Goal: Task Accomplishment & Management: Use online tool/utility

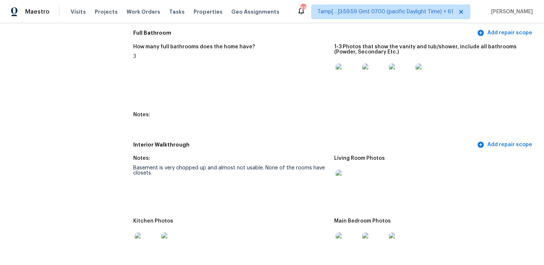
scroll to position [1028, 0]
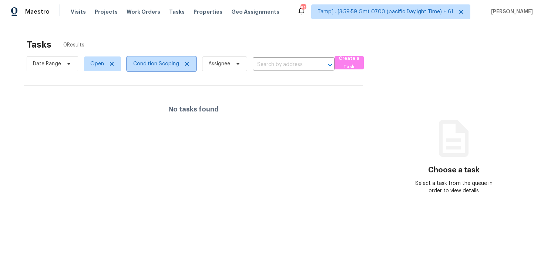
click at [160, 62] on span "Condition Scoping" at bounding box center [156, 63] width 46 height 7
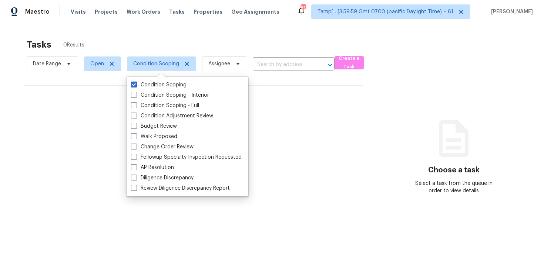
click at [158, 51] on div "Tasks 0 Results" at bounding box center [201, 44] width 348 height 19
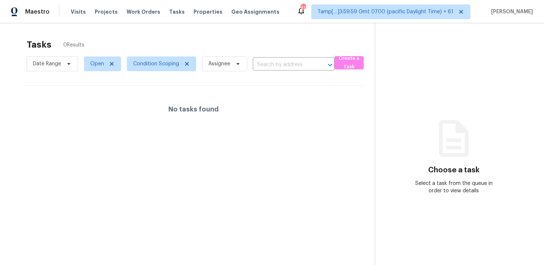
scroll to position [23, 0]
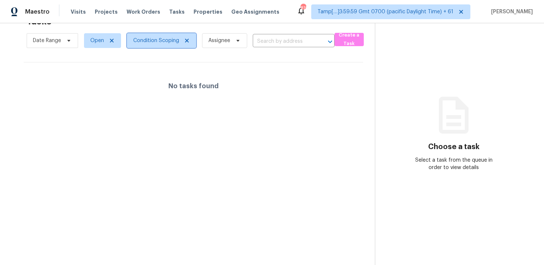
click at [141, 35] on span "Condition Scoping" at bounding box center [161, 40] width 69 height 15
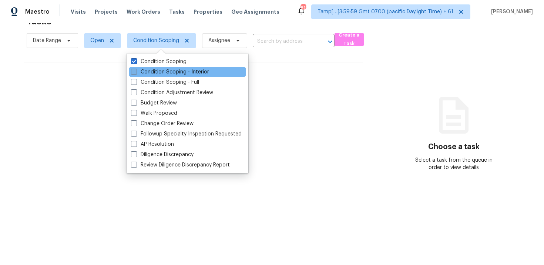
click at [169, 75] on label "Condition Scoping - Interior" at bounding box center [170, 71] width 78 height 7
click at [136, 73] on input "Condition Scoping - Interior" at bounding box center [133, 70] width 5 height 5
checkbox input "true"
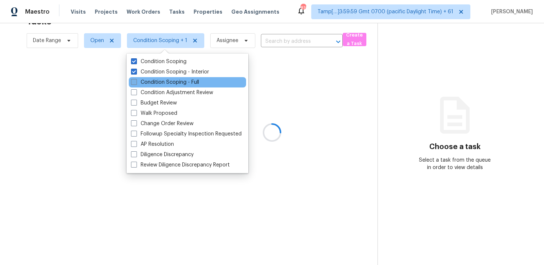
click at [172, 83] on label "Condition Scoping - Full" at bounding box center [165, 82] width 68 height 7
click at [136, 83] on input "Condition Scoping - Full" at bounding box center [133, 81] width 5 height 5
checkbox input "true"
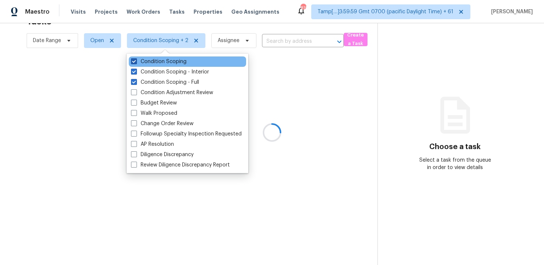
click at [170, 61] on label "Condition Scoping" at bounding box center [158, 61] width 55 height 7
click at [136, 61] on input "Condition Scoping" at bounding box center [133, 60] width 5 height 5
checkbox input "false"
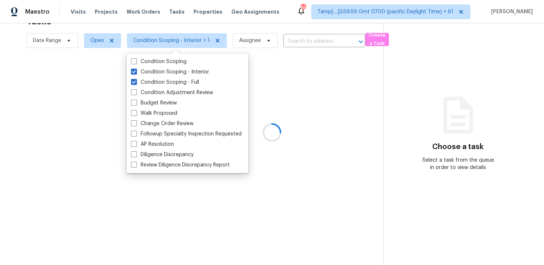
click at [109, 109] on div at bounding box center [272, 132] width 544 height 265
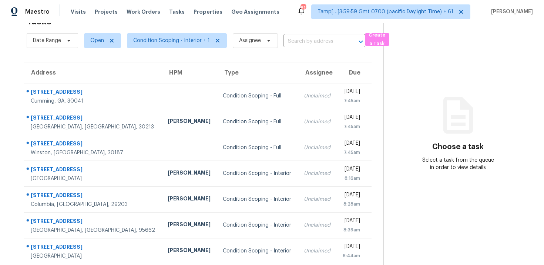
click at [142, 32] on span "Condition Scoping - Interior + 1" at bounding box center [174, 40] width 106 height 19
click at [160, 38] on span "Condition Scoping - Interior + 1" at bounding box center [171, 40] width 77 height 7
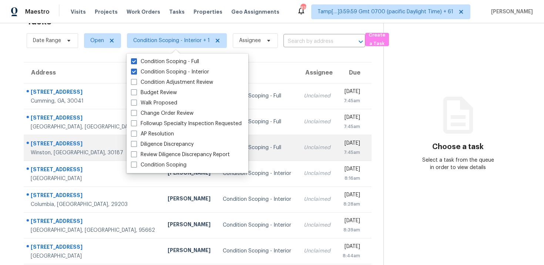
click at [336, 138] on td "Wed, Aug 27th 2025 7:45am" at bounding box center [353, 148] width 35 height 26
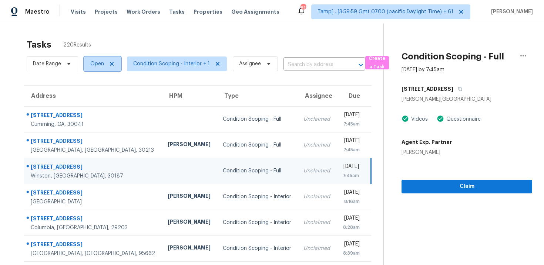
click at [88, 66] on span "Open" at bounding box center [102, 64] width 37 height 15
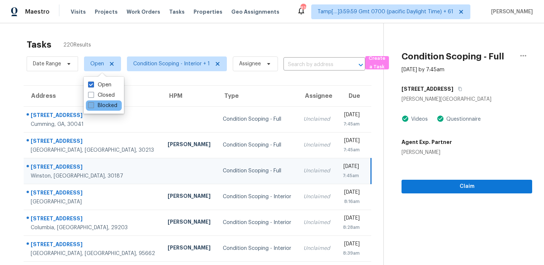
click at [94, 102] on label "Blocked" at bounding box center [102, 105] width 29 height 7
click at [93, 102] on input "Blocked" at bounding box center [90, 104] width 5 height 5
checkbox input "true"
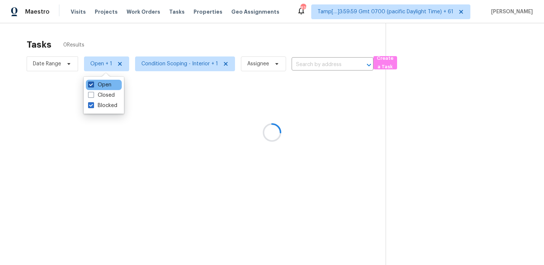
click at [94, 85] on label "Open" at bounding box center [99, 84] width 23 height 7
click at [93, 85] on input "Open" at bounding box center [90, 83] width 5 height 5
checkbox input "false"
click at [108, 38] on div at bounding box center [272, 132] width 544 height 265
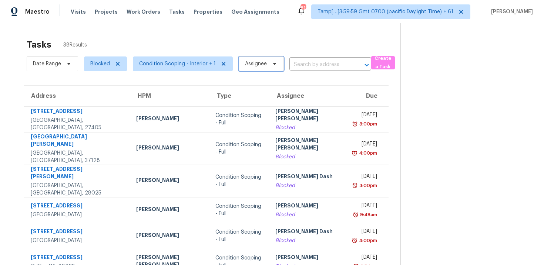
click at [267, 61] on span "Assignee" at bounding box center [260, 64] width 45 height 15
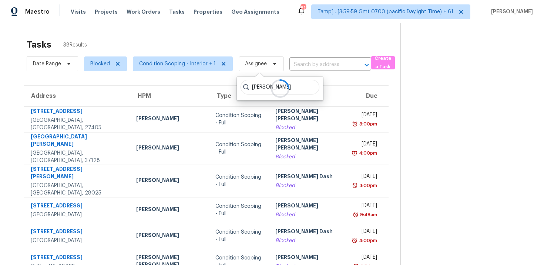
type input "vigneshwaran"
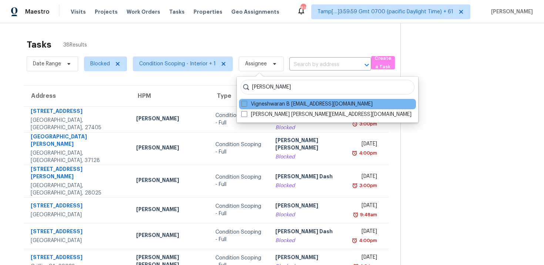
click at [269, 104] on label "Vigneshwaran B vigneshwaran.b@opendoor.com" at bounding box center [306, 104] width 131 height 7
click at [246, 104] on input "Vigneshwaran B vigneshwaran.b@opendoor.com" at bounding box center [243, 103] width 5 height 5
checkbox input "true"
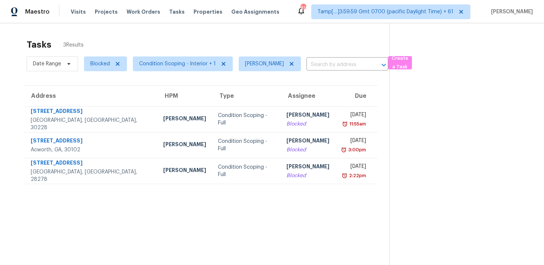
click at [241, 36] on div "Tasks 3 Results" at bounding box center [208, 44] width 362 height 19
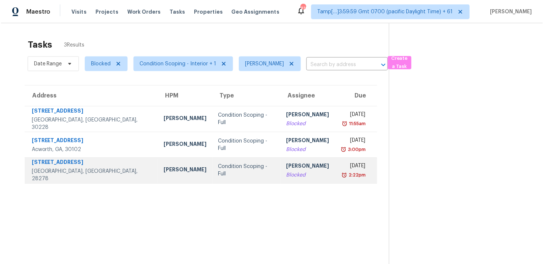
scroll to position [23, 0]
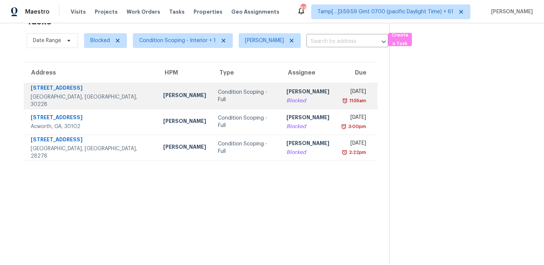
click at [213, 88] on td "Condition Scoping - Full" at bounding box center [246, 96] width 68 height 26
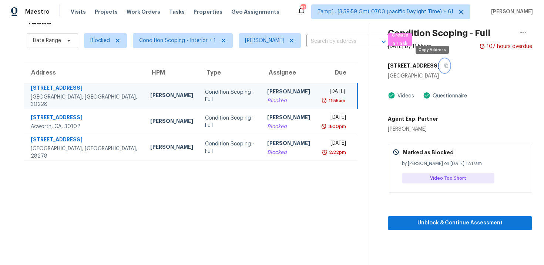
click at [439, 68] on button "button" at bounding box center [444, 65] width 10 height 13
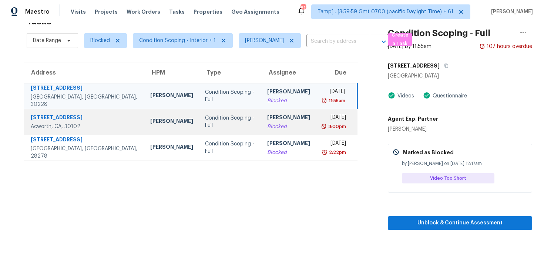
click at [199, 128] on td "Condition Scoping - Full" at bounding box center [230, 122] width 62 height 26
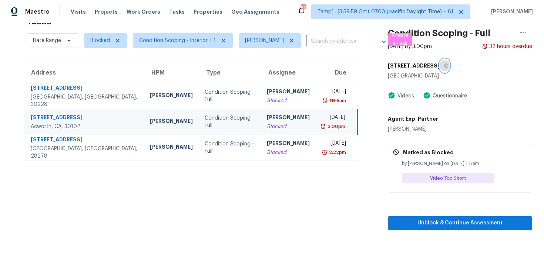
click at [444, 65] on icon "button" at bounding box center [446, 66] width 4 height 4
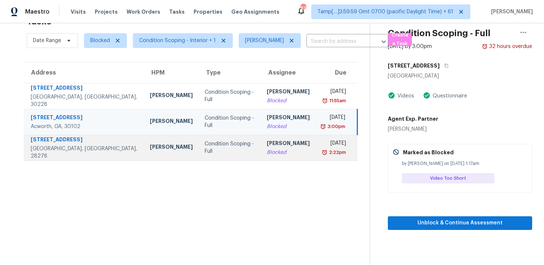
click at [204, 148] on div "Condition Scoping - Full" at bounding box center [229, 148] width 50 height 15
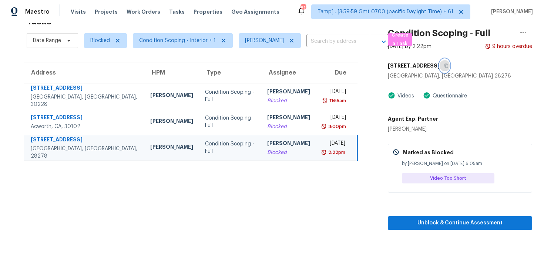
click at [449, 63] on button "button" at bounding box center [444, 65] width 10 height 13
click at [213, 149] on div "Condition Scoping - Full" at bounding box center [230, 148] width 50 height 15
click at [205, 149] on div "Condition Scoping - Full" at bounding box center [230, 148] width 50 height 15
click at [449, 70] on button "button" at bounding box center [444, 65] width 10 height 13
click at [199, 142] on td "Condition Scoping - Full" at bounding box center [230, 148] width 62 height 26
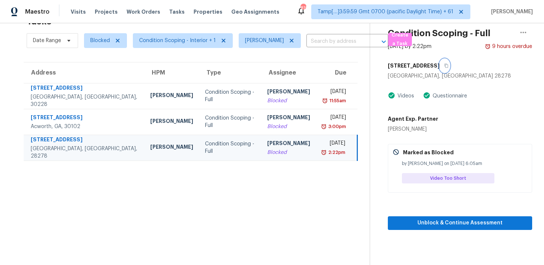
click at [448, 65] on icon "button" at bounding box center [446, 66] width 4 height 4
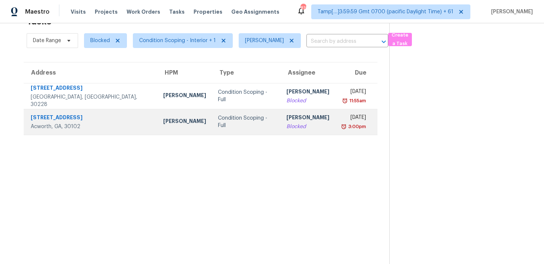
click at [218, 122] on div "Condition Scoping - Full" at bounding box center [246, 122] width 57 height 15
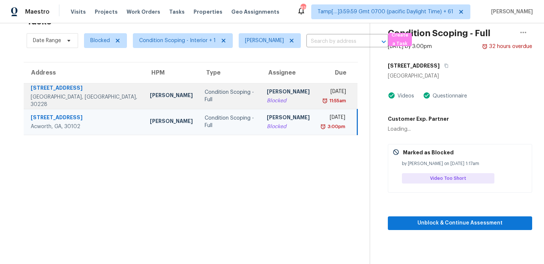
click at [204, 92] on div "Condition Scoping - Full" at bounding box center [229, 96] width 50 height 15
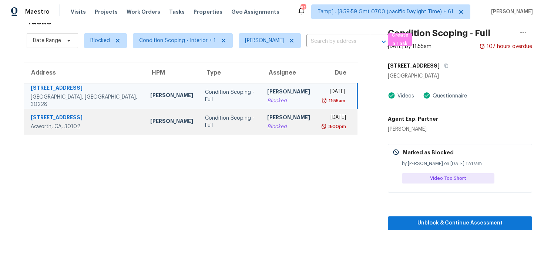
click at [316, 124] on td "Mon, Aug 25th 2025 3:00pm" at bounding box center [336, 122] width 41 height 26
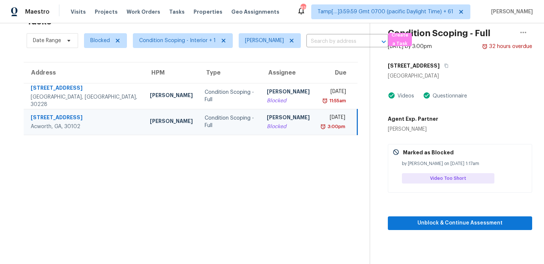
click at [278, 156] on section "Tasks 2 Results Date Range Blocked Condition Scoping - Interior + 1 Vigneshwara…" at bounding box center [191, 138] width 358 height 253
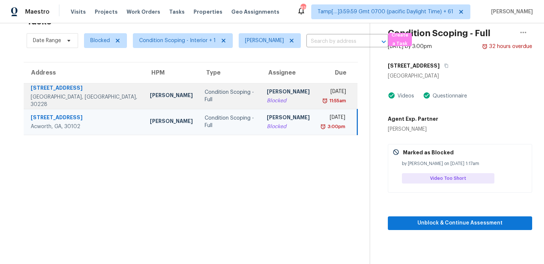
click at [261, 88] on td "Vigneshwaran B Blocked" at bounding box center [288, 96] width 55 height 26
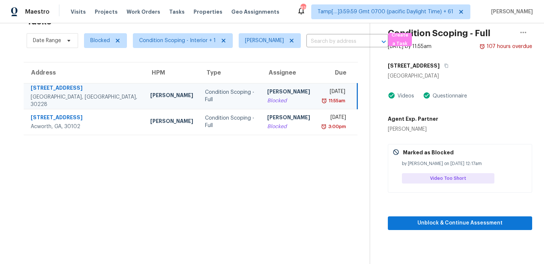
click at [268, 174] on section "Tasks 2 Results Date Range Blocked Condition Scoping - Interior + 1 Vigneshwara…" at bounding box center [191, 138] width 358 height 253
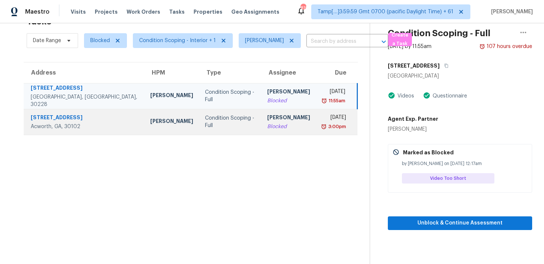
click at [262, 133] on td "Vigneshwaran B Blocked" at bounding box center [288, 122] width 55 height 26
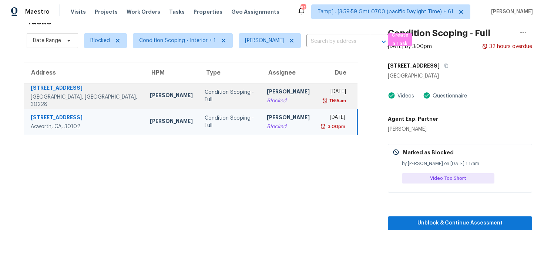
click at [268, 93] on div "[PERSON_NAME]" at bounding box center [288, 92] width 43 height 9
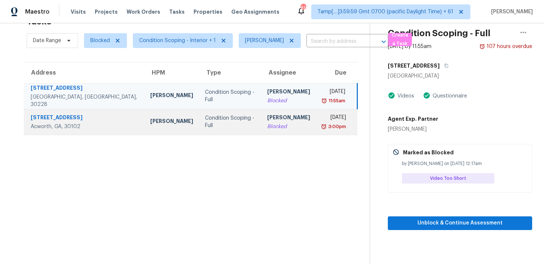
click at [271, 117] on div "[PERSON_NAME]" at bounding box center [288, 118] width 43 height 9
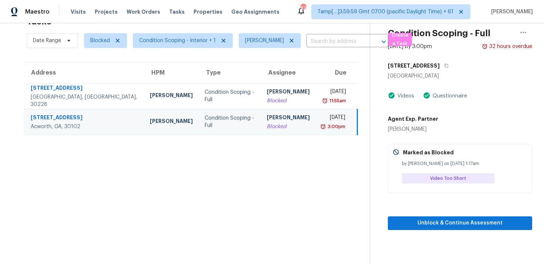
click at [275, 156] on section "Tasks 2 Results Date Range Blocked Condition Scoping - Interior + 1 Vigneshwara…" at bounding box center [191, 138] width 358 height 253
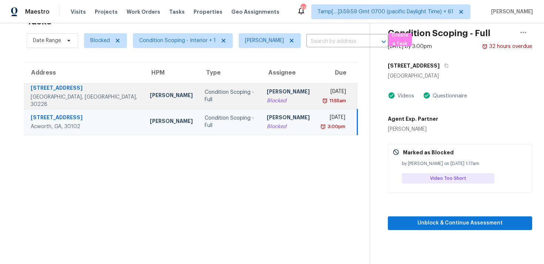
click at [204, 95] on div "Condition Scoping - Full" at bounding box center [229, 96] width 50 height 15
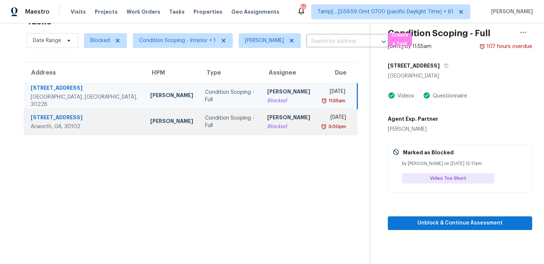
click at [199, 127] on td "Condition Scoping - Full" at bounding box center [230, 122] width 62 height 26
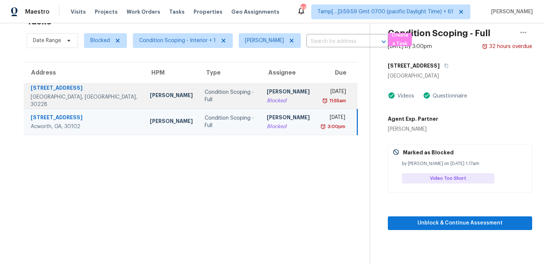
click at [199, 105] on td "Condition Scoping - Full" at bounding box center [230, 96] width 62 height 26
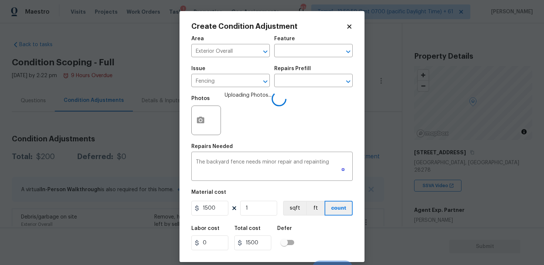
scroll to position [11, 0]
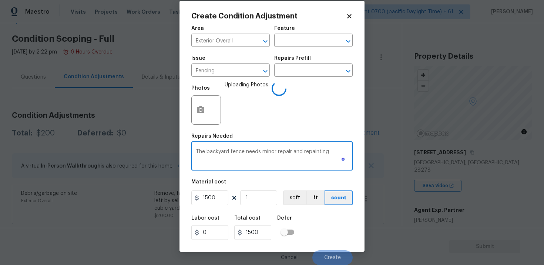
click at [296, 175] on div "Area Exterior Overall ​ Feature ​ Issue Fencing ​ Repairs Prefill ​ Photos Uplo…" at bounding box center [271, 143] width 161 height 244
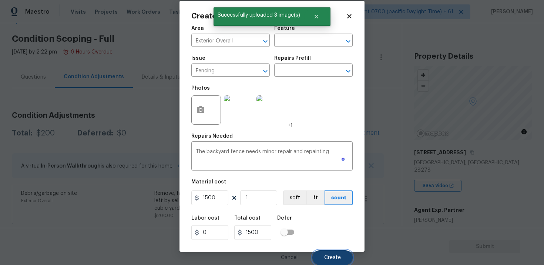
click at [330, 255] on span "Create" at bounding box center [332, 258] width 17 height 6
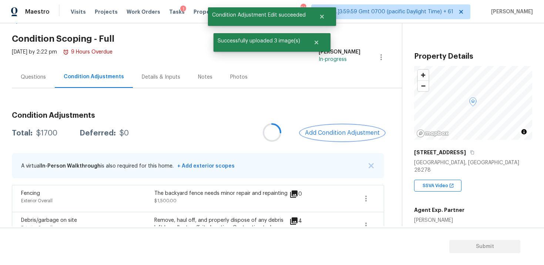
scroll to position [0, 0]
click at [329, 135] on span "Add Condition Adjustment" at bounding box center [342, 133] width 75 height 7
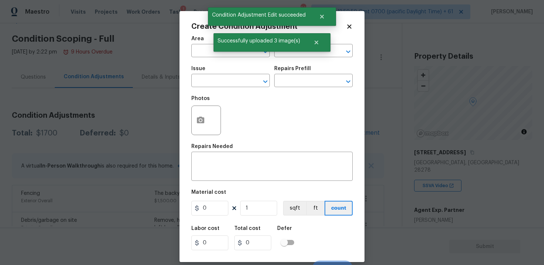
click at [200, 45] on div "Area" at bounding box center [230, 41] width 78 height 10
click at [201, 48] on input "text" at bounding box center [220, 51] width 58 height 11
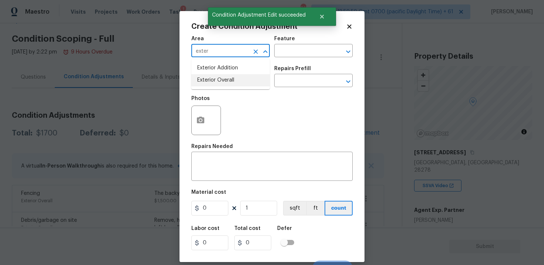
click at [209, 79] on li "Exterior Overall" at bounding box center [230, 80] width 78 height 12
type input "Exterior Overall"
click at [209, 79] on input "text" at bounding box center [220, 81] width 58 height 11
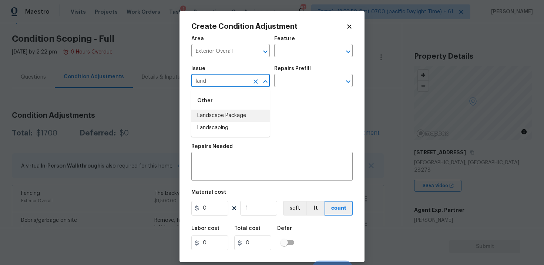
click at [227, 119] on li "Landscape Package" at bounding box center [230, 116] width 78 height 12
type input "Landscape Package"
click at [291, 84] on input "text" at bounding box center [303, 81] width 58 height 11
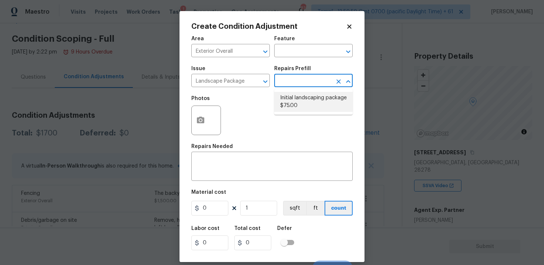
click at [299, 104] on li "Initial landscaping package $75.00" at bounding box center [313, 102] width 78 height 20
type input "Home Readiness Packages"
type textarea "Mowing of grass up to 6" in height. Mow, edge along driveways & sidewalks, trim…"
type input "75"
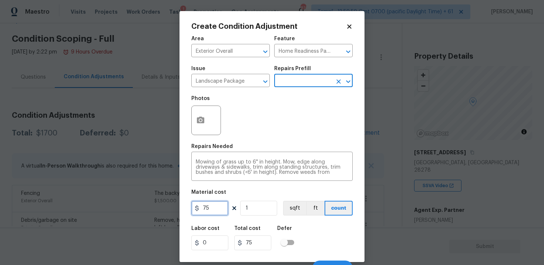
click at [211, 214] on input "75" at bounding box center [209, 208] width 37 height 15
type input "500"
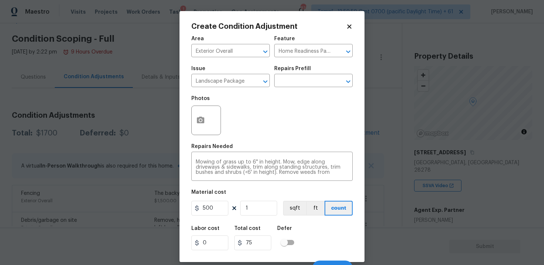
click at [233, 102] on div "Photos" at bounding box center [271, 116] width 161 height 48
type input "500"
click at [203, 115] on button "button" at bounding box center [201, 120] width 18 height 29
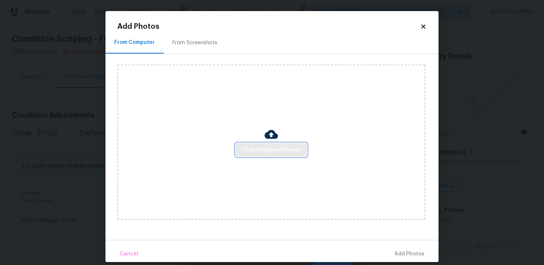
click at [283, 154] on span "Click to Upload Photos" at bounding box center [270, 150] width 59 height 9
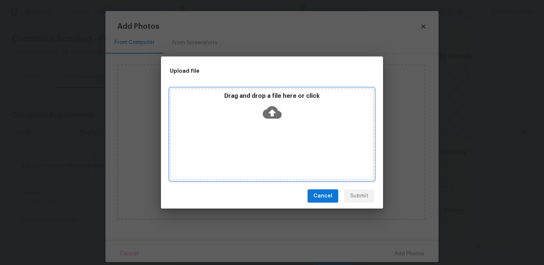
click at [277, 138] on div "Drag and drop a file here or click" at bounding box center [272, 134] width 204 height 92
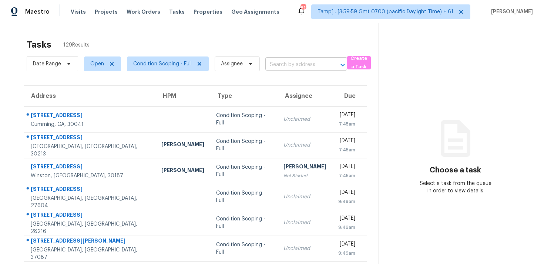
click at [280, 60] on input "text" at bounding box center [295, 64] width 61 height 11
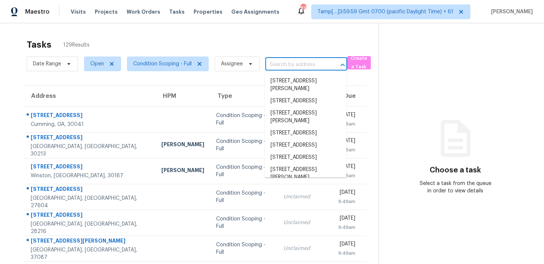
paste input "[STREET_ADDRESS]"
type input "[STREET_ADDRESS]"
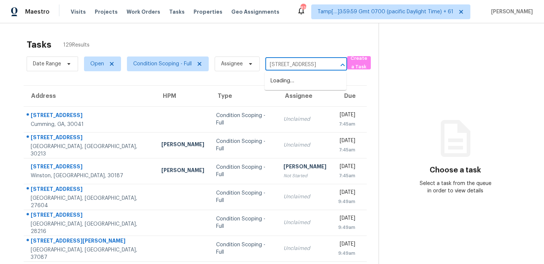
scroll to position [0, 37]
click at [297, 82] on li "404 Lake Ridge Ln, Fairburn, GA 30213" at bounding box center [305, 81] width 82 height 12
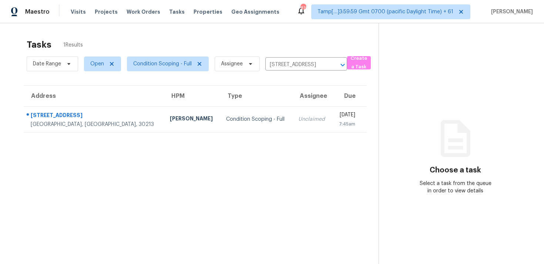
click at [332, 106] on th "Due" at bounding box center [349, 96] width 35 height 21
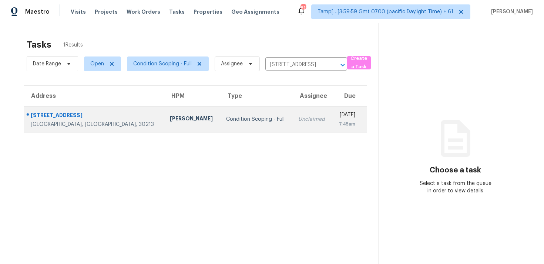
click at [338, 121] on div "7:45am" at bounding box center [346, 124] width 17 height 7
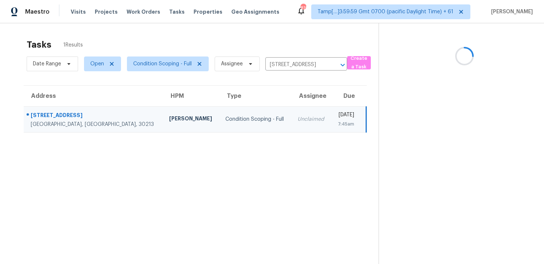
click at [465, 182] on section at bounding box center [454, 155] width 153 height 264
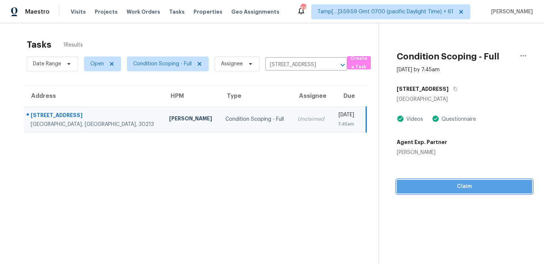
click at [465, 182] on span "Claim" at bounding box center [463, 186] width 123 height 9
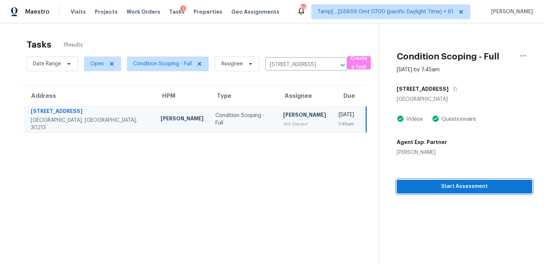
click at [465, 182] on span "Start Assessment" at bounding box center [463, 186] width 123 height 9
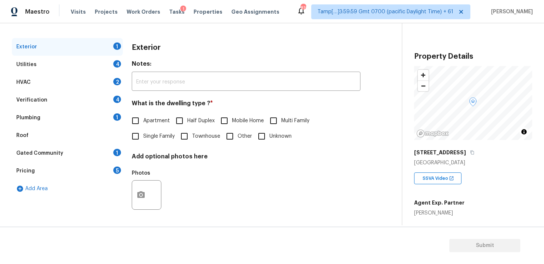
click at [145, 142] on label "Single Family" at bounding box center [151, 137] width 47 height 16
click at [143, 142] on input "Single Family" at bounding box center [136, 137] width 16 height 16
checkbox input "true"
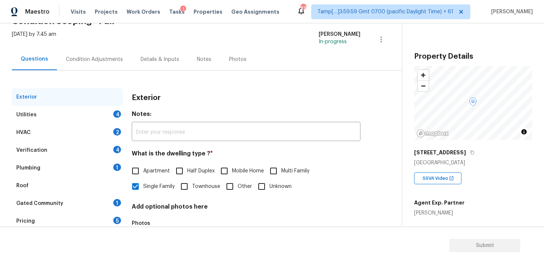
scroll to position [48, 0]
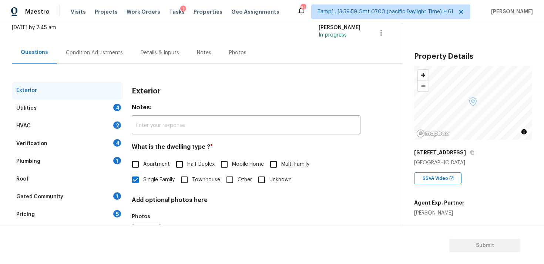
click at [120, 48] on div "Condition Adjustments" at bounding box center [94, 53] width 75 height 22
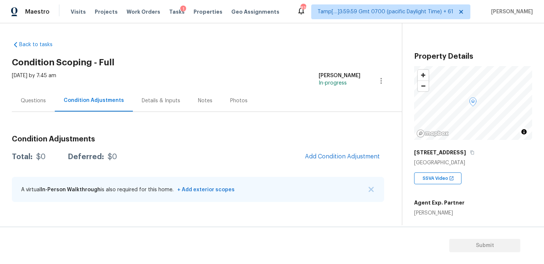
click at [47, 98] on div "Questions" at bounding box center [33, 101] width 43 height 22
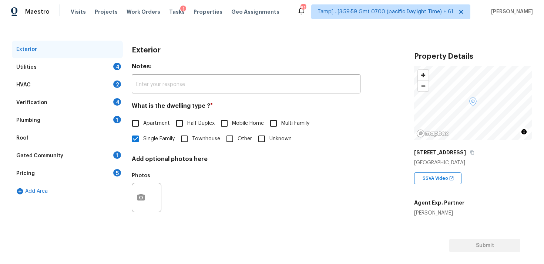
scroll to position [92, 0]
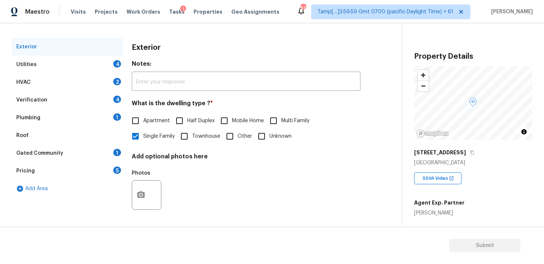
click at [58, 101] on div "Verification 4" at bounding box center [67, 100] width 111 height 18
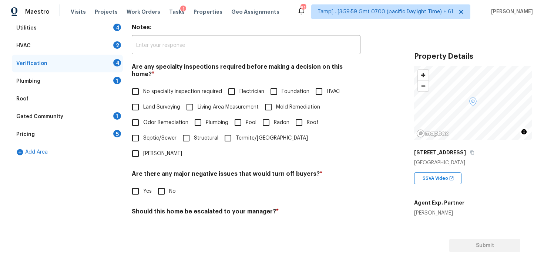
scroll to position [173, 0]
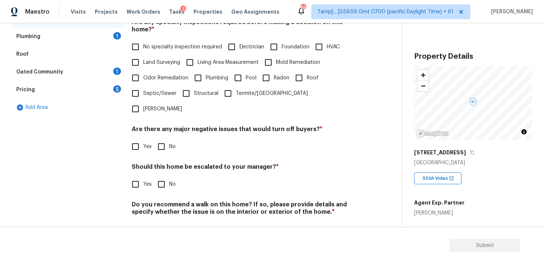
click at [138, 177] on input "Yes" at bounding box center [136, 185] width 16 height 16
checkbox input "true"
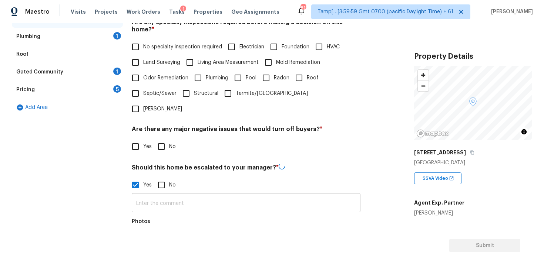
click at [170, 195] on input "text" at bounding box center [246, 203] width 228 height 17
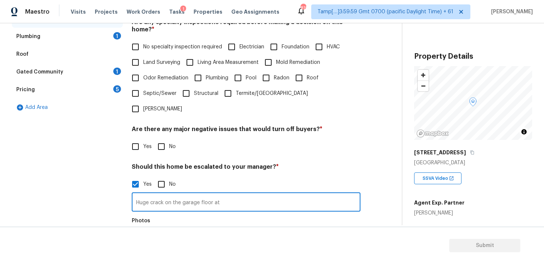
click at [243, 194] on input "Huge crack on the garage floor at" at bounding box center [246, 202] width 228 height 17
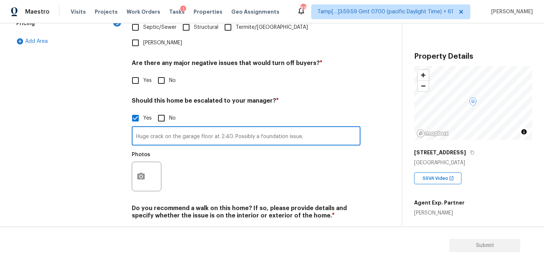
scroll to position [243, 0]
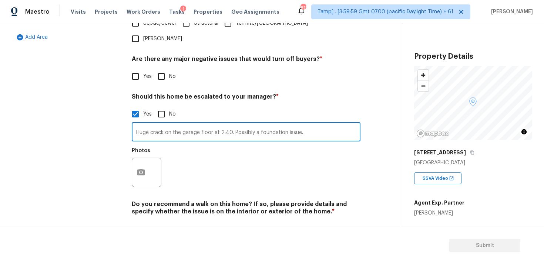
type input "Huge crack on the garage floor at 2:40. Possibly a foundation issue."
click at [153, 159] on div at bounding box center [147, 173] width 30 height 30
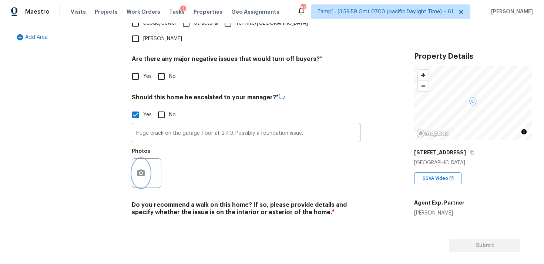
click at [139, 159] on button "button" at bounding box center [141, 173] width 18 height 29
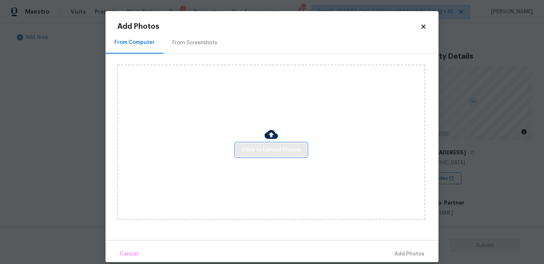
click at [294, 148] on span "Click to Upload Photos" at bounding box center [270, 150] width 59 height 9
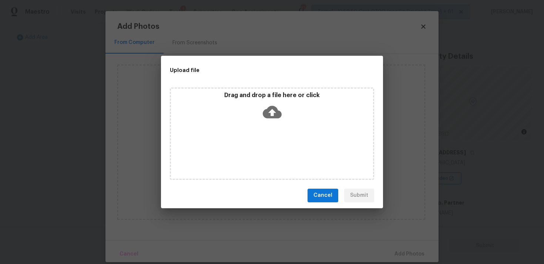
click at [275, 122] on div "Drag and drop a file here or click" at bounding box center [272, 108] width 202 height 32
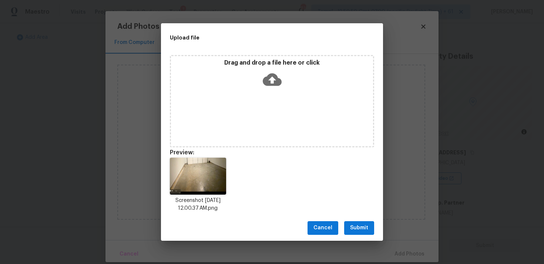
scroll to position [6, 0]
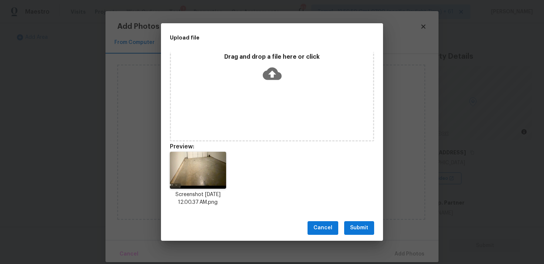
click at [353, 227] on span "Submit" at bounding box center [359, 228] width 18 height 9
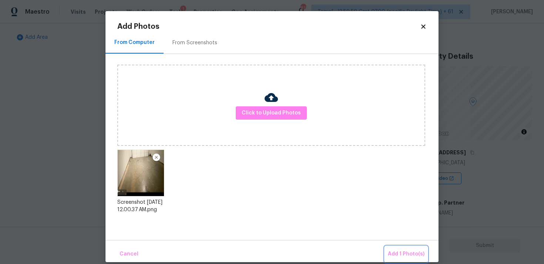
click at [409, 253] on span "Add 1 Photo(s)" at bounding box center [405, 254] width 37 height 9
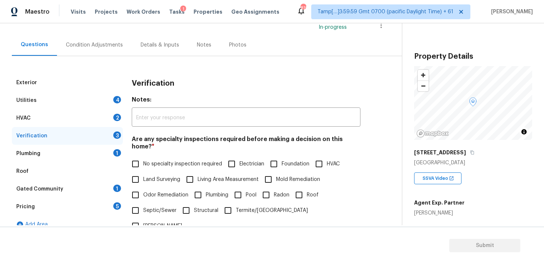
scroll to position [45, 0]
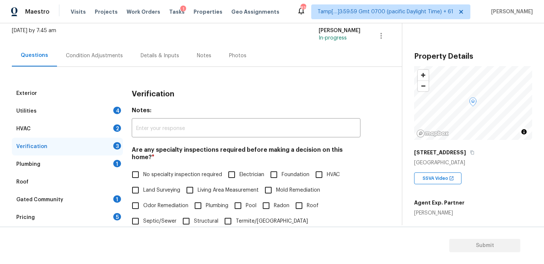
click at [98, 60] on div "Condition Adjustments" at bounding box center [94, 56] width 75 height 22
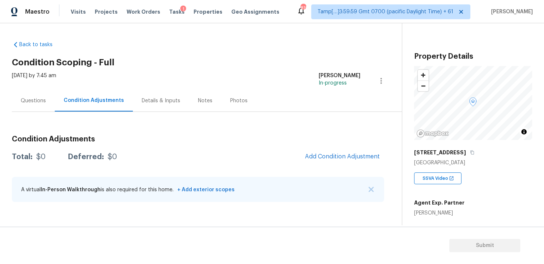
click at [335, 145] on div "Condition Adjustments Total: $0 Deferred: $0 Add Condition Adjustment A virtual…" at bounding box center [198, 169] width 372 height 79
click at [335, 157] on span "Add Condition Adjustment" at bounding box center [342, 156] width 75 height 7
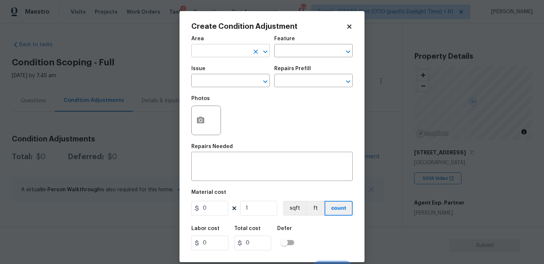
click at [217, 53] on input "text" at bounding box center [220, 51] width 58 height 11
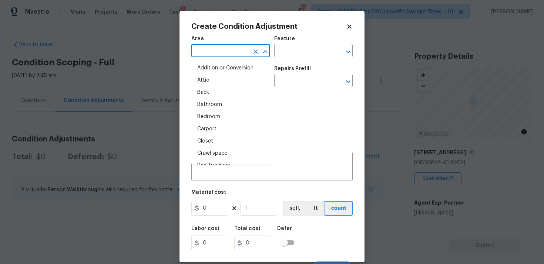
type input "e"
type input "xt"
type input "e"
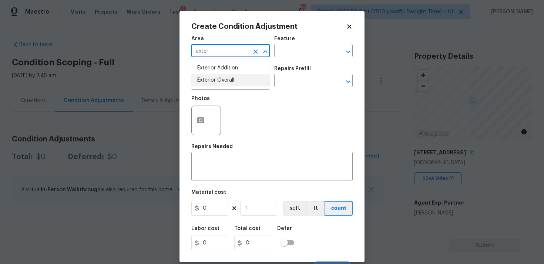
click at [224, 78] on li "Exterior Overall" at bounding box center [230, 80] width 78 height 12
type input "Exterior Overall"
click at [224, 78] on input "text" at bounding box center [220, 81] width 58 height 11
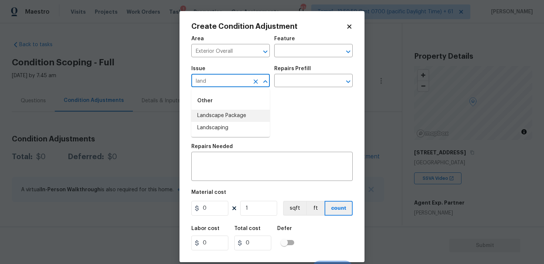
click at [230, 112] on li "Landscape Package" at bounding box center [230, 116] width 78 height 12
type input "Landscape Package"
click at [299, 78] on input "text" at bounding box center [303, 81] width 58 height 11
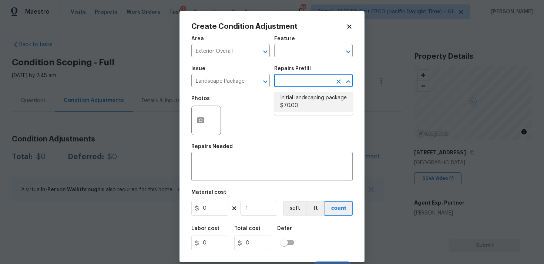
click at [302, 102] on li "Initial landscaping package $70.00" at bounding box center [313, 102] width 78 height 20
type input "Home Readiness Packages"
type textarea "Mowing of grass up to 6" in height. Mow, edge along driveways & sidewalks, trim…"
type input "70"
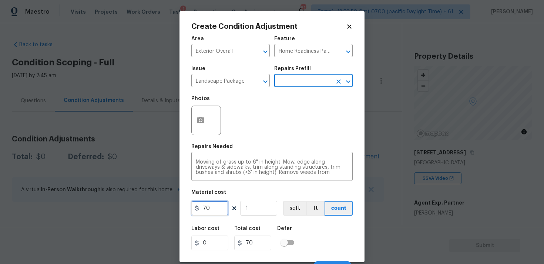
click at [221, 206] on input "70" at bounding box center [209, 208] width 37 height 15
type input "300"
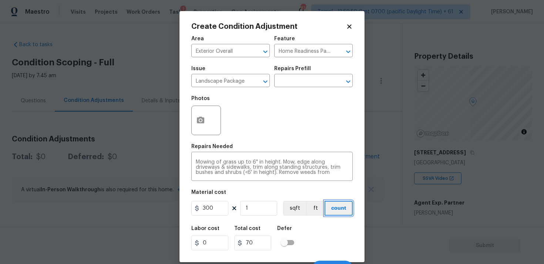
type input "300"
click at [326, 213] on button "count" at bounding box center [338, 208] width 28 height 15
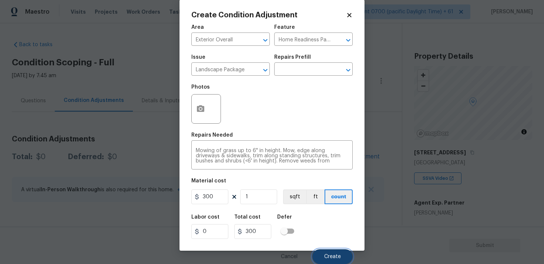
click at [338, 259] on span "Create" at bounding box center [332, 257] width 17 height 6
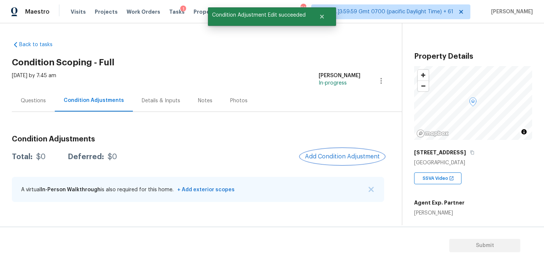
scroll to position [0, 0]
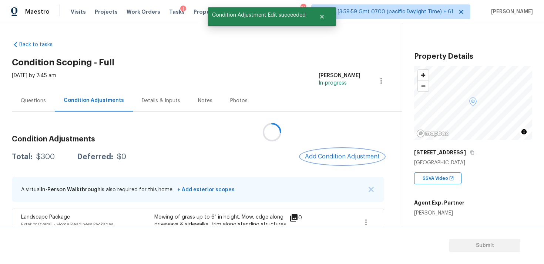
click at [336, 156] on span "Add Condition Adjustment" at bounding box center [342, 156] width 75 height 7
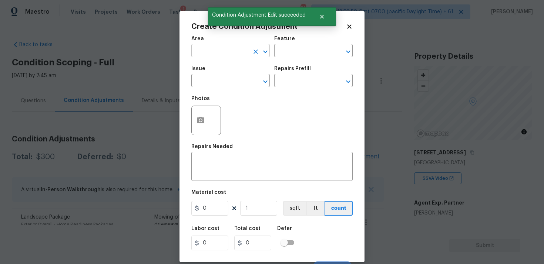
click at [230, 54] on input "text" at bounding box center [220, 51] width 58 height 11
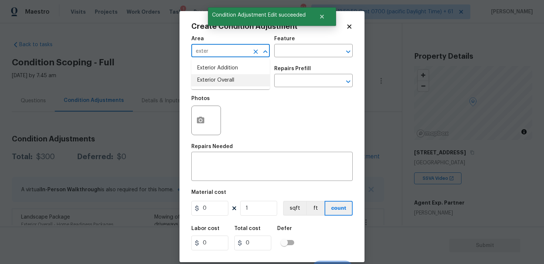
click at [233, 78] on li "Exterior Overall" at bounding box center [230, 80] width 78 height 12
type input "Exterior Overall"
click at [233, 78] on input "text" at bounding box center [220, 81] width 58 height 11
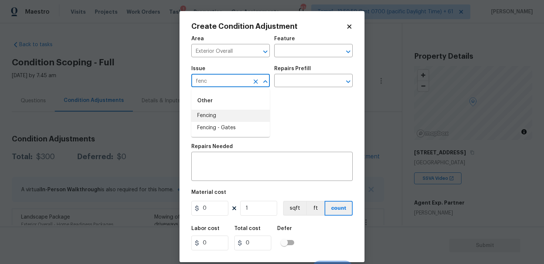
click at [232, 112] on li "Fencing" at bounding box center [230, 116] width 78 height 12
type input "Fencing"
click at [237, 166] on textarea at bounding box center [272, 168] width 152 height 16
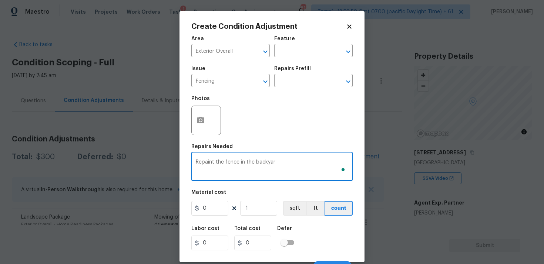
type textarea "Repaint the fence in the backyard"
type textarea "Repaint the backyard fence"
click at [210, 203] on input "0" at bounding box center [209, 208] width 37 height 15
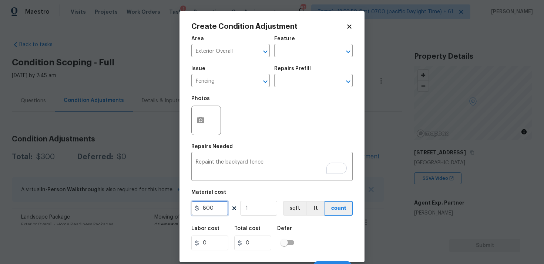
type input "800"
click at [238, 132] on div "Photos" at bounding box center [271, 116] width 161 height 48
click at [192, 116] on div at bounding box center [206, 121] width 30 height 30
click at [202, 119] on icon "button" at bounding box center [200, 120] width 7 height 7
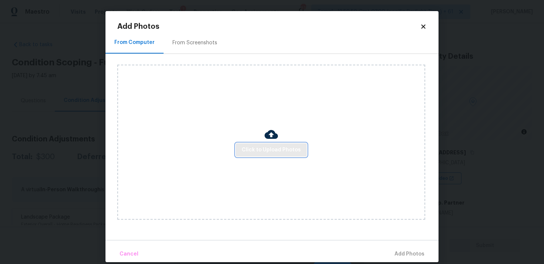
click at [266, 147] on span "Click to Upload Photos" at bounding box center [270, 150] width 59 height 9
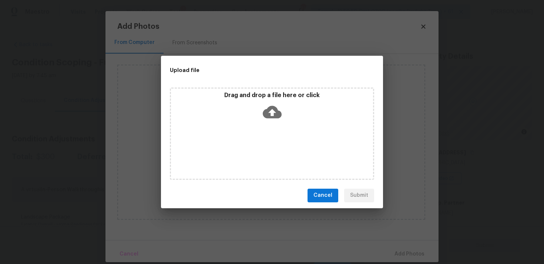
click at [267, 116] on icon at bounding box center [272, 112] width 19 height 13
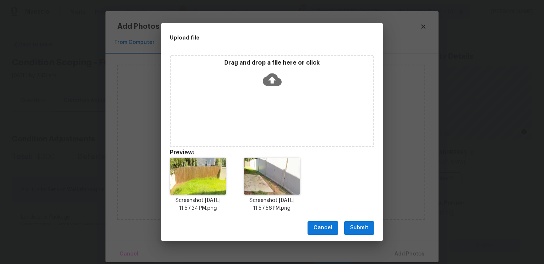
scroll to position [6, 0]
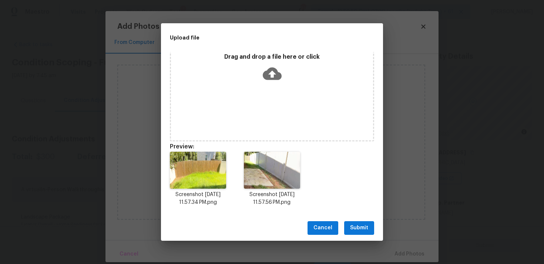
click at [361, 234] on button "Submit" at bounding box center [359, 228] width 30 height 14
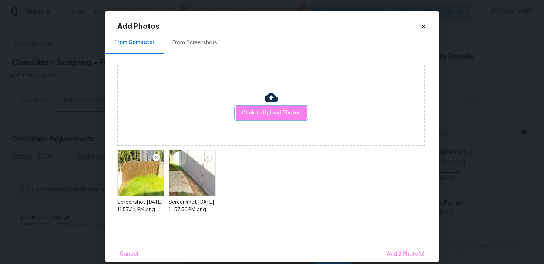
scroll to position [0, 0]
click at [405, 249] on button "Add 2 Photo(s)" at bounding box center [405, 255] width 44 height 16
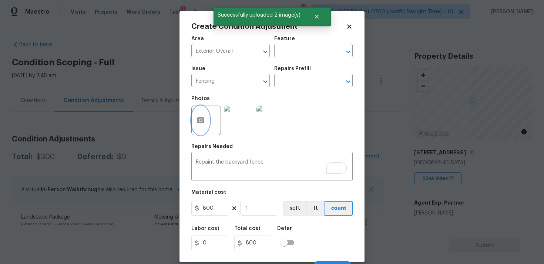
scroll to position [12, 0]
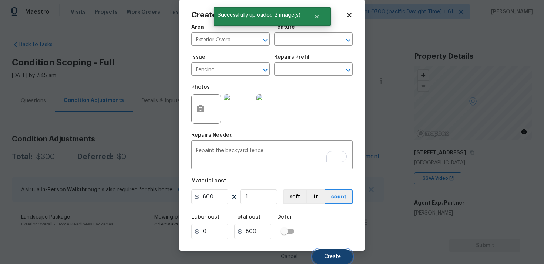
click at [325, 251] on button "Create" at bounding box center [332, 257] width 40 height 15
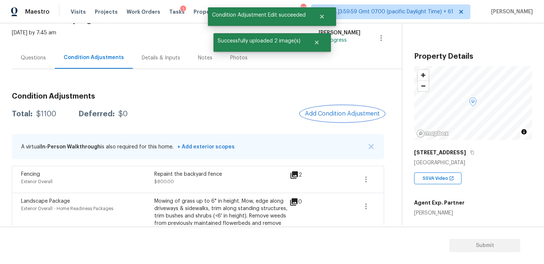
scroll to position [81, 0]
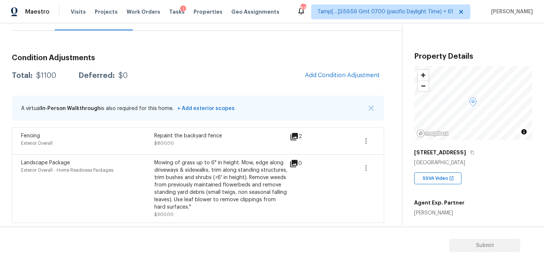
click at [352, 86] on div "Condition Adjustments Total: $1100 Deferred: $0 Add Condition Adjustment A virt…" at bounding box center [198, 135] width 372 height 175
click at [343, 75] on span "Add Condition Adjustment" at bounding box center [342, 75] width 75 height 7
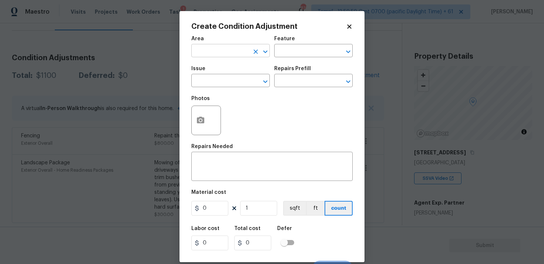
click at [232, 47] on input "text" at bounding box center [220, 51] width 58 height 11
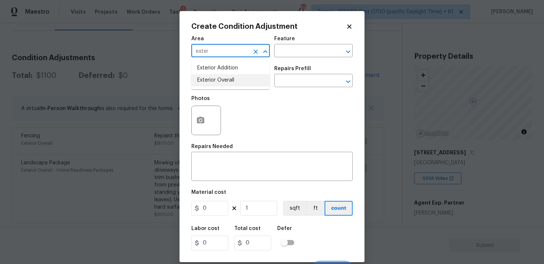
click at [228, 75] on li "Exterior Overall" at bounding box center [230, 80] width 78 height 12
type input "Exterior Overall"
click at [229, 79] on input "text" at bounding box center [220, 81] width 58 height 11
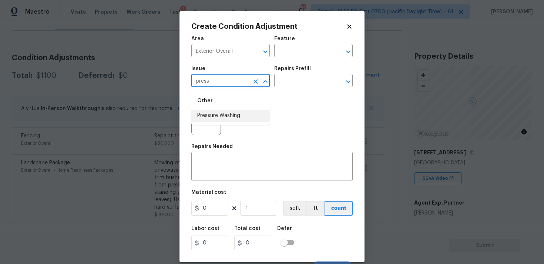
click at [230, 122] on li "Pressure Washing" at bounding box center [230, 116] width 78 height 12
type input "Pressure Washing"
click at [299, 75] on div "Repairs Prefill" at bounding box center [313, 71] width 78 height 10
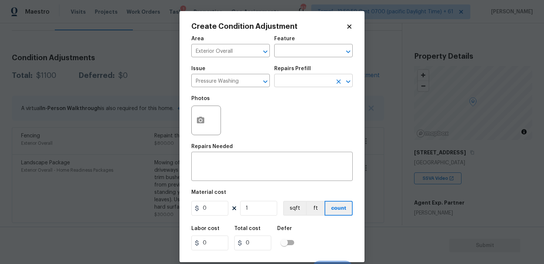
click at [301, 82] on input "text" at bounding box center [303, 81] width 58 height 11
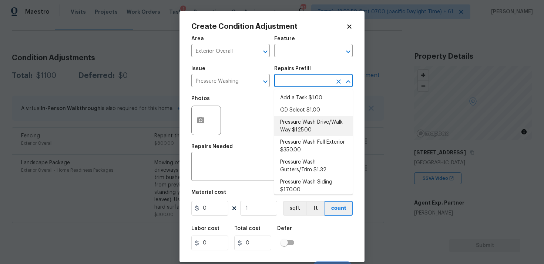
click at [301, 128] on li "Pressure Wash Drive/Walk Way $125.00" at bounding box center [313, 126] width 78 height 20
type input "Siding"
type textarea "Pressure wash the driveways/walkways as directed by the PM. Ensure that all deb…"
type input "125"
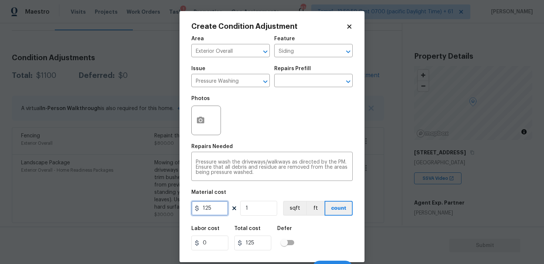
click at [218, 210] on input "125" at bounding box center [209, 208] width 37 height 15
type input "400"
click at [303, 244] on div "Labor cost 0 Total cost 400 Defer" at bounding box center [271, 238] width 161 height 33
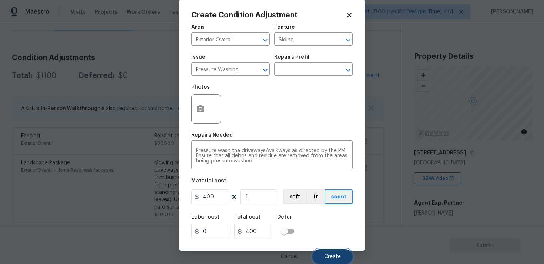
click at [323, 255] on button "Create" at bounding box center [332, 257] width 40 height 15
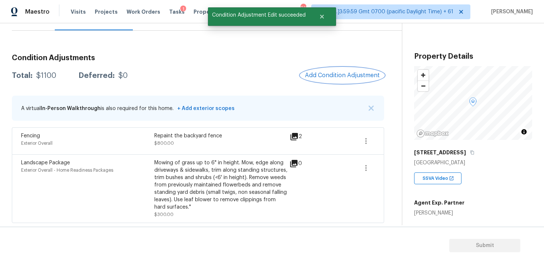
scroll to position [0, 0]
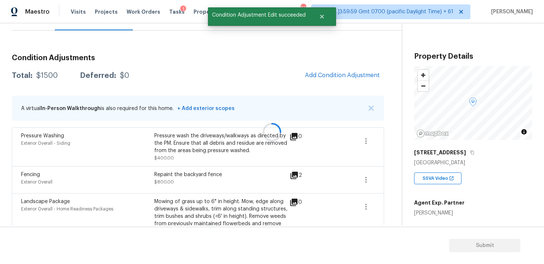
click at [337, 74] on div at bounding box center [272, 132] width 544 height 264
click at [325, 74] on span "Add Condition Adjustment" at bounding box center [342, 75] width 75 height 7
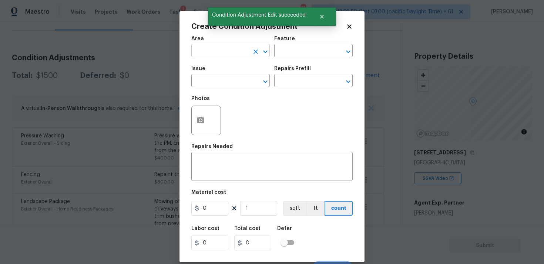
click at [220, 56] on input "text" at bounding box center [220, 51] width 58 height 11
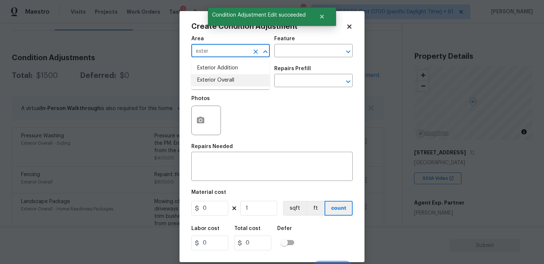
click at [216, 80] on li "Exterior Overall" at bounding box center [230, 80] width 78 height 12
type input "Exterior Overall"
click at [216, 80] on input "text" at bounding box center [220, 81] width 58 height 11
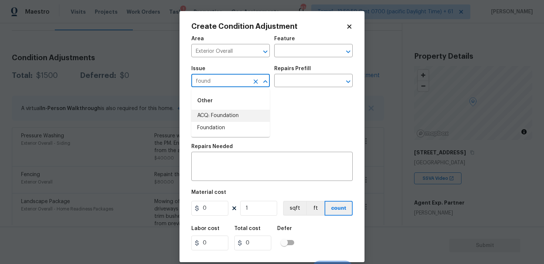
click at [216, 115] on li "ACQ: Foundation" at bounding box center [230, 116] width 78 height 12
type input "ACQ: Foundation"
click at [298, 79] on input "text" at bounding box center [303, 81] width 58 height 11
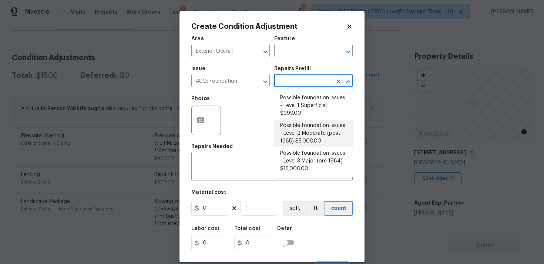
click at [297, 122] on li "Possible foundation issues - Level 2 Moderate (post 1985) $5,000.00" at bounding box center [313, 134] width 78 height 28
type input "Acquisition"
type textarea "Possible foundation issues - Level 2 Moderate: Disclaimer: This is NOT a techni…"
type input "5000"
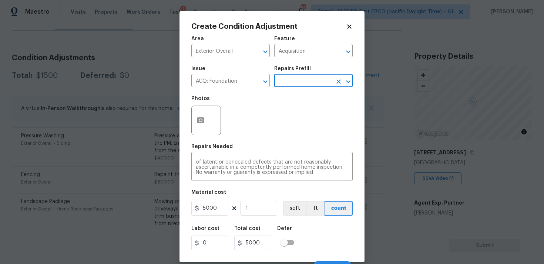
scroll to position [12, 0]
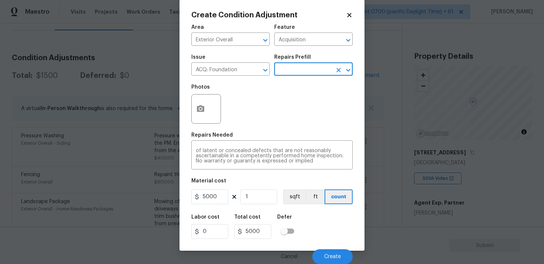
click at [326, 247] on div "Cancel Create" at bounding box center [271, 254] width 161 height 21
click at [329, 256] on span "Create" at bounding box center [332, 257] width 17 height 6
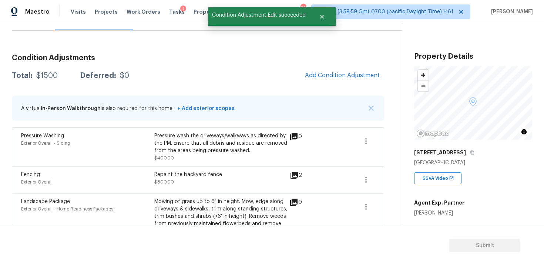
scroll to position [0, 0]
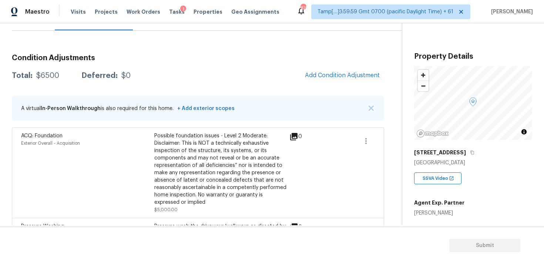
click at [318, 82] on span "Add Condition Adjustment" at bounding box center [342, 76] width 84 height 16
click at [322, 79] on button "Add Condition Adjustment" at bounding box center [342, 76] width 84 height 16
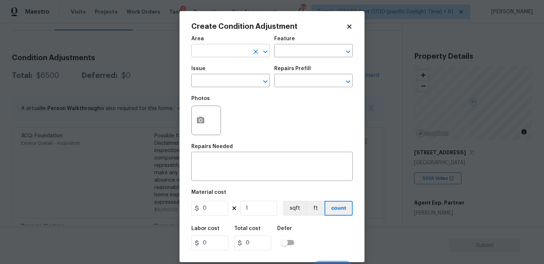
click at [234, 53] on input "text" at bounding box center [220, 51] width 58 height 11
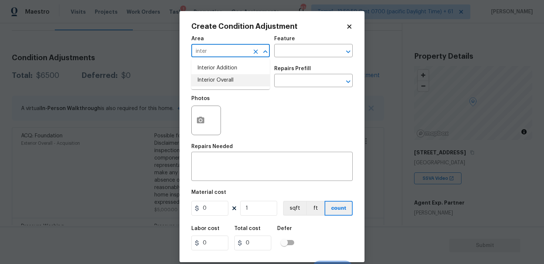
click at [230, 84] on li "Interior Overall" at bounding box center [230, 80] width 78 height 12
type input "Interior Overall"
click at [230, 84] on input "text" at bounding box center [220, 81] width 58 height 11
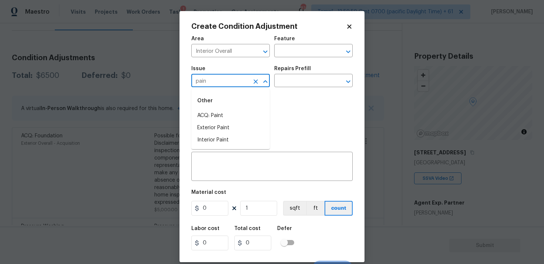
click at [229, 111] on li "ACQ: Paint" at bounding box center [230, 116] width 78 height 12
type input "ACQ: Paint"
click at [285, 84] on input "text" at bounding box center [303, 81] width 58 height 11
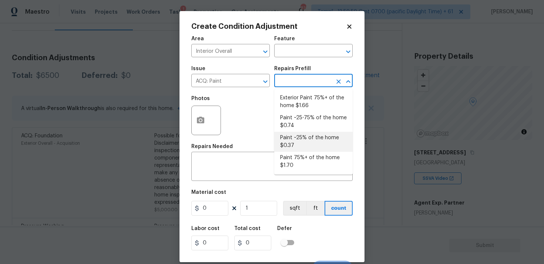
click at [301, 147] on li "Paint ~25% of the home $0.37" at bounding box center [313, 142] width 78 height 20
type input "Acquisition"
type textarea "Acquisition Scope: ~25% of the home needs interior paint"
type input "0.37"
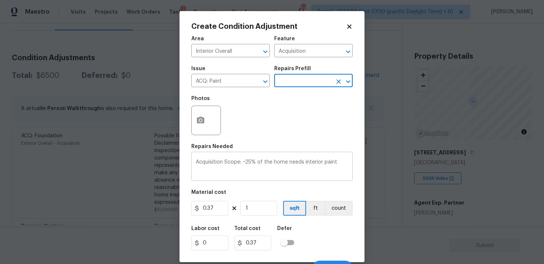
scroll to position [12, 0]
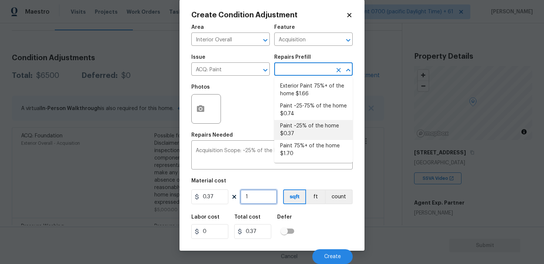
click at [255, 194] on input "1" at bounding box center [258, 197] width 37 height 15
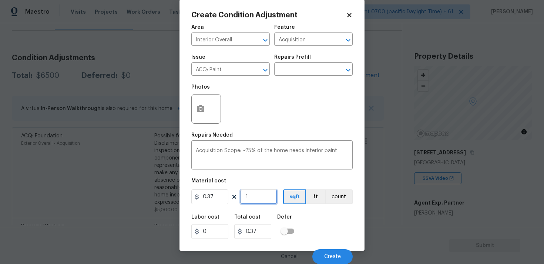
type input "0"
paste input "2176"
type input "2176"
type input "805.12"
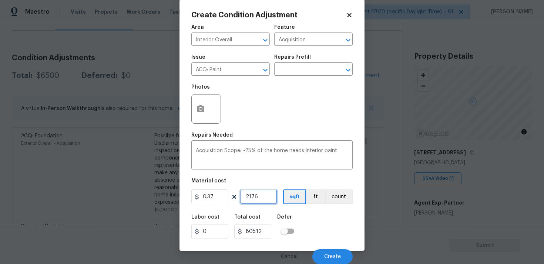
type input "2176"
click at [318, 217] on div "Labor cost 0 Total cost 805.12 Defer" at bounding box center [271, 226] width 161 height 33
click at [338, 249] on div "Cancel Create" at bounding box center [271, 254] width 161 height 21
click at [338, 256] on span "Create" at bounding box center [332, 257] width 17 height 6
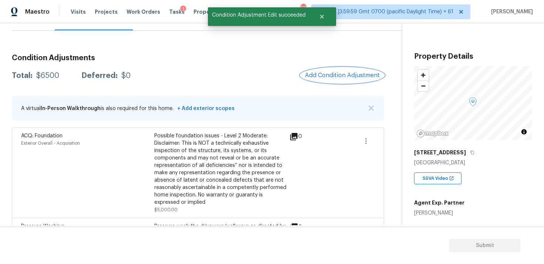
scroll to position [0, 0]
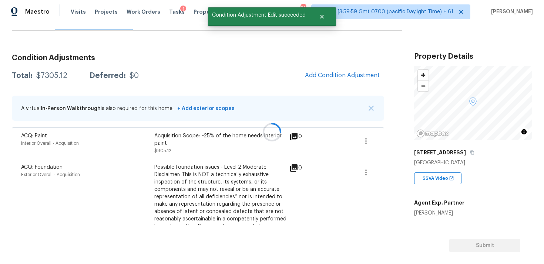
click at [350, 84] on div at bounding box center [272, 132] width 544 height 264
click at [343, 78] on div at bounding box center [272, 132] width 544 height 264
click at [326, 79] on button "Add Condition Adjustment" at bounding box center [342, 76] width 84 height 16
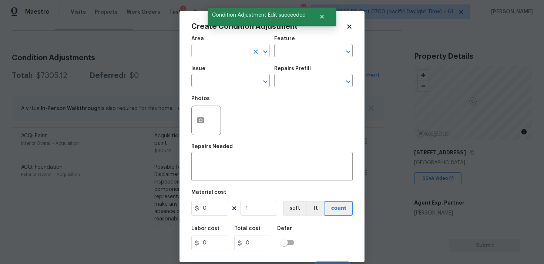
click at [220, 49] on input "text" at bounding box center [220, 51] width 58 height 11
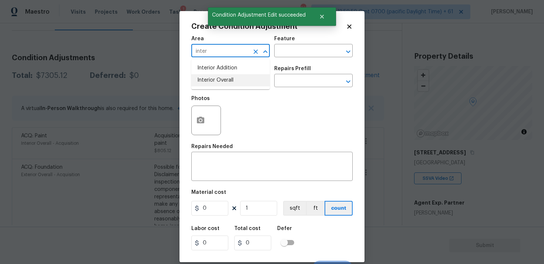
click at [221, 81] on li "Interior Overall" at bounding box center [230, 80] width 78 height 12
type input "Interior Overall"
click at [221, 81] on input "text" at bounding box center [220, 81] width 58 height 11
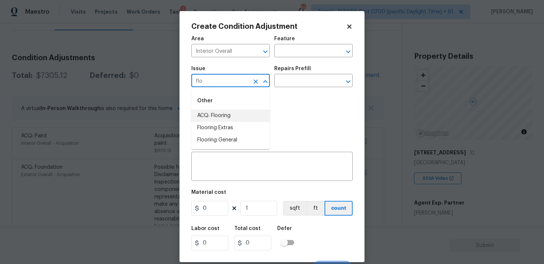
click at [217, 114] on li "ACQ: Flooring" at bounding box center [230, 116] width 78 height 12
type input "ACQ: Flooring"
click at [297, 77] on input "text" at bounding box center [303, 81] width 58 height 11
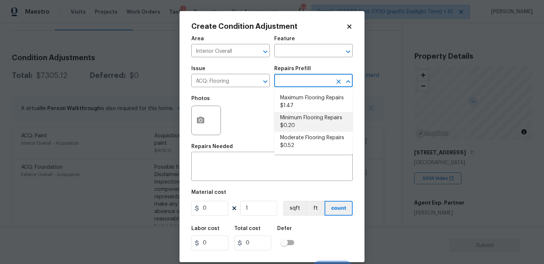
click at [302, 117] on li "Minimum Flooring Repairs $0.20" at bounding box center [313, 122] width 78 height 20
type input "Acquisition"
type textarea "Acquisition Scope: Minimum flooring repairs"
type input "0.2"
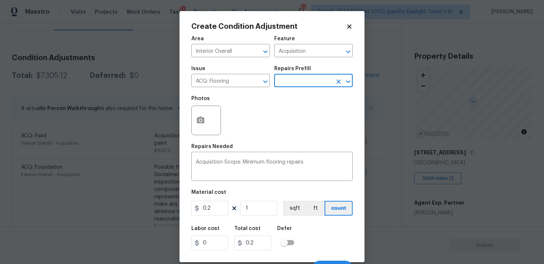
click at [261, 201] on figure "Material cost 0.2 1 sqft ft count" at bounding box center [271, 203] width 161 height 27
click at [260, 210] on input "1" at bounding box center [258, 208] width 37 height 15
type input "0"
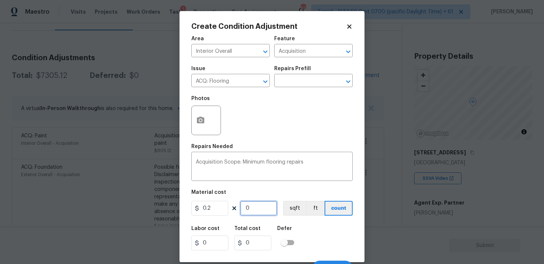
paste input "2176"
type input "2176"
type input "435.2"
type input "2176"
click at [288, 209] on button "sqft" at bounding box center [294, 208] width 23 height 15
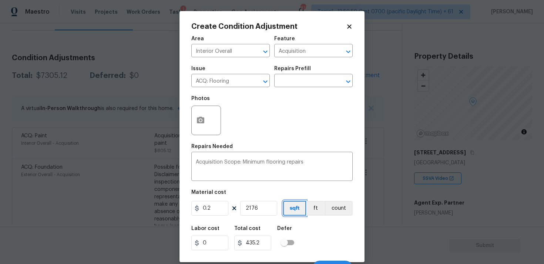
scroll to position [12, 0]
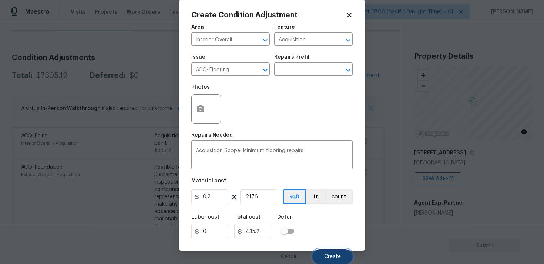
click at [329, 250] on button "Create" at bounding box center [332, 257] width 40 height 15
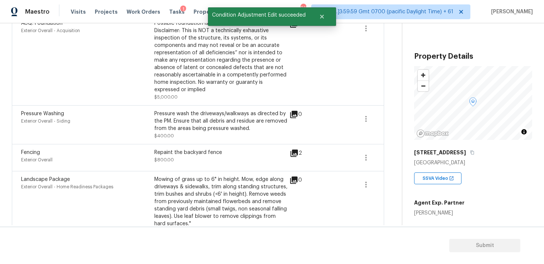
scroll to position [270, 0]
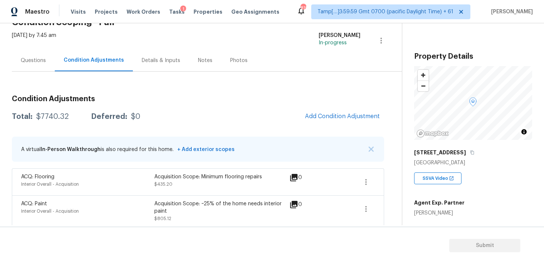
click at [40, 62] on div "Questions" at bounding box center [33, 60] width 25 height 7
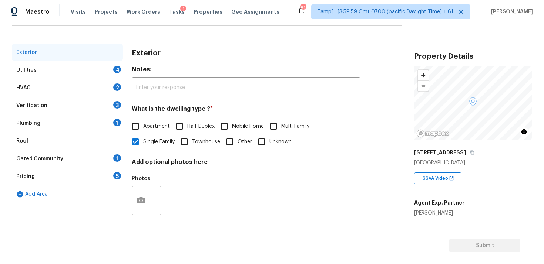
scroll to position [92, 0]
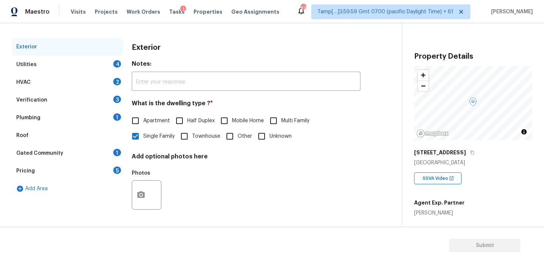
click at [110, 60] on div "Utilities 4" at bounding box center [67, 65] width 111 height 18
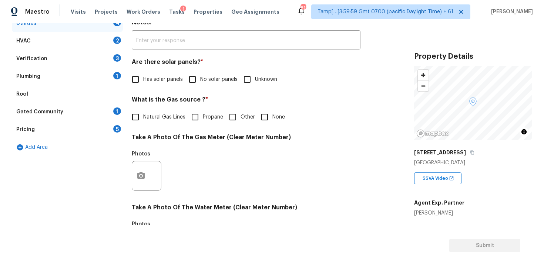
scroll to position [134, 0]
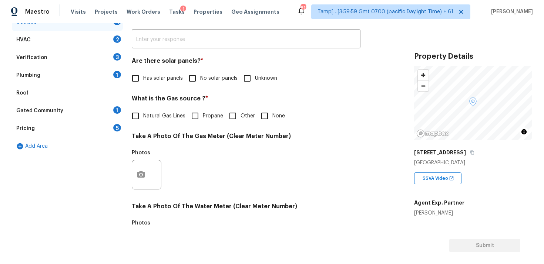
click at [199, 74] on input "No solar panels" at bounding box center [192, 79] width 16 height 16
checkbox input "true"
click at [277, 114] on span "None" at bounding box center [278, 116] width 13 height 8
click at [272, 114] on input "None" at bounding box center [265, 116] width 16 height 16
checkbox input "true"
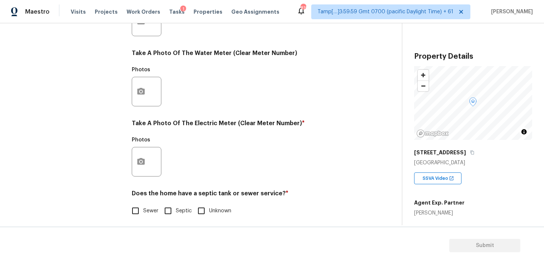
scroll to position [292, 0]
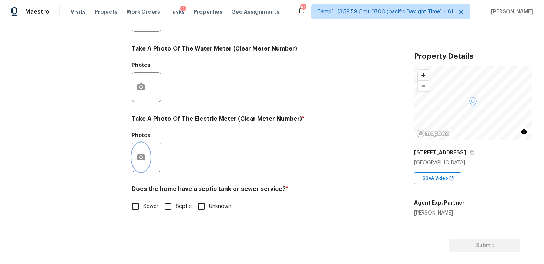
click at [148, 151] on button "button" at bounding box center [141, 157] width 18 height 29
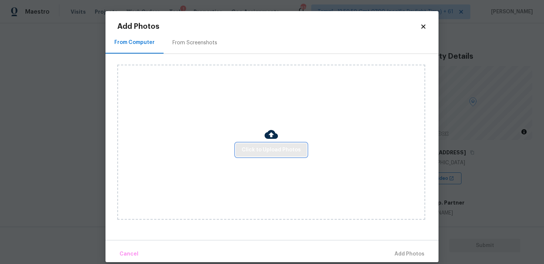
click at [256, 147] on span "Click to Upload Photos" at bounding box center [270, 150] width 59 height 9
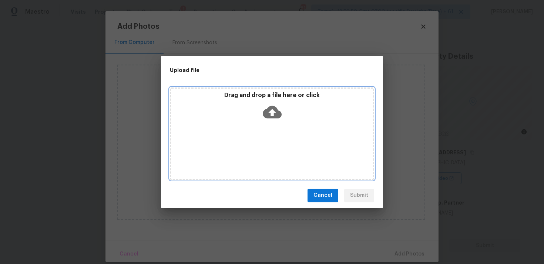
click at [270, 111] on icon at bounding box center [272, 112] width 19 height 19
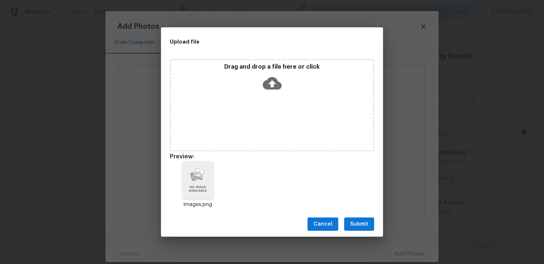
click at [368, 220] on button "Submit" at bounding box center [359, 225] width 30 height 14
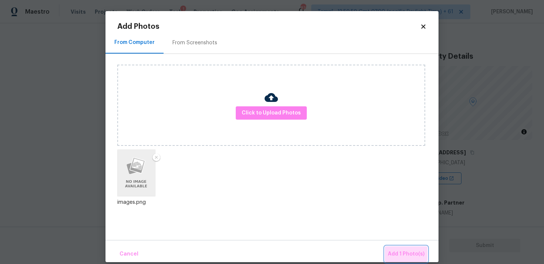
click at [395, 248] on button "Add 1 Photo(s)" at bounding box center [406, 255] width 43 height 16
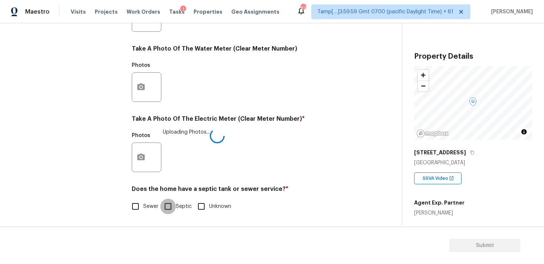
click at [173, 212] on input "Septic" at bounding box center [168, 207] width 16 height 16
checkbox input "true"
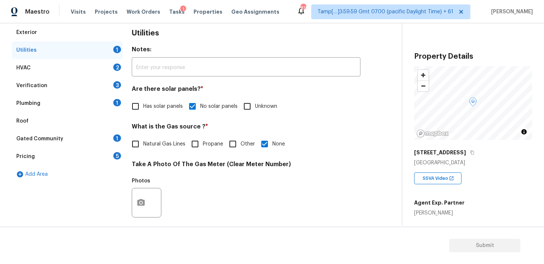
scroll to position [99, 0]
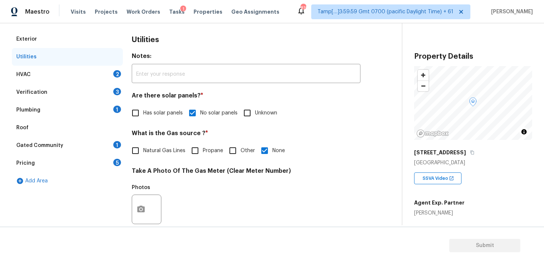
click at [99, 83] on div "HVAC 2" at bounding box center [67, 75] width 111 height 18
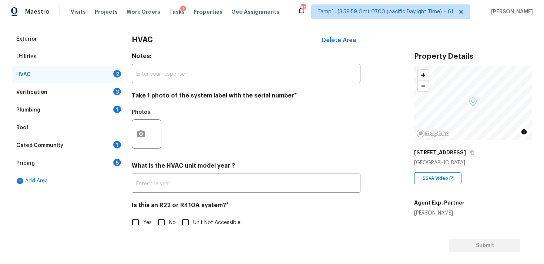
scroll to position [116, 0]
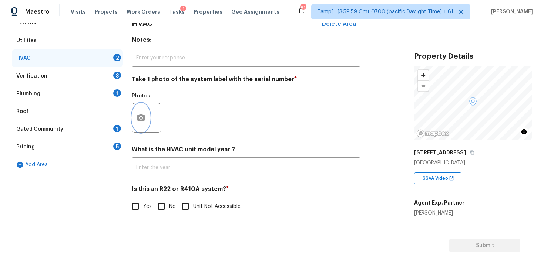
click at [141, 118] on circle "button" at bounding box center [141, 118] width 2 height 2
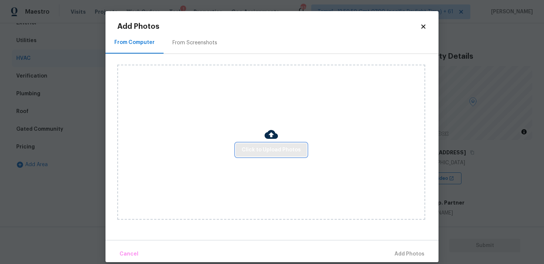
click at [254, 149] on span "Click to Upload Photos" at bounding box center [270, 150] width 59 height 9
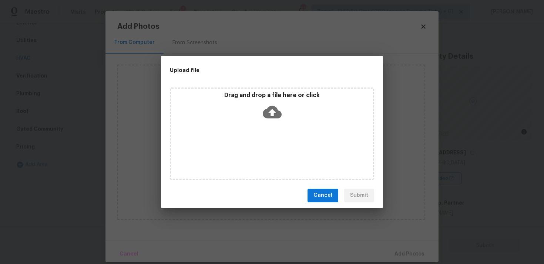
click at [272, 103] on icon at bounding box center [272, 112] width 19 height 19
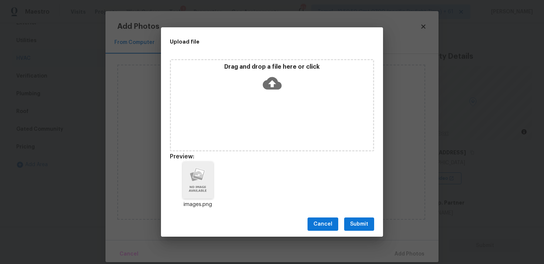
click at [358, 227] on span "Submit" at bounding box center [359, 224] width 18 height 9
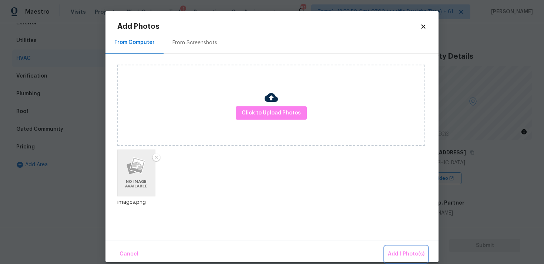
click at [403, 254] on span "Add 1 Photo(s)" at bounding box center [405, 254] width 37 height 9
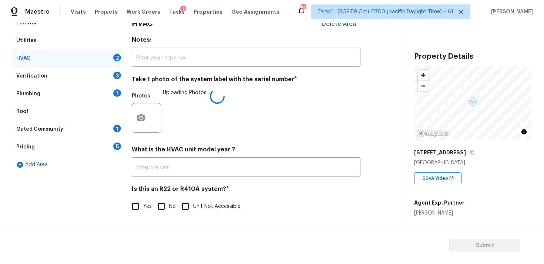
click at [162, 204] on input "No" at bounding box center [161, 207] width 16 height 16
drag, startPoint x: 162, startPoint y: 204, endPoint x: 162, endPoint y: 180, distance: 24.4
click at [162, 200] on input "No" at bounding box center [161, 207] width 16 height 16
checkbox input "false"
click at [109, 73] on div "Verification 3" at bounding box center [67, 76] width 111 height 18
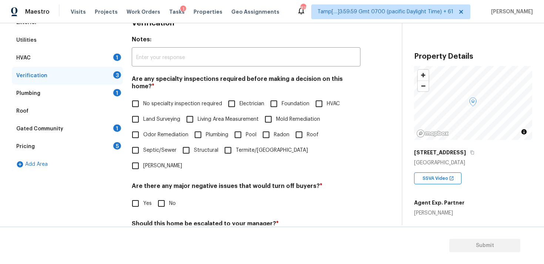
click at [105, 63] on div "HVAC 1" at bounding box center [67, 58] width 111 height 18
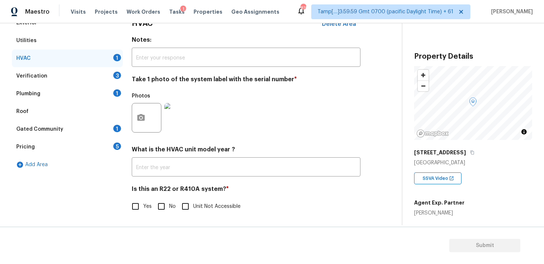
click at [163, 200] on input "No" at bounding box center [161, 207] width 16 height 16
checkbox input "true"
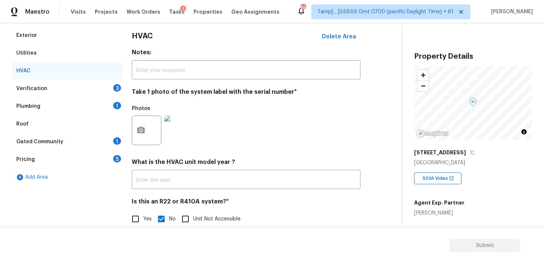
click at [114, 86] on div "3" at bounding box center [117, 87] width 8 height 7
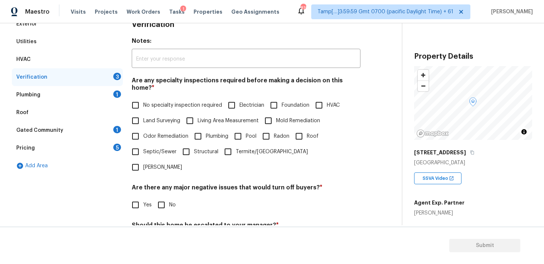
click at [101, 64] on div "HVAC" at bounding box center [67, 60] width 111 height 18
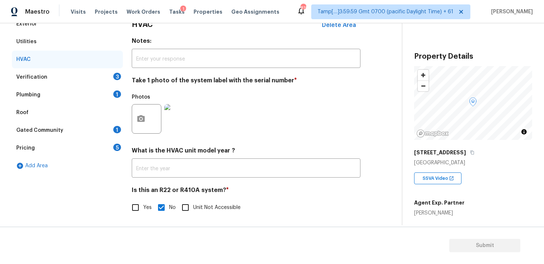
scroll to position [115, 0]
click at [143, 111] on button "button" at bounding box center [141, 119] width 18 height 29
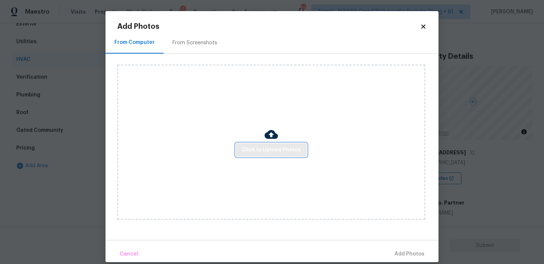
click at [282, 150] on span "Click to Upload Photos" at bounding box center [270, 150] width 59 height 9
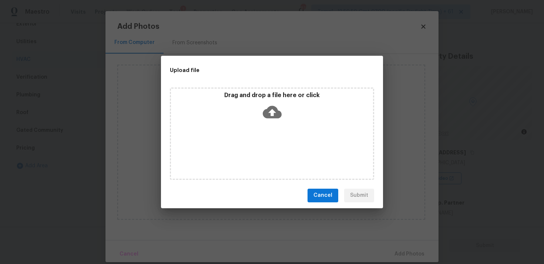
click at [267, 98] on p "Drag and drop a file here or click" at bounding box center [272, 96] width 202 height 8
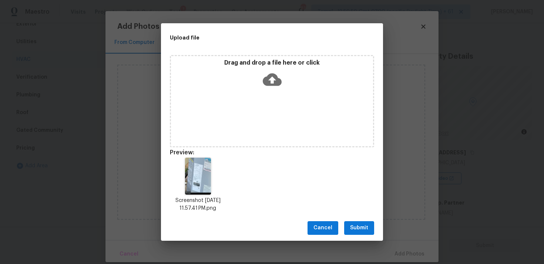
click at [369, 226] on button "Submit" at bounding box center [359, 228] width 30 height 14
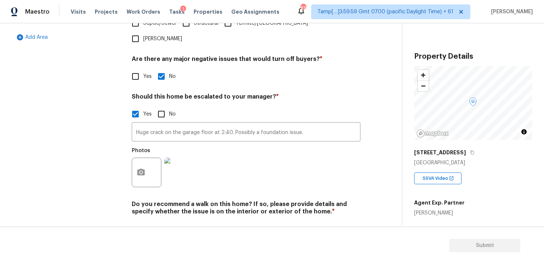
click at [169, 226] on span "No" at bounding box center [172, 230] width 7 height 8
click at [169, 221] on input "No" at bounding box center [161, 229] width 16 height 16
checkbox input "true"
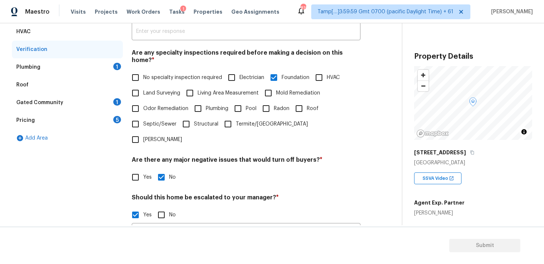
click at [117, 73] on div "Plumbing 1" at bounding box center [67, 67] width 111 height 18
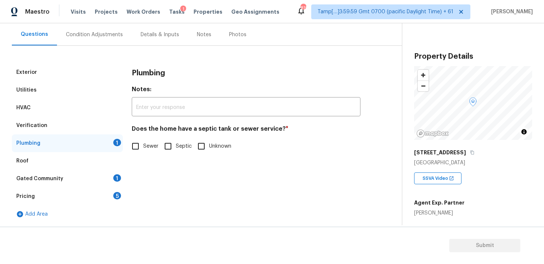
click at [165, 144] on input "Septic" at bounding box center [168, 147] width 16 height 16
checkbox input "true"
click at [107, 182] on div "Gated Community 1" at bounding box center [67, 179] width 111 height 18
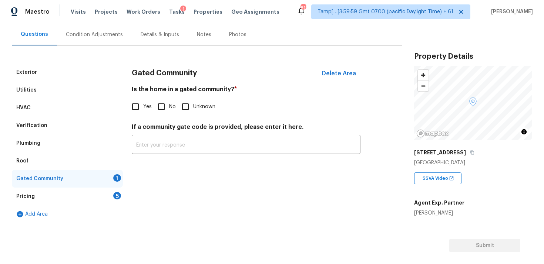
click at [167, 108] on input "No" at bounding box center [161, 107] width 16 height 16
checkbox input "true"
click at [108, 194] on div "Pricing 5" at bounding box center [67, 197] width 111 height 18
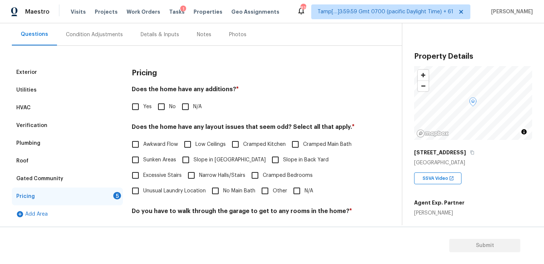
click at [161, 111] on input "No" at bounding box center [161, 107] width 16 height 16
checkbox input "true"
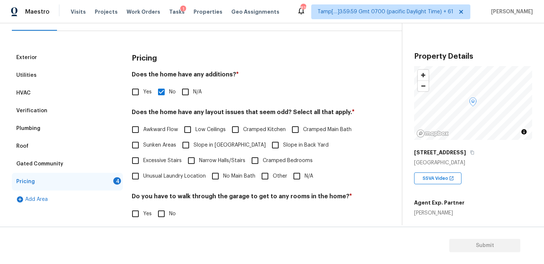
scroll to position [81, 0]
click at [230, 143] on span "Slope in [GEOGRAPHIC_DATA]" at bounding box center [229, 145] width 72 height 8
click at [193, 143] on input "Slope in [GEOGRAPHIC_DATA]" at bounding box center [186, 145] width 16 height 16
checkbox input "true"
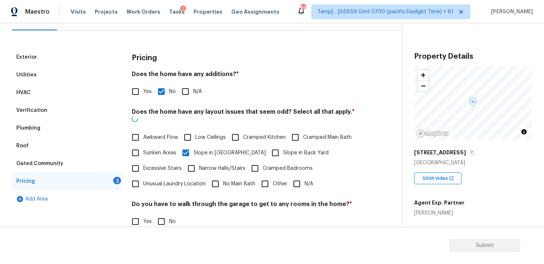
click at [283, 149] on span "Slope in Back Yard" at bounding box center [305, 153] width 45 height 8
click at [267, 148] on input "Slope in Back Yard" at bounding box center [275, 153] width 16 height 16
checkbox input "true"
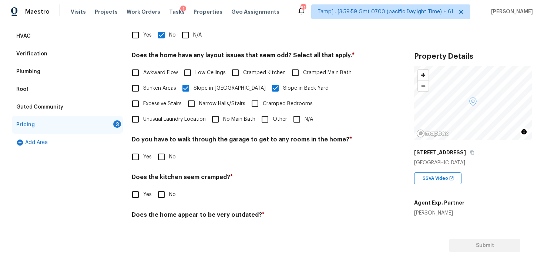
scroll to position [164, 0]
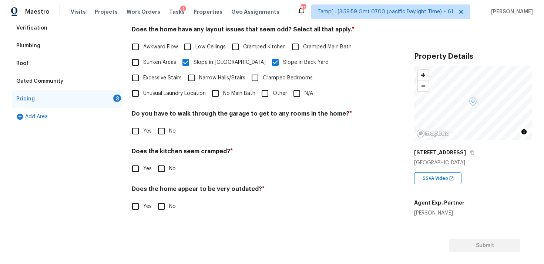
click at [158, 132] on input "No" at bounding box center [161, 131] width 16 height 16
checkbox input "true"
click at [160, 172] on input "No" at bounding box center [161, 170] width 16 height 16
checkbox input "true"
click at [163, 207] on input "No" at bounding box center [161, 208] width 16 height 16
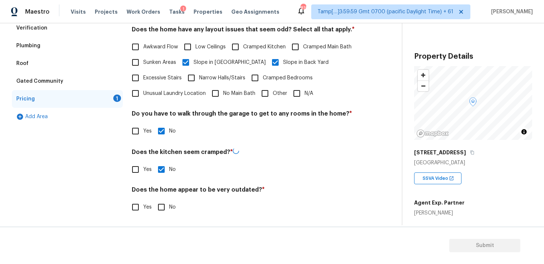
checkbox input "true"
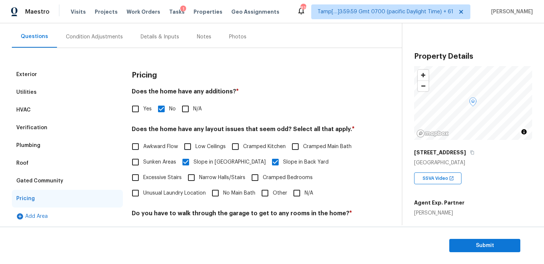
scroll to position [28, 0]
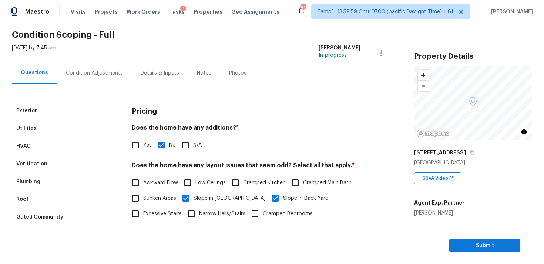
click at [107, 56] on div "Wed, Aug 27 2025 by 7:45 am Vigneshwaran B In-progress" at bounding box center [207, 53] width 390 height 18
click at [112, 74] on div "Condition Adjustments" at bounding box center [94, 73] width 57 height 7
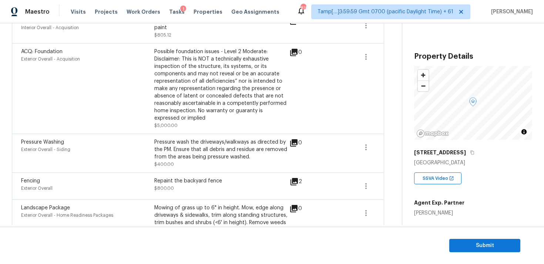
scroll to position [270, 0]
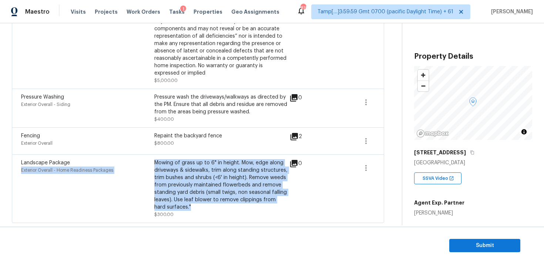
drag, startPoint x: 153, startPoint y: 163, endPoint x: 186, endPoint y: 210, distance: 57.3
click at [186, 210] on div "Landscape Package Exterior Overall - Home Readiness Packages Mowing of grass up…" at bounding box center [154, 188] width 266 height 59
click at [186, 210] on div "Mowing of grass up to 6" in height. Mow, edge along driveways & sidewalks, trim…" at bounding box center [220, 185] width 133 height 52
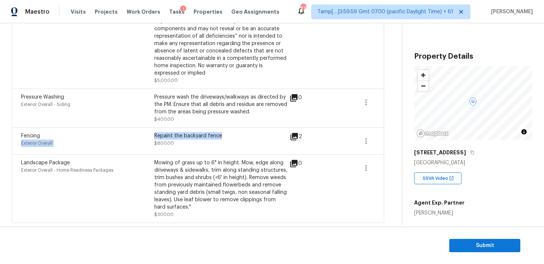
drag, startPoint x: 153, startPoint y: 136, endPoint x: 231, endPoint y: 135, distance: 78.8
click at [231, 136] on div "Fencing Exterior Overall Repaint the backyard fence $800.00" at bounding box center [154, 141] width 266 height 18
click at [231, 135] on div "Repaint the backyard fence" at bounding box center [220, 135] width 133 height 7
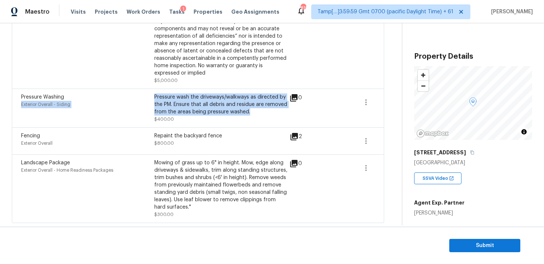
drag, startPoint x: 153, startPoint y: 97, endPoint x: 258, endPoint y: 109, distance: 105.1
click at [258, 109] on div "Pressure Washing Exterior Overall - Siding Pressure wash the driveways/walkways…" at bounding box center [154, 109] width 266 height 30
click at [258, 109] on div "Pressure wash the driveways/walkways as directed by the PM. Ensure that all deb…" at bounding box center [220, 105] width 133 height 22
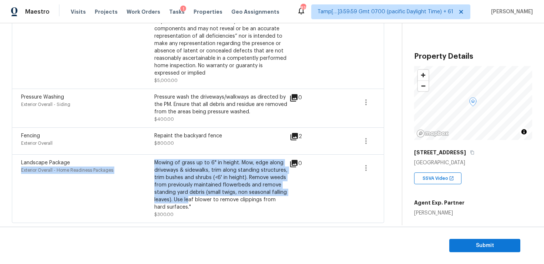
drag, startPoint x: 153, startPoint y: 162, endPoint x: 189, endPoint y: 199, distance: 50.5
click at [189, 199] on div "Landscape Package Exterior Overall - Home Readiness Packages Mowing of grass up…" at bounding box center [154, 188] width 266 height 59
click at [201, 176] on div "Mowing of grass up to 6" in height. Mow, edge along driveways & sidewalks, trim…" at bounding box center [220, 185] width 133 height 52
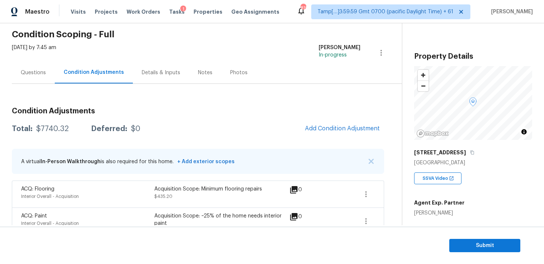
scroll to position [35, 0]
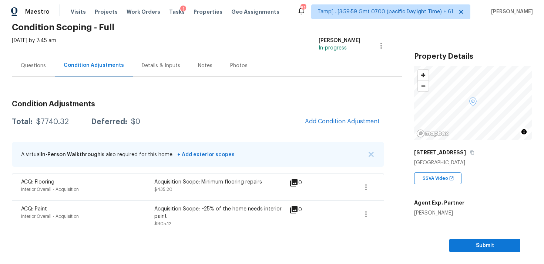
click at [45, 70] on div "Questions" at bounding box center [33, 66] width 43 height 22
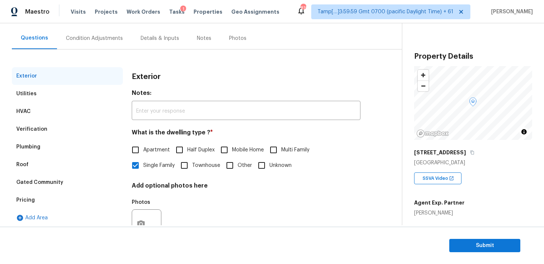
scroll to position [92, 0]
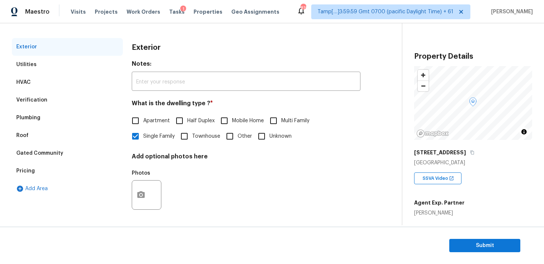
click at [80, 165] on div "Pricing" at bounding box center [67, 171] width 111 height 18
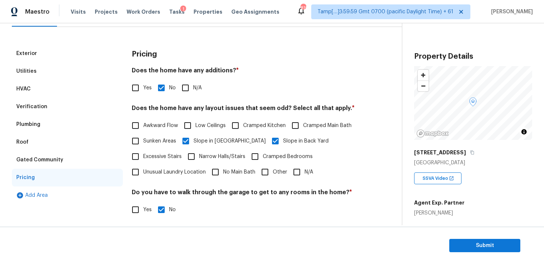
scroll to position [0, 0]
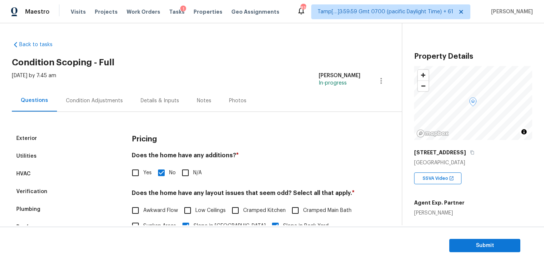
click at [113, 95] on div "Condition Adjustments" at bounding box center [94, 101] width 75 height 22
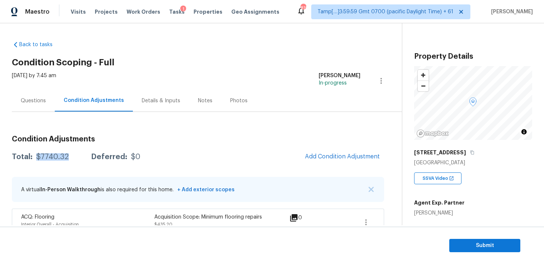
drag, startPoint x: 36, startPoint y: 155, endPoint x: 73, endPoint y: 156, distance: 37.0
click at [73, 156] on div "Total: $7740.32 Deferred: $0" at bounding box center [76, 156] width 128 height 7
copy div "$7740.32"
click at [41, 110] on div "Questions" at bounding box center [33, 101] width 43 height 22
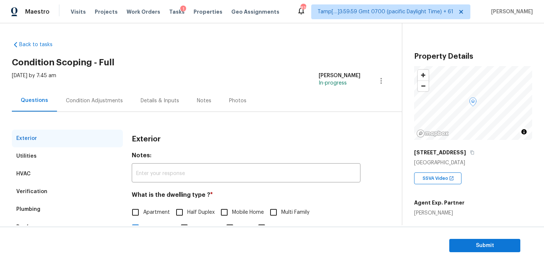
scroll to position [92, 0]
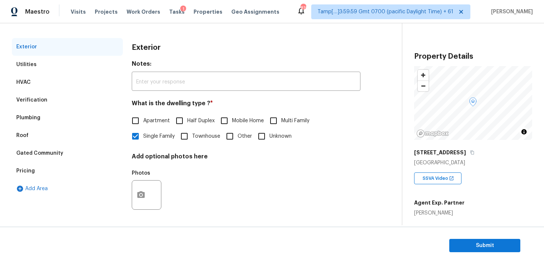
click at [84, 104] on div "Verification" at bounding box center [67, 100] width 111 height 18
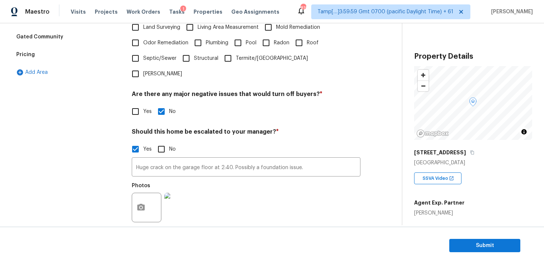
scroll to position [223, 0]
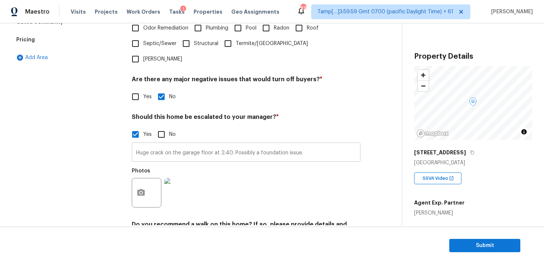
click at [228, 145] on input "Huge crack on the garage floor at 2:40. Possibly a foundation issue." at bounding box center [246, 153] width 228 height 17
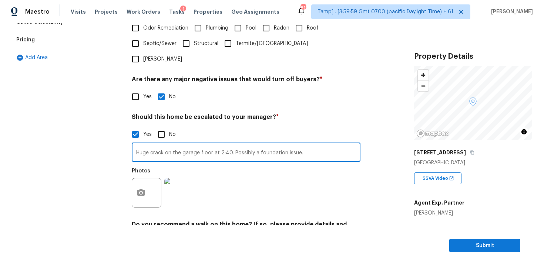
click at [228, 145] on input "Huge crack on the garage floor at 2:40. Possibly a foundation issue." at bounding box center [246, 153] width 228 height 17
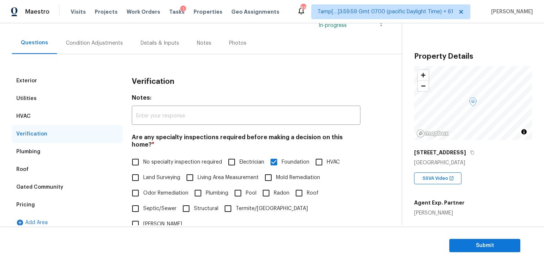
scroll to position [17, 0]
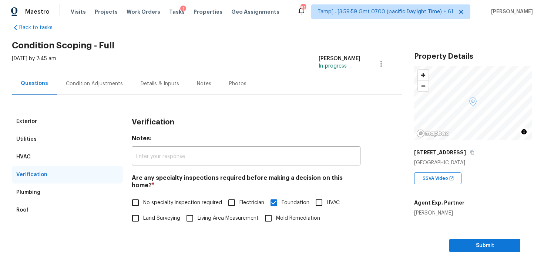
click at [91, 71] on div "Wed, Aug 27 2025 by 7:45 am Vigneshwaran B In-progress" at bounding box center [207, 64] width 390 height 18
click at [106, 84] on div "Condition Adjustments" at bounding box center [94, 83] width 57 height 7
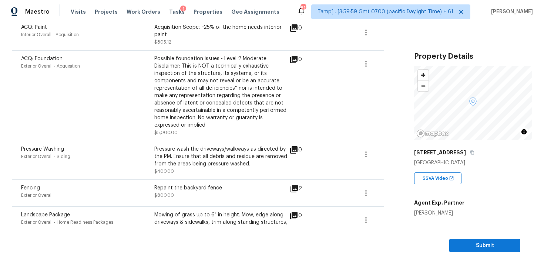
scroll to position [270, 0]
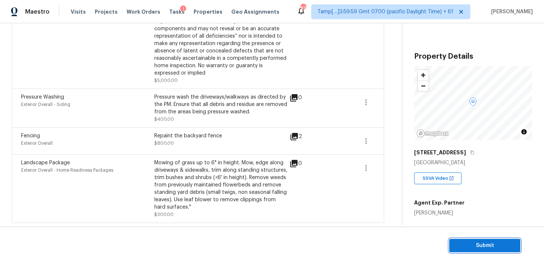
click at [476, 248] on span "Submit" at bounding box center [484, 245] width 59 height 9
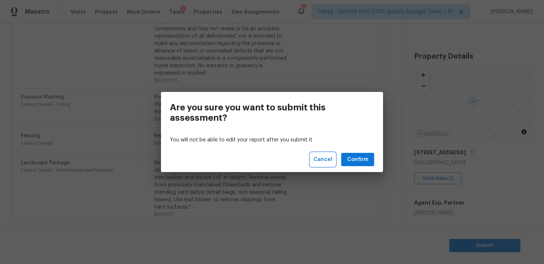
click at [324, 163] on span "Cancel" at bounding box center [322, 159] width 19 height 9
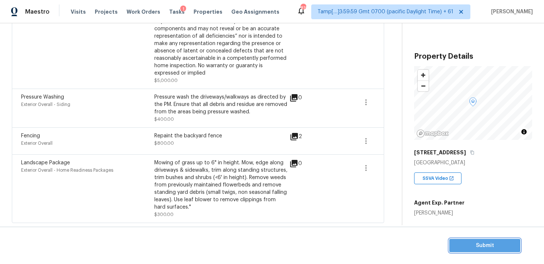
click at [463, 243] on span "Submit" at bounding box center [484, 245] width 59 height 9
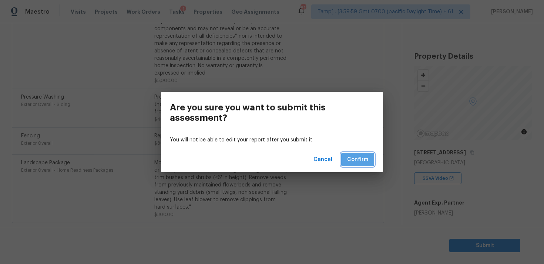
click at [363, 160] on span "Confirm" at bounding box center [357, 159] width 21 height 9
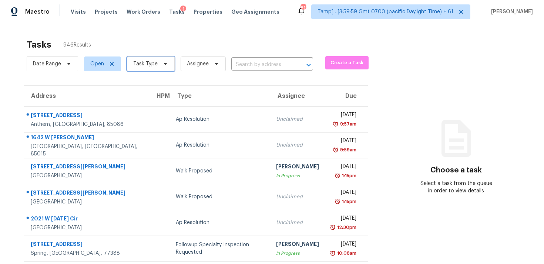
click at [160, 65] on span at bounding box center [164, 64] width 8 height 6
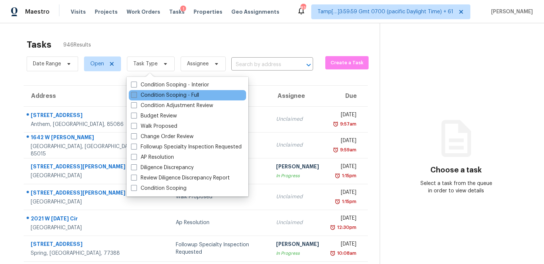
click at [167, 93] on label "Condition Scoping - Full" at bounding box center [165, 95] width 68 height 7
click at [136, 93] on input "Condition Scoping - Full" at bounding box center [133, 94] width 5 height 5
checkbox input "true"
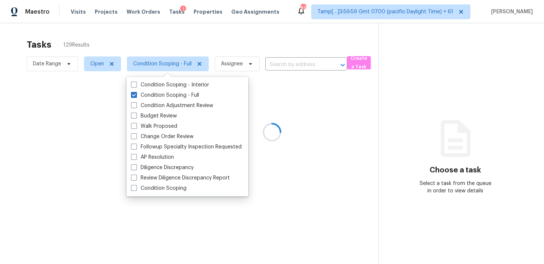
click at [156, 48] on div at bounding box center [272, 132] width 544 height 264
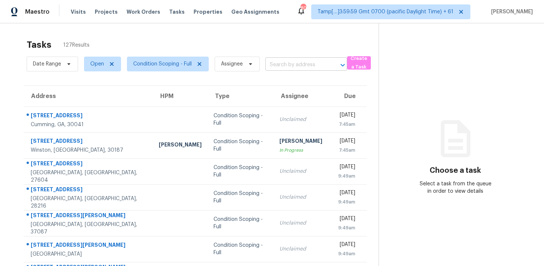
click at [272, 69] on input "text" at bounding box center [295, 64] width 61 height 11
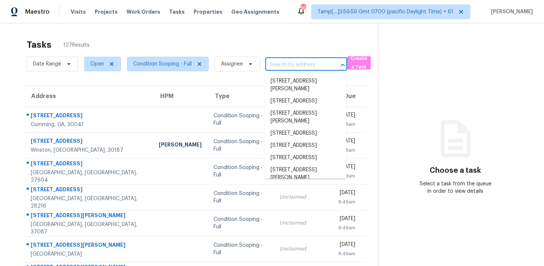
paste input "[STREET_ADDRESS]"
type input "[STREET_ADDRESS]"
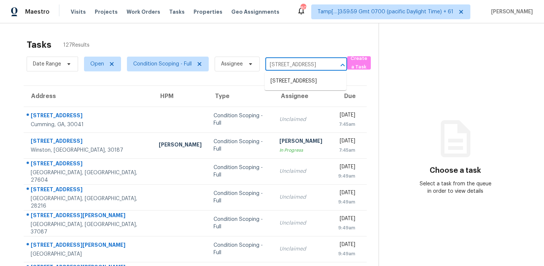
click at [311, 82] on li "[STREET_ADDRESS]" at bounding box center [305, 81] width 82 height 12
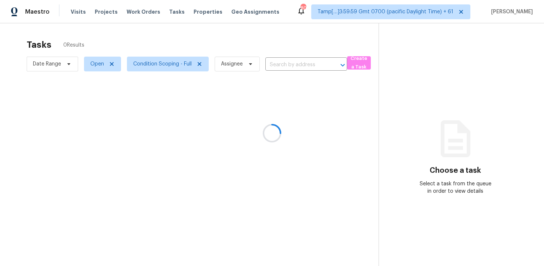
type input "[STREET_ADDRESS]"
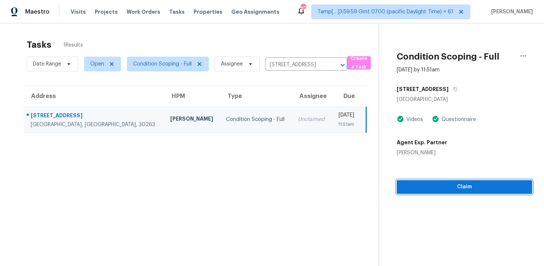
click at [448, 191] on span "Claim" at bounding box center [463, 186] width 123 height 9
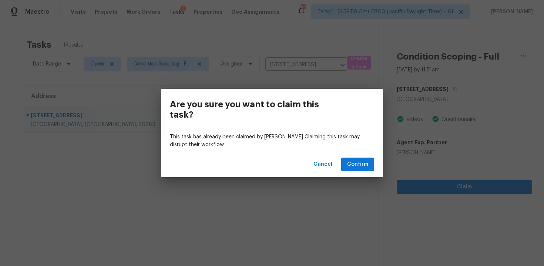
click at [448, 191] on div "Are you sure you want to claim this task? This task has already been claimed by…" at bounding box center [272, 133] width 544 height 266
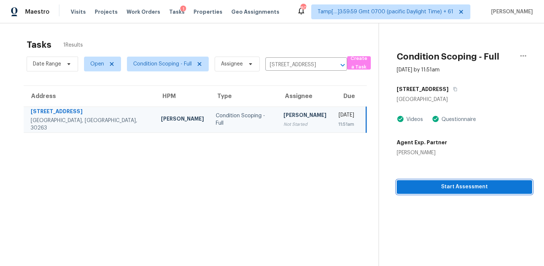
click at [447, 189] on span "Start Assessment" at bounding box center [463, 186] width 123 height 9
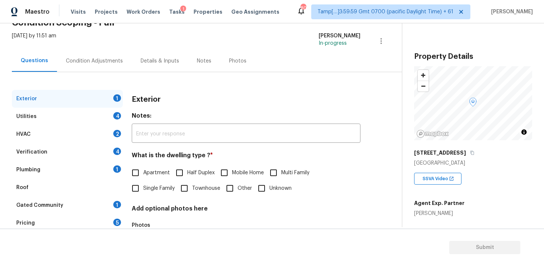
scroll to position [45, 0]
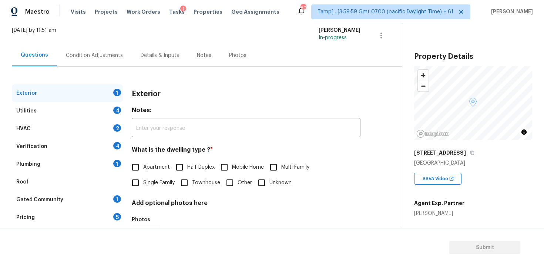
click at [358, 197] on div "Exterior Notes: ​ What is the dwelling type ? * Apartment Half Duplex Mobile Ho…" at bounding box center [246, 176] width 228 height 185
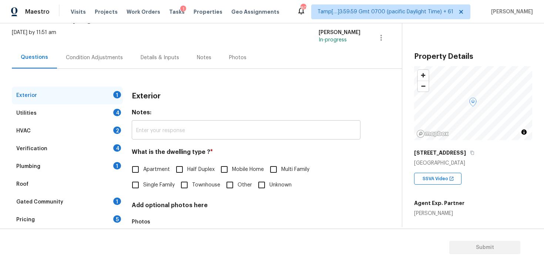
scroll to position [21, 0]
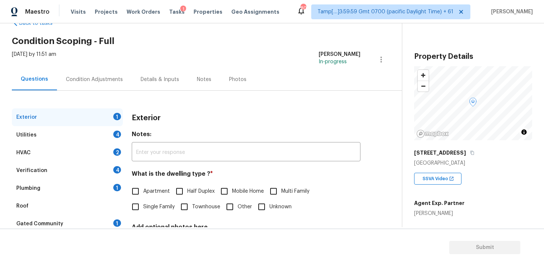
click at [108, 74] on div "Condition Adjustments" at bounding box center [94, 79] width 75 height 22
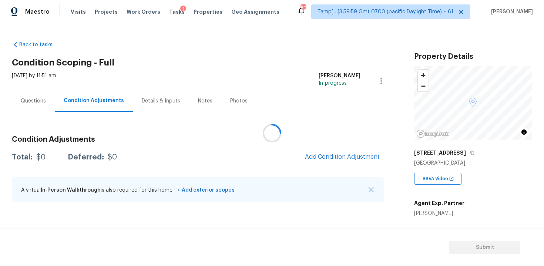
click at [348, 150] on div at bounding box center [272, 133] width 544 height 266
click at [346, 155] on div at bounding box center [272, 133] width 544 height 266
click at [315, 158] on span "Add Condition Adjustment" at bounding box center [342, 156] width 75 height 7
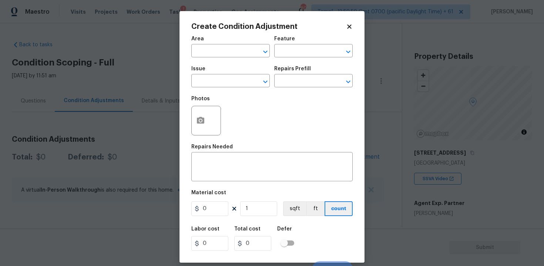
click at [231, 58] on span "Area ​" at bounding box center [230, 47] width 78 height 30
click at [231, 56] on input "text" at bounding box center [220, 51] width 58 height 11
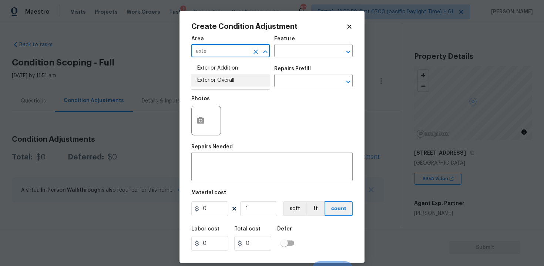
click at [233, 77] on li "Exterior Overall" at bounding box center [230, 80] width 78 height 12
type input "Exterior Overall"
click at [233, 77] on input "text" at bounding box center [220, 81] width 58 height 11
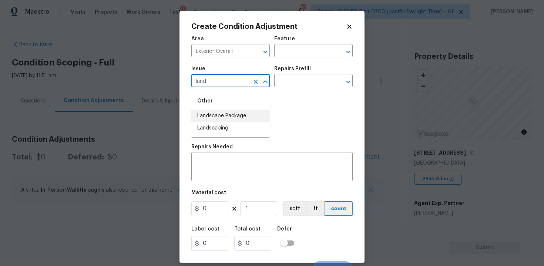
click at [236, 113] on li "Landscape Package" at bounding box center [230, 116] width 78 height 12
type input "Landscape Package"
click at [291, 85] on input "text" at bounding box center [303, 81] width 58 height 11
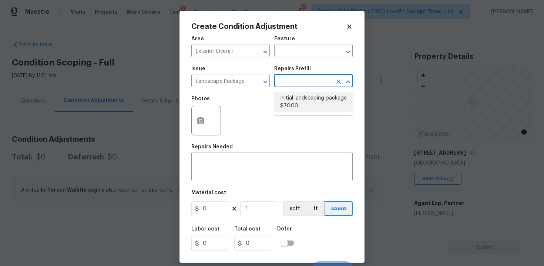
click at [294, 102] on li "Initial landscaping package $70.00" at bounding box center [313, 102] width 78 height 20
type input "Home Readiness Packages"
type textarea "Mowing of grass up to 6" in height. Mow, edge along driveways & sidewalks, trim…"
type input "70"
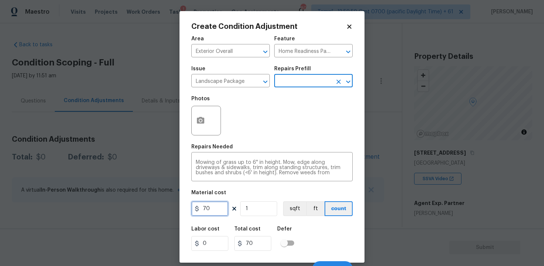
click at [213, 210] on input "70" at bounding box center [209, 208] width 37 height 15
type input "2000"
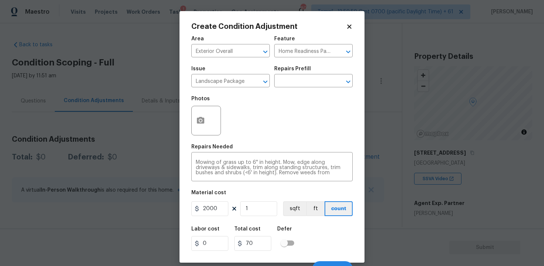
type input "2000"
click at [239, 118] on div "Photos" at bounding box center [271, 116] width 161 height 48
click at [179, 115] on body "Maestro Visits Projects Work Orders Tasks 1 Properties Geo Assignments 800 Tamp…" at bounding box center [272, 133] width 544 height 266
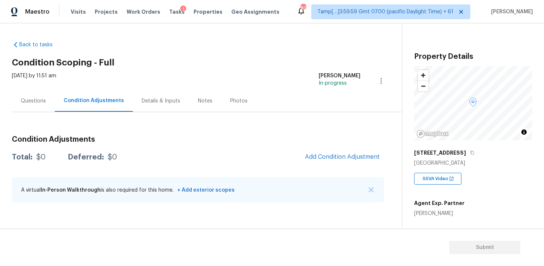
click at [308, 151] on span "Add Condition Adjustment" at bounding box center [342, 157] width 84 height 16
click at [335, 160] on span "Add Condition Adjustment" at bounding box center [342, 156] width 75 height 7
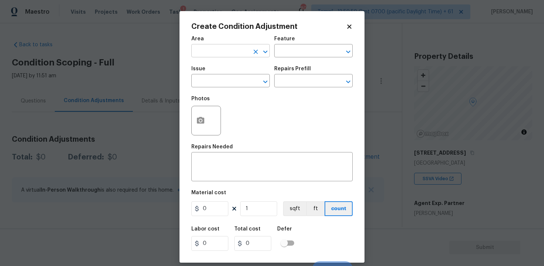
click at [219, 54] on input "text" at bounding box center [220, 51] width 58 height 11
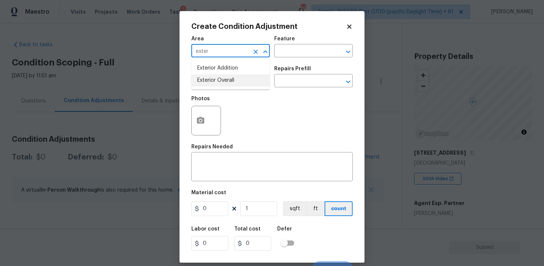
click at [224, 84] on li "Exterior Overall" at bounding box center [230, 80] width 78 height 12
type input "Exterior Overall"
click at [224, 84] on input "text" at bounding box center [220, 81] width 58 height 11
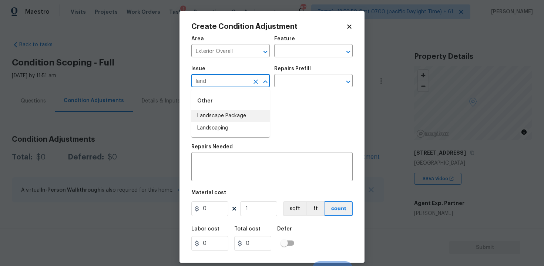
click at [227, 117] on li "Landscape Package" at bounding box center [230, 116] width 78 height 12
type input "Landscape Package"
click at [291, 81] on input "text" at bounding box center [303, 81] width 58 height 11
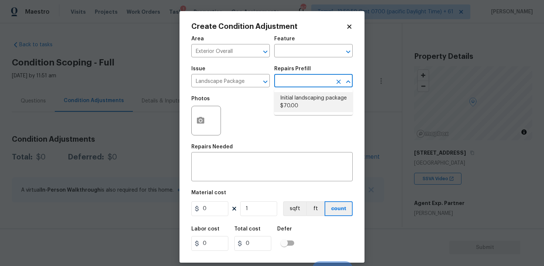
click at [294, 104] on li "Initial landscaping package $70.00" at bounding box center [313, 102] width 78 height 20
type input "Home Readiness Packages"
type textarea "Mowing of grass up to 6" in height. Mow, edge along driveways & sidewalks, trim…"
type input "70"
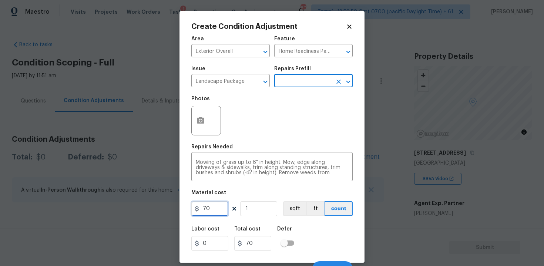
click at [220, 216] on input "70" at bounding box center [209, 208] width 37 height 15
type input "2000"
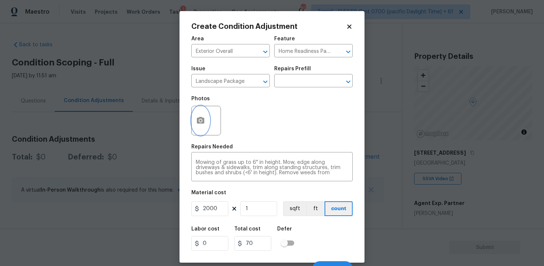
click at [197, 116] on icon "button" at bounding box center [200, 120] width 9 height 9
type input "2000"
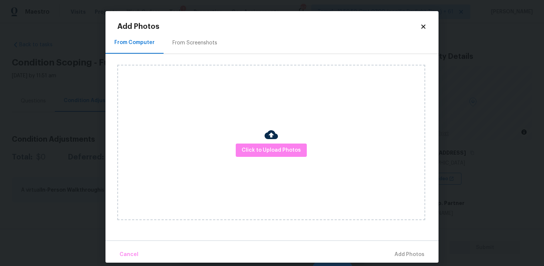
click at [288, 158] on div "Click to Upload Photos" at bounding box center [271, 142] width 308 height 155
click at [285, 147] on span "Click to Upload Photos" at bounding box center [270, 150] width 59 height 9
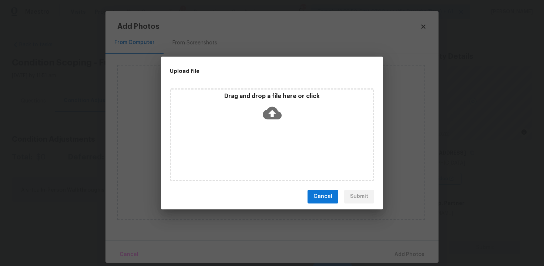
click at [277, 126] on div "Drag and drop a file here or click" at bounding box center [272, 134] width 204 height 92
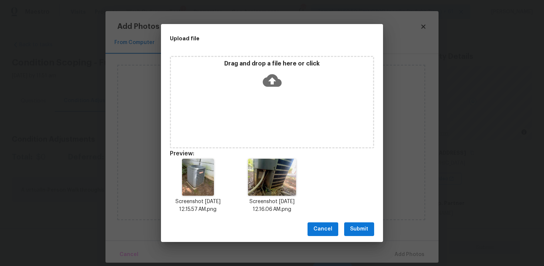
scroll to position [6, 0]
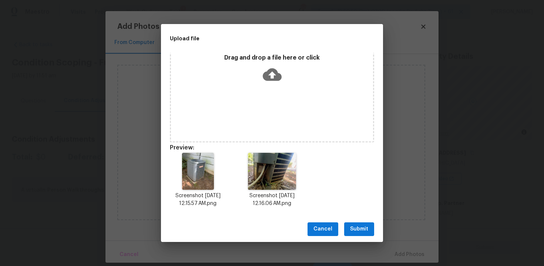
click at [353, 229] on span "Submit" at bounding box center [359, 228] width 18 height 9
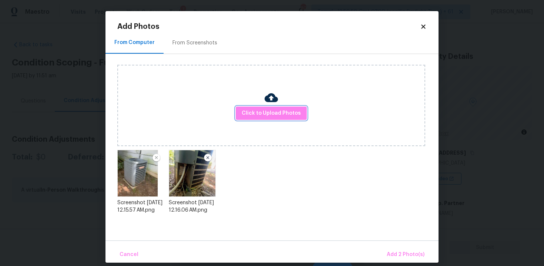
scroll to position [0, 0]
click at [395, 252] on span "Add 2 Photo(s)" at bounding box center [405, 254] width 38 height 9
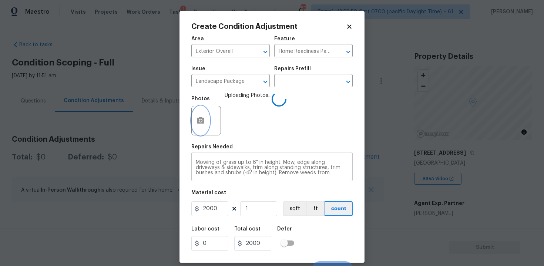
scroll to position [10, 0]
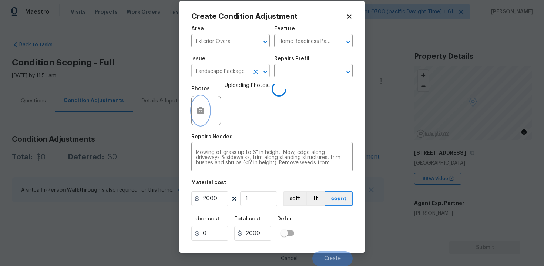
click at [254, 67] on button "Clear" at bounding box center [255, 72] width 10 height 10
click at [234, 66] on input "text" at bounding box center [220, 71] width 58 height 11
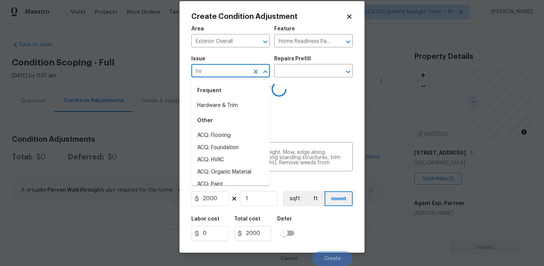
type input "hva"
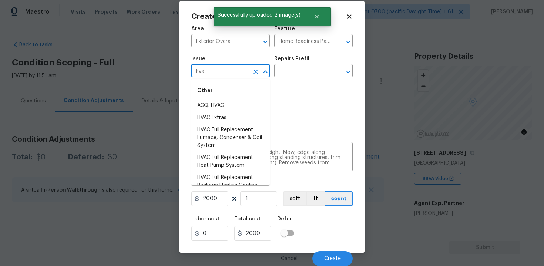
type input "hvac"
click at [226, 112] on li "HVAC Extras" at bounding box center [230, 118] width 78 height 12
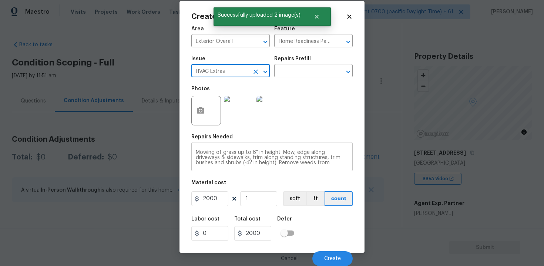
type input "HVAC Extras"
click at [258, 154] on textarea "Mowing of grass up to 6" in height. Mow, edge along driveways & sidewalks, trim…" at bounding box center [272, 158] width 152 height 16
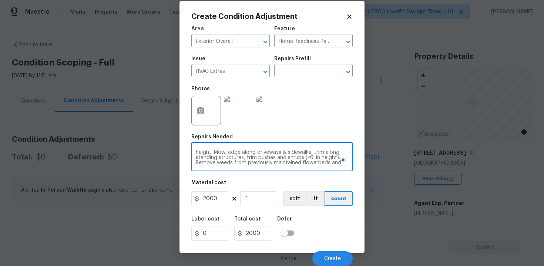
type textarea "height. Mow, edge along driveways & sidewalks, trim along standing structures, …"
click at [268, 170] on div "height. Mow, edge along driveways & sidewalks, trim along standing structures, …" at bounding box center [271, 157] width 161 height 27
click at [272, 162] on textarea "height. Mow, edge along driveways & sidewalks, trim along standing structures, …" at bounding box center [272, 158] width 152 height 16
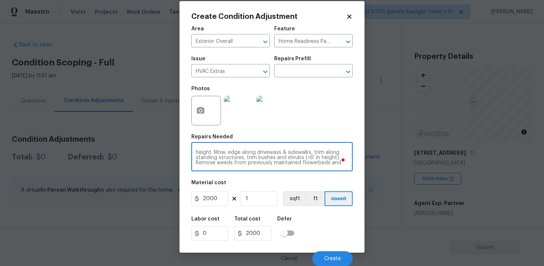
click at [272, 162] on textarea "height. Mow, edge along driveways & sidewalks, trim along standing structures, …" at bounding box center [272, 158] width 152 height 16
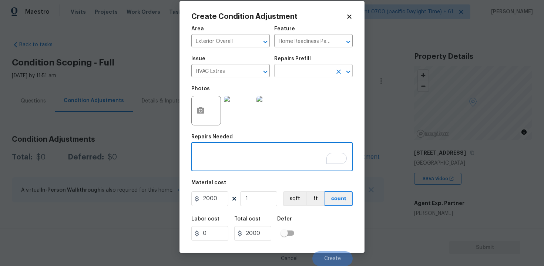
click at [298, 77] on input "text" at bounding box center [303, 71] width 58 height 11
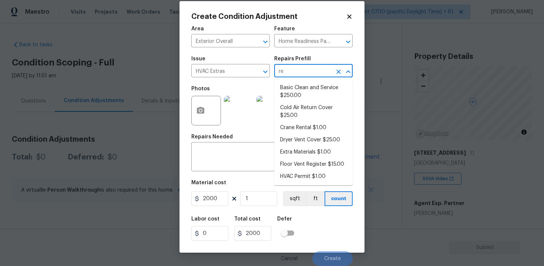
type input "rep"
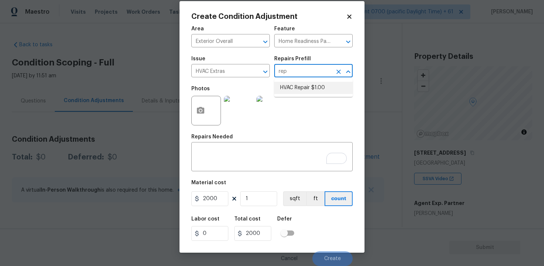
click at [322, 85] on li "HVAC Repair $1.00" at bounding box center [313, 88] width 78 height 12
type input "HVAC"
type textarea "HVAC Repair - (HPM to provide details)"
type input "1"
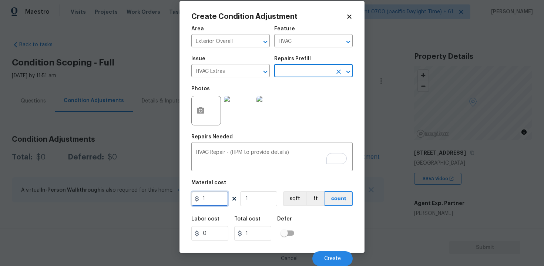
click at [220, 195] on input "1" at bounding box center [209, 198] width 37 height 15
type input "750"
click at [288, 218] on h5 "Defer" at bounding box center [284, 218] width 15 height 5
click at [326, 248] on div "Cancel Create" at bounding box center [271, 255] width 161 height 21
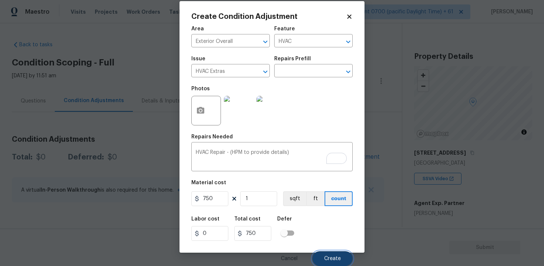
click at [336, 258] on span "Create" at bounding box center [332, 259] width 17 height 6
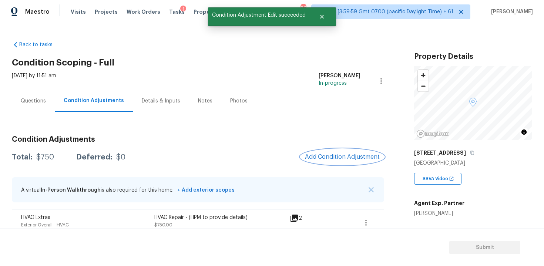
scroll to position [11, 0]
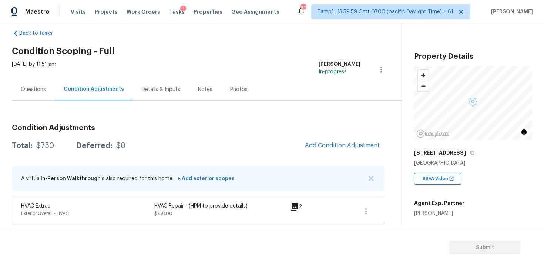
click at [38, 90] on div "Questions" at bounding box center [33, 89] width 25 height 7
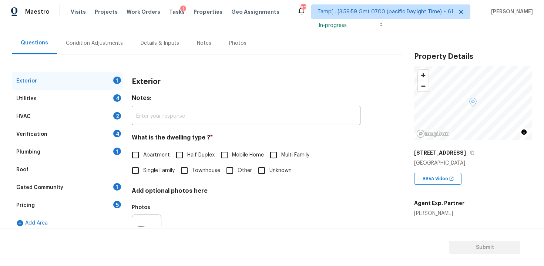
scroll to position [90, 0]
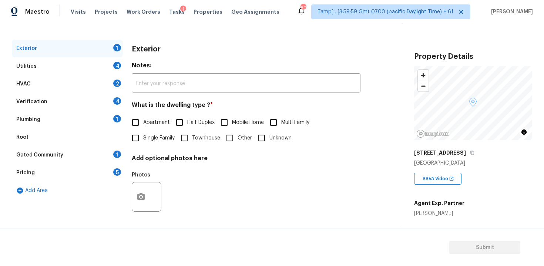
click at [85, 102] on div "Verification 4" at bounding box center [67, 102] width 111 height 18
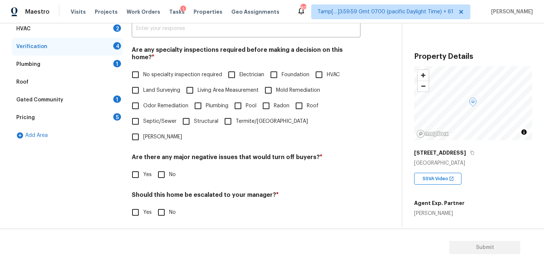
scroll to position [166, 0]
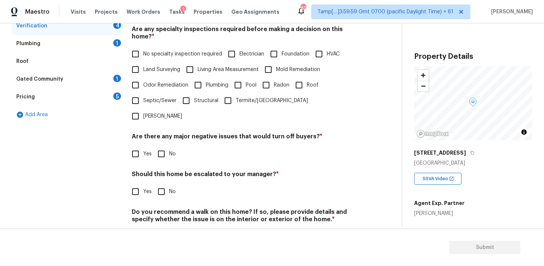
click at [141, 184] on input "Yes" at bounding box center [136, 192] width 16 height 16
checkbox input "true"
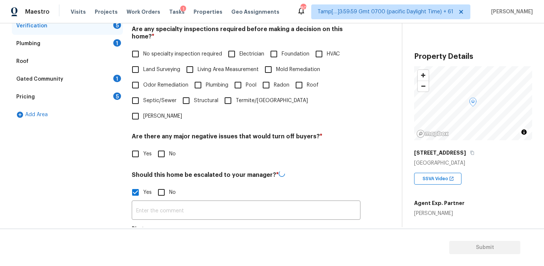
click at [173, 202] on input "text" at bounding box center [246, 210] width 228 height 17
click at [255, 202] on input "Crack on the front flatwork at" at bounding box center [246, 210] width 228 height 17
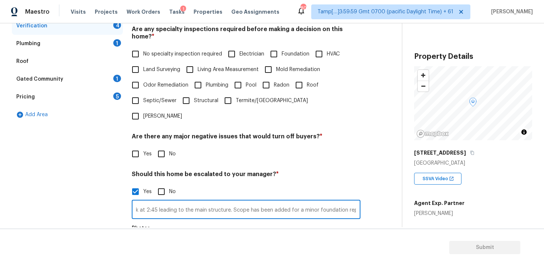
scroll to position [0, 67]
click at [309, 202] on input "Crack on the front flatwork at 2:45 leading to the main structure. Scope has be…" at bounding box center [246, 210] width 228 height 17
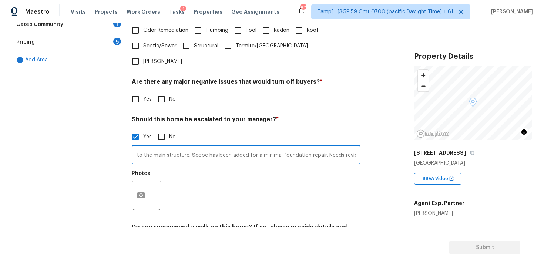
scroll to position [242, 0]
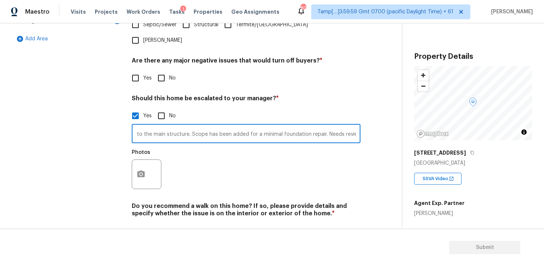
type input "Crack on the front flatwork at 2:45 leading to the main structure. Scope has be…"
click at [150, 159] on div at bounding box center [147, 174] width 30 height 30
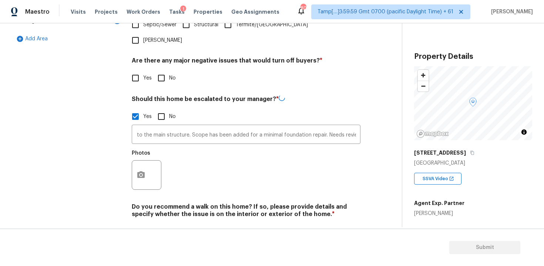
scroll to position [0, 0]
click at [134, 160] on button "button" at bounding box center [141, 174] width 18 height 29
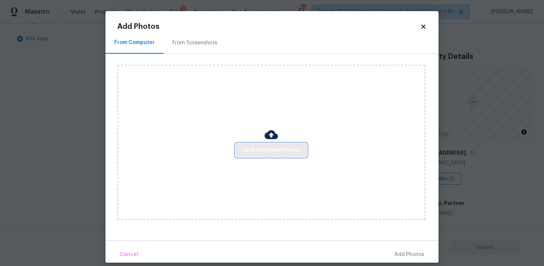
click at [263, 150] on span "Click to Upload Photos" at bounding box center [270, 150] width 59 height 9
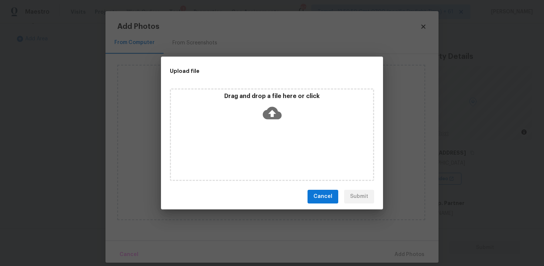
click at [269, 111] on icon at bounding box center [272, 112] width 19 height 13
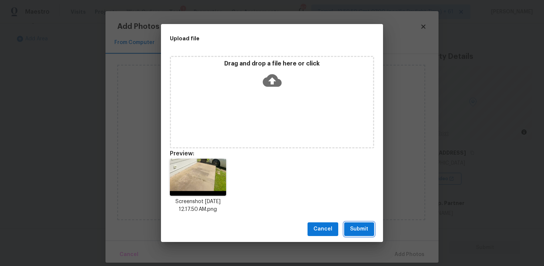
click at [360, 224] on button "Submit" at bounding box center [359, 229] width 30 height 14
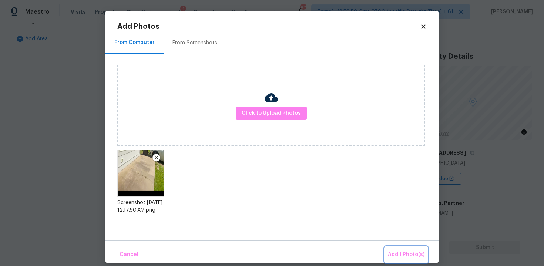
click at [414, 261] on button "Add 1 Photo(s)" at bounding box center [406, 255] width 43 height 16
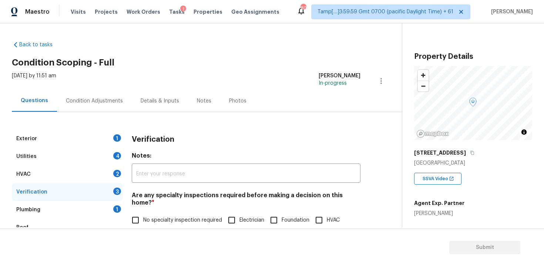
click at [92, 89] on div "Wed, Aug 27 2025 by 11:51 am Vigneshwaran B In-progress" at bounding box center [207, 81] width 390 height 18
click at [111, 105] on div "Condition Adjustments" at bounding box center [94, 101] width 75 height 22
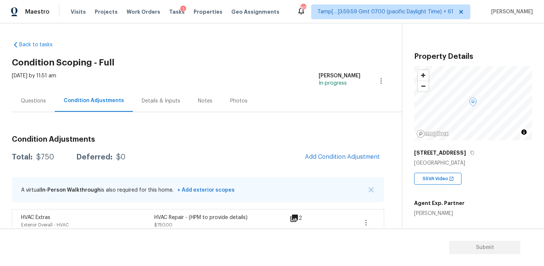
click at [307, 152] on span "Add Condition Adjustment" at bounding box center [342, 157] width 84 height 16
click at [322, 154] on span "Add Condition Adjustment" at bounding box center [342, 156] width 75 height 7
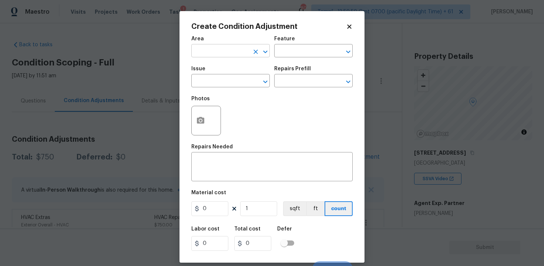
click at [236, 51] on input "text" at bounding box center [220, 51] width 58 height 11
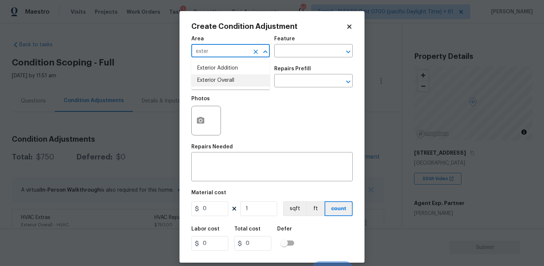
click at [235, 84] on li "Exterior Overall" at bounding box center [230, 80] width 78 height 12
type input "Exterior Overall"
click at [235, 84] on input "text" at bounding box center [220, 81] width 58 height 11
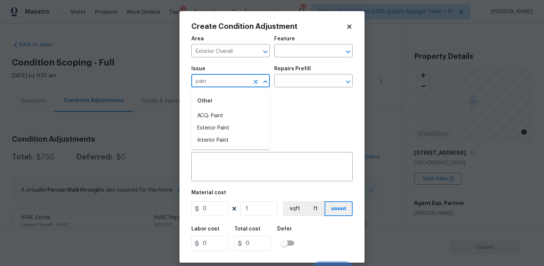
click at [235, 109] on div "Other" at bounding box center [230, 101] width 78 height 18
click at [244, 118] on li "ACQ: Paint" at bounding box center [230, 116] width 78 height 12
type input "ACQ: Paint"
click at [296, 81] on input "text" at bounding box center [303, 81] width 58 height 11
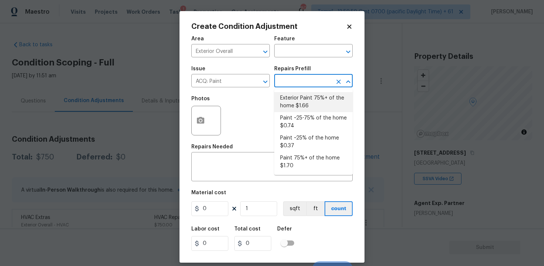
click at [297, 98] on li "Exterior Paint 75%+ of the home $1.66" at bounding box center [313, 102] width 78 height 20
type input "Acquisition"
type textarea "Acquisition Scope: 75%+ of the home exterior will likely require paint"
type input "1.66"
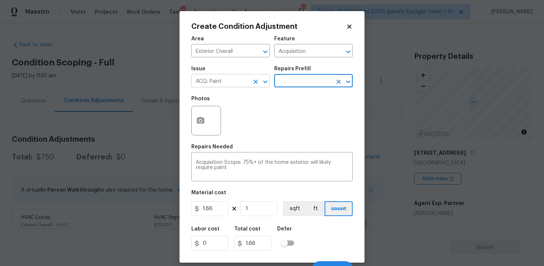
click at [241, 79] on input "ACQ: Paint" at bounding box center [220, 81] width 58 height 11
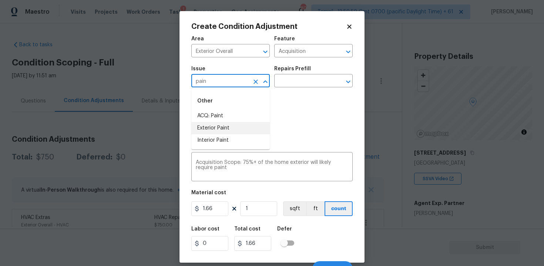
click at [244, 129] on li "Exterior Paint" at bounding box center [230, 128] width 78 height 12
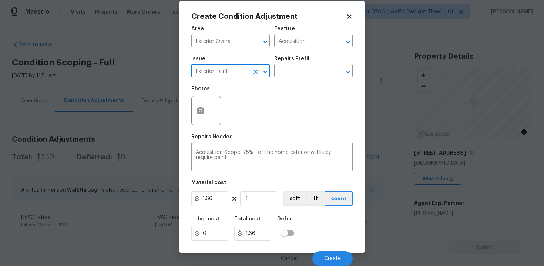
type input "Exterior Paint"
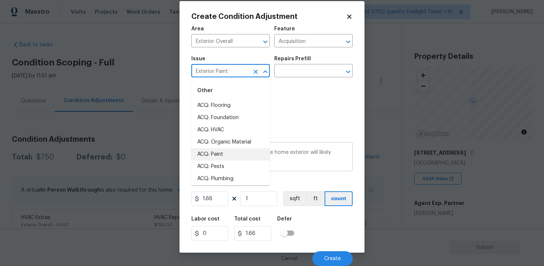
click at [289, 163] on textarea "Acquisition Scope: 75%+ of the home exterior will likely require paint" at bounding box center [272, 158] width 152 height 16
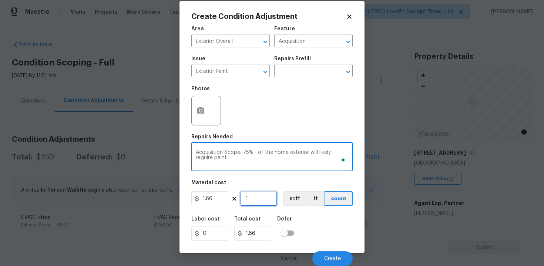
click at [253, 200] on input "1" at bounding box center [258, 198] width 37 height 15
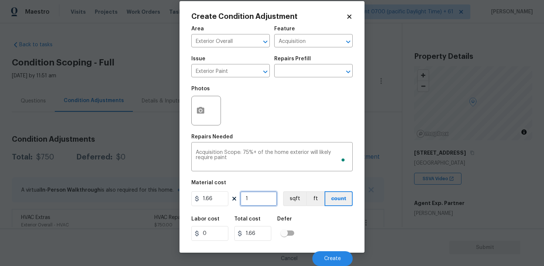
type input "0"
paste input "1476"
type input "1476"
type input "2450.16"
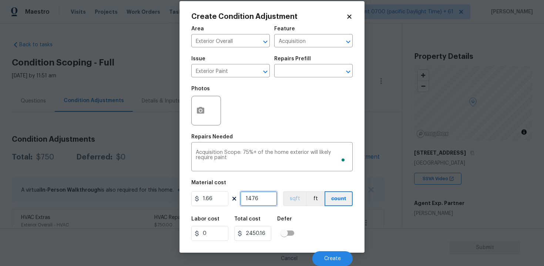
type input "1476"
click at [301, 199] on button "sqft" at bounding box center [294, 198] width 23 height 15
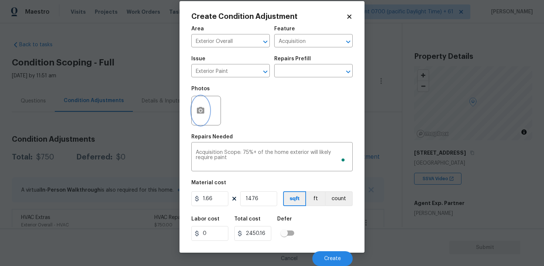
click at [202, 111] on icon "button" at bounding box center [200, 110] width 9 height 9
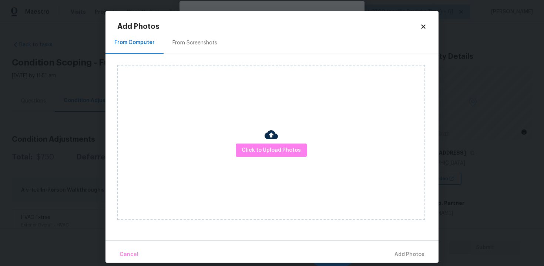
click at [251, 141] on div "Click to Upload Photos" at bounding box center [271, 142] width 308 height 155
click at [254, 150] on span "Click to Upload Photos" at bounding box center [270, 150] width 59 height 9
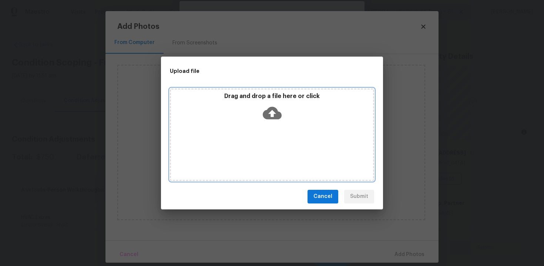
click at [268, 112] on icon at bounding box center [272, 112] width 19 height 13
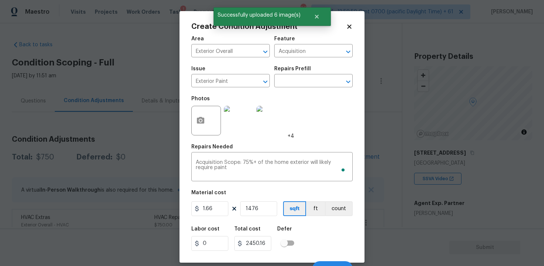
scroll to position [10, 0]
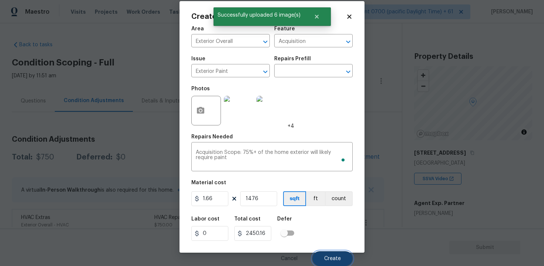
click at [332, 253] on button "Create" at bounding box center [332, 258] width 40 height 15
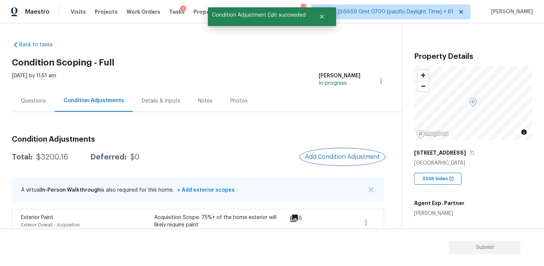
scroll to position [0, 0]
click at [346, 160] on button "Add Condition Adjustment" at bounding box center [342, 157] width 84 height 16
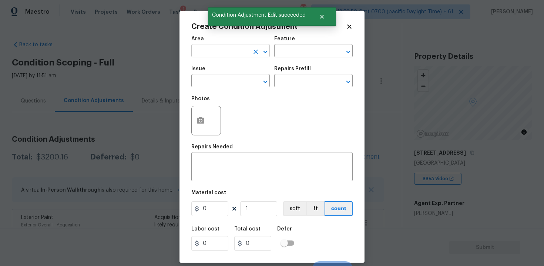
click at [215, 50] on input "text" at bounding box center [220, 51] width 58 height 11
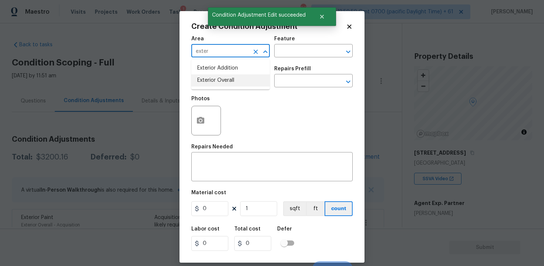
click at [210, 87] on ul "Exterior Addition Exterior Overall" at bounding box center [230, 74] width 78 height 30
click at [217, 82] on li "Exterior Overall" at bounding box center [230, 80] width 78 height 12
type input "Exterior Overall"
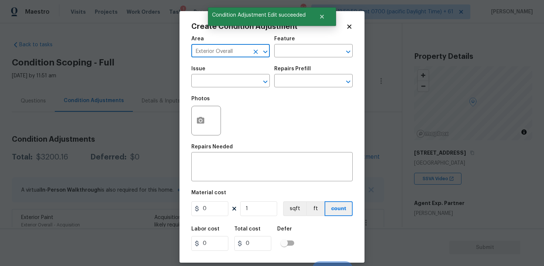
click at [217, 82] on input "text" at bounding box center [220, 81] width 58 height 11
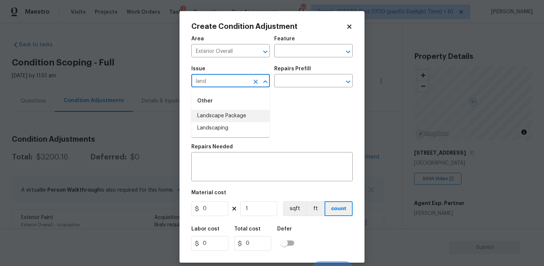
click at [225, 113] on li "Landscape Package" at bounding box center [230, 116] width 78 height 12
type input "Landscape Package"
click at [291, 88] on div "Issue Landscape Package ​ Repairs Prefill ​" at bounding box center [271, 77] width 161 height 30
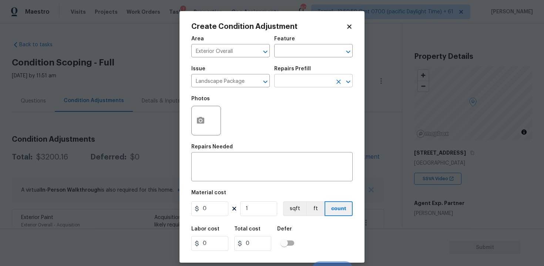
click at [295, 80] on input "text" at bounding box center [303, 81] width 58 height 11
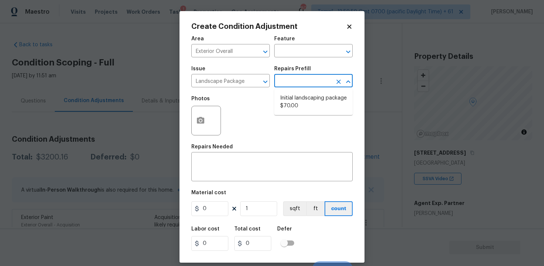
click at [298, 106] on li "Initial landscaping package $70.00" at bounding box center [313, 102] width 78 height 20
type input "Home Readiness Packages"
type textarea "Mowing of grass up to 6" in height. Mow, edge along driveways & sidewalks, trim…"
type input "70"
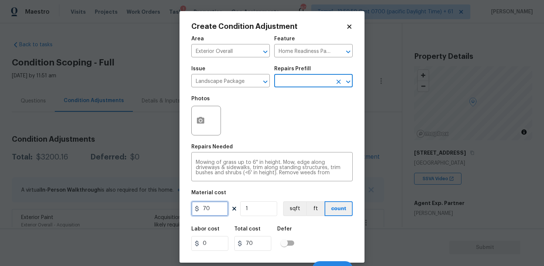
click at [216, 208] on input "70" at bounding box center [209, 208] width 37 height 15
type input "2000"
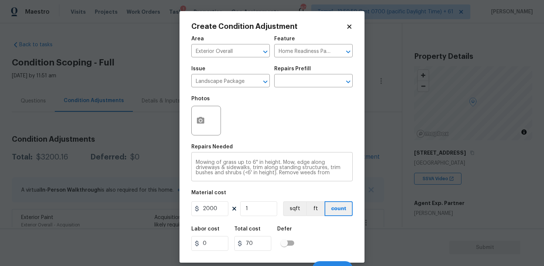
type input "2000"
click at [219, 155] on div "Mowing of grass up to 6" in height. Mow, edge along driveways & sidewalks, trim…" at bounding box center [271, 167] width 161 height 27
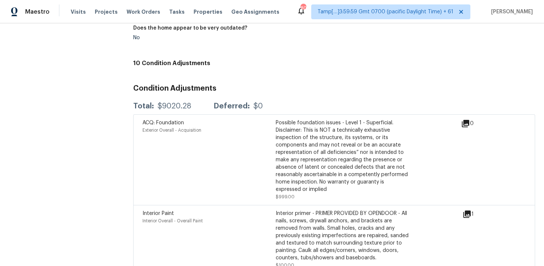
scroll to position [867, 0]
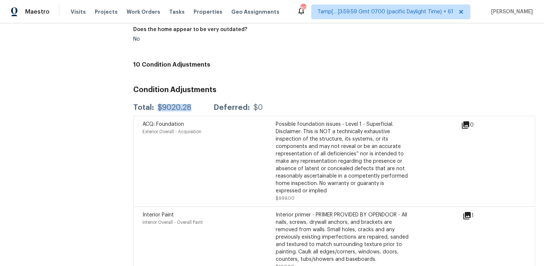
drag, startPoint x: 157, startPoint y: 103, endPoint x: 192, endPoint y: 103, distance: 35.5
click at [192, 104] on div "Total: $9020.28 Deferred: $0" at bounding box center [197, 107] width 129 height 7
copy div "$9020.28"
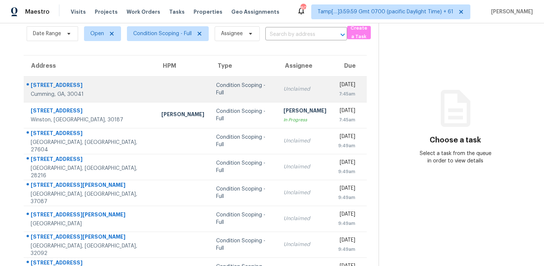
scroll to position [32, 0]
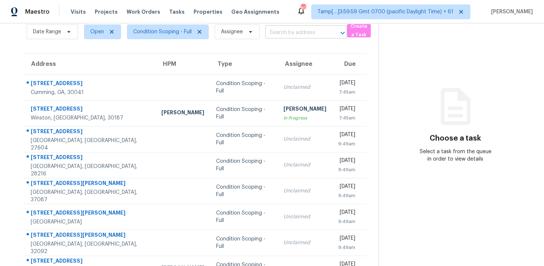
click at [299, 33] on input "text" at bounding box center [295, 32] width 61 height 11
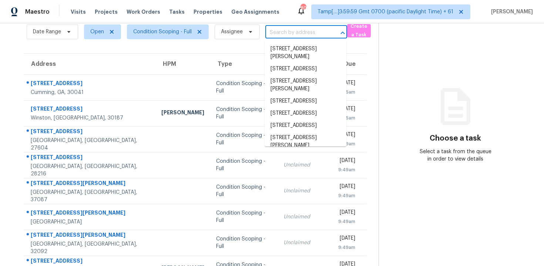
paste input "[STREET_ADDRESS][PERSON_NAME]"
type input "[STREET_ADDRESS][PERSON_NAME]"
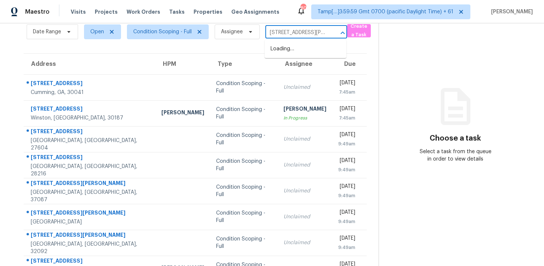
scroll to position [0, 48]
click at [303, 47] on li "[STREET_ADDRESS][PERSON_NAME]" at bounding box center [305, 53] width 82 height 20
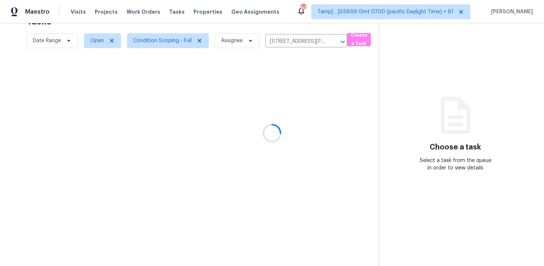
click at [285, 109] on section "Tasks 1 Results Date Range Open Condition Scoping - Full Assignee [STREET_ADDRE…" at bounding box center [195, 139] width 366 height 254
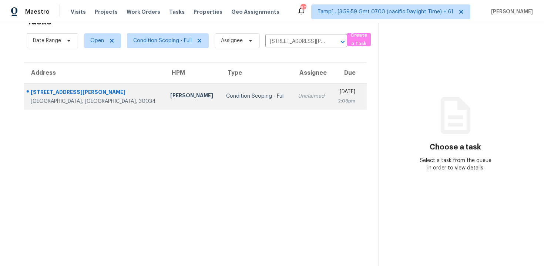
click at [338, 101] on div "2:03pm" at bounding box center [346, 100] width 18 height 7
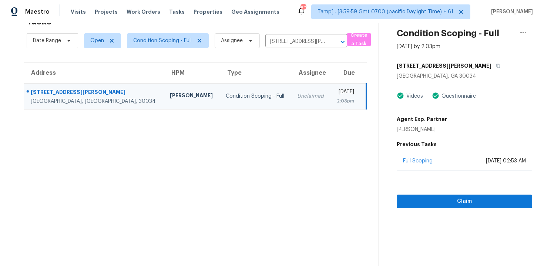
click at [485, 160] on div "[DATE] 02:53 AM" at bounding box center [505, 160] width 40 height 7
click at [470, 198] on span "Claim" at bounding box center [463, 201] width 123 height 9
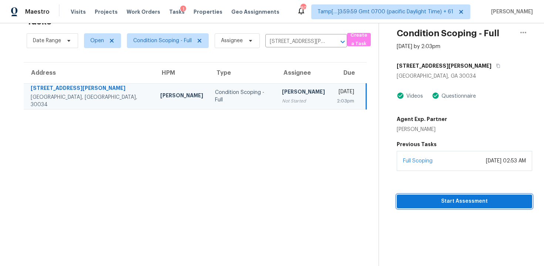
click at [470, 198] on span "Start Assessment" at bounding box center [463, 201] width 123 height 9
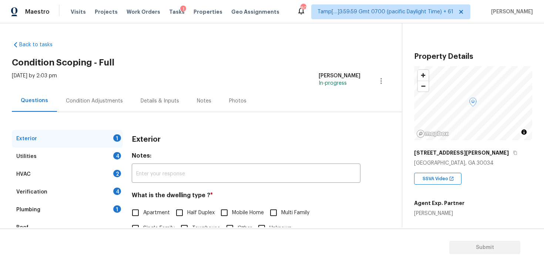
click at [104, 99] on div "Condition Adjustments" at bounding box center [94, 100] width 57 height 7
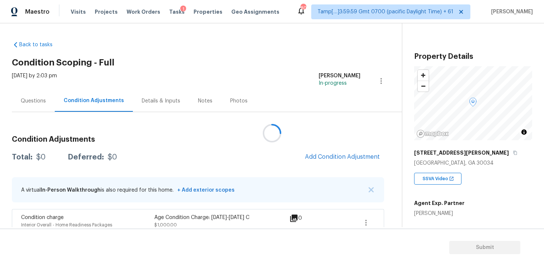
click at [182, 185] on div at bounding box center [272, 133] width 544 height 266
click at [41, 104] on div "Questions" at bounding box center [33, 100] width 25 height 7
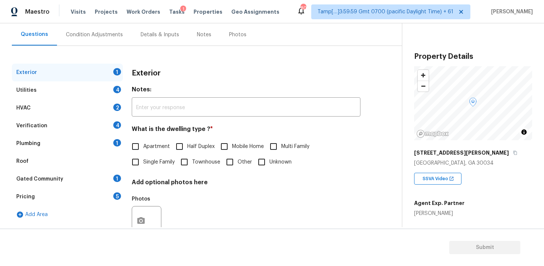
scroll to position [73, 0]
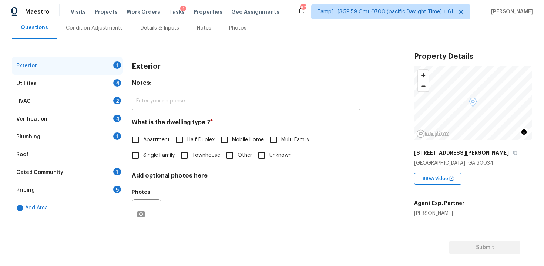
click at [187, 155] on input "Townhouse" at bounding box center [184, 156] width 16 height 16
checkbox input "true"
click at [78, 120] on div "Verification 4" at bounding box center [67, 119] width 111 height 18
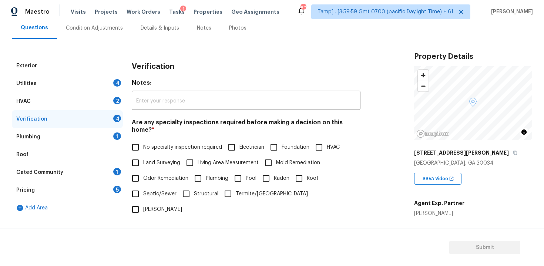
scroll to position [172, 0]
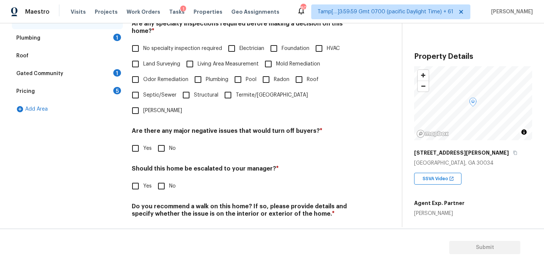
click at [116, 169] on div "Exterior Utilities 4 HVAC 2 Verification 4 Plumbing 1 Roof Gated Community 1 Pr…" at bounding box center [67, 103] width 111 height 290
click at [134, 178] on input "Yes" at bounding box center [136, 186] width 16 height 16
checkbox input "true"
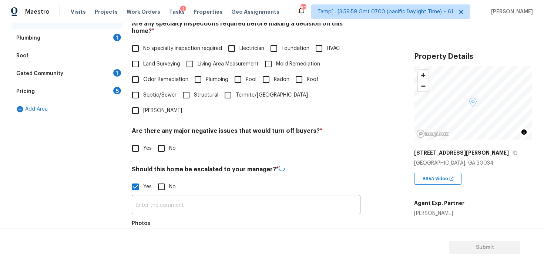
click at [170, 194] on div "​ Photos" at bounding box center [246, 229] width 228 height 70
click at [170, 196] on input "text" at bounding box center [246, 204] width 228 height 17
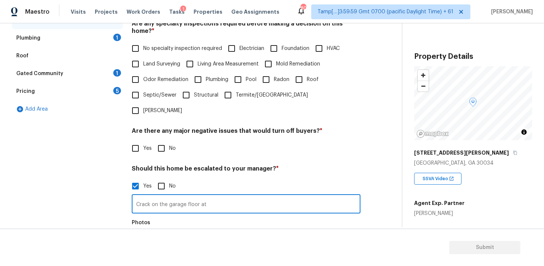
click at [267, 196] on input "Crack on the garage floor at" at bounding box center [246, 204] width 228 height 17
click at [268, 196] on input "Crack on the garage floor at" at bounding box center [246, 204] width 228 height 17
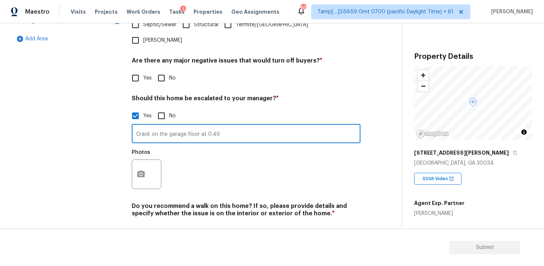
click at [267, 145] on div "Photos" at bounding box center [246, 169] width 228 height 48
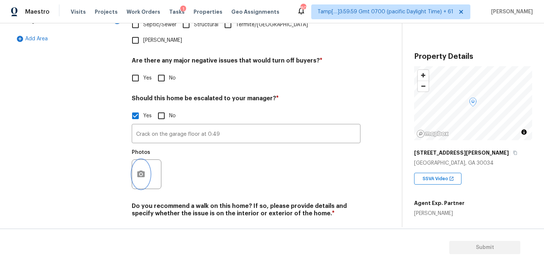
click at [141, 170] on icon "button" at bounding box center [140, 173] width 7 height 7
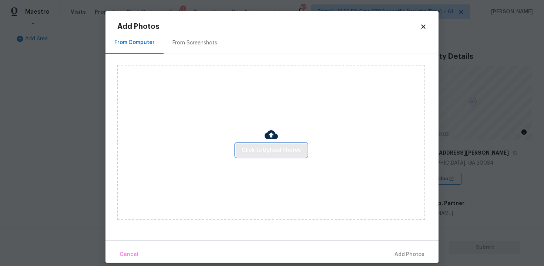
click at [258, 151] on span "Click to Upload Photos" at bounding box center [270, 150] width 59 height 9
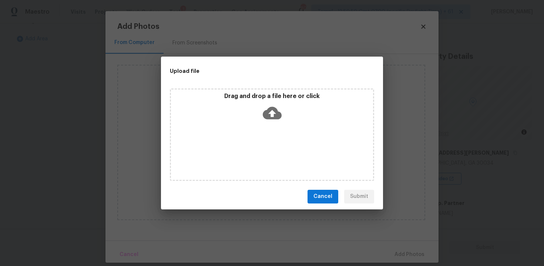
click at [267, 118] on icon at bounding box center [272, 112] width 19 height 13
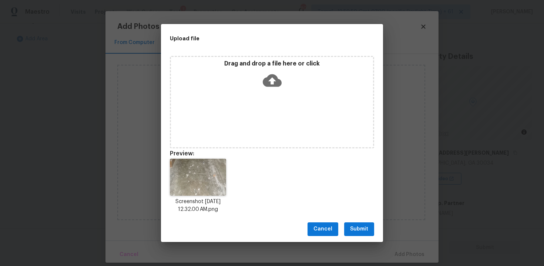
click at [370, 221] on div "Cancel Submit" at bounding box center [272, 229] width 222 height 26
click at [365, 230] on span "Submit" at bounding box center [359, 228] width 18 height 9
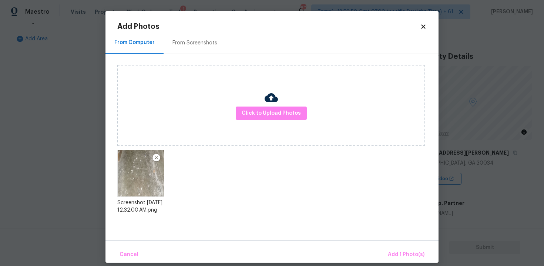
click at [387, 244] on div "Cancel Add 1 Photo(s)" at bounding box center [271, 251] width 333 height 22
click at [393, 254] on span "Add 1 Photo(s)" at bounding box center [405, 254] width 37 height 9
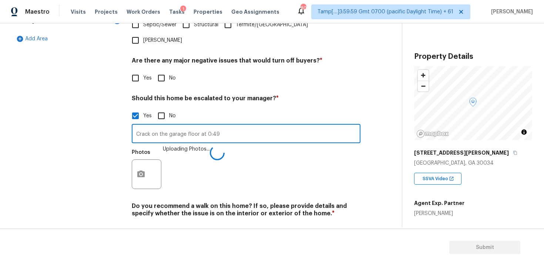
click at [136, 126] on input "Crack on the garage floor at 0:49" at bounding box center [246, 134] width 228 height 17
click at [268, 126] on input "Hair Line Crack on the garage floor at 0:49." at bounding box center [246, 134] width 228 height 17
type input "Hair Line Crack on the garage floor at 0:49. Scope has been added for a minimal…"
click at [269, 145] on div "Photos" at bounding box center [246, 169] width 228 height 48
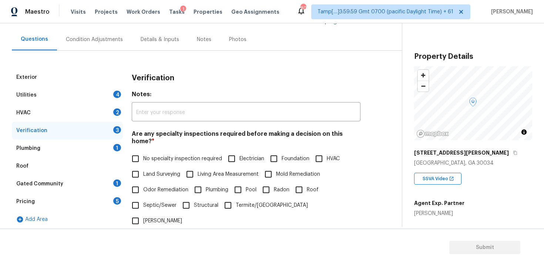
scroll to position [57, 0]
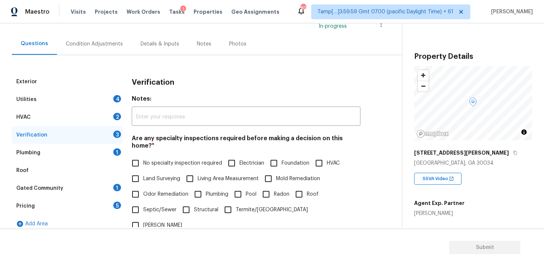
click at [114, 46] on div "Condition Adjustments" at bounding box center [94, 43] width 57 height 7
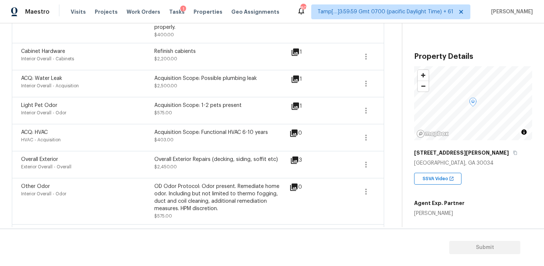
scroll to position [359, 0]
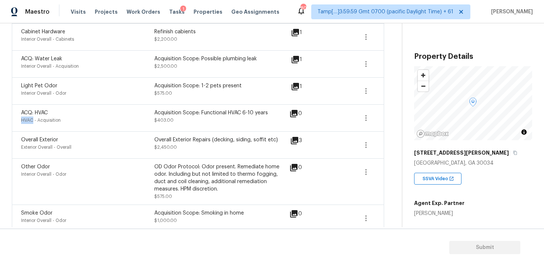
click at [294, 137] on icon at bounding box center [294, 140] width 7 height 7
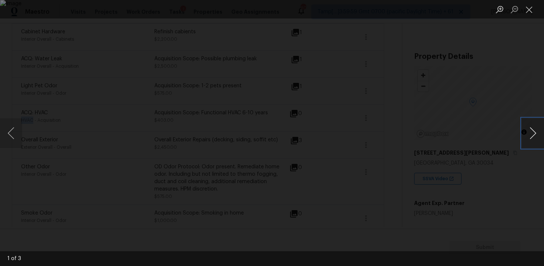
click at [526, 133] on button "Next image" at bounding box center [532, 133] width 22 height 30
click at [497, 99] on div "Lightbox" at bounding box center [272, 133] width 544 height 266
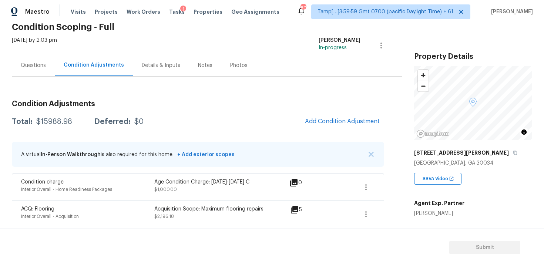
scroll to position [33, 0]
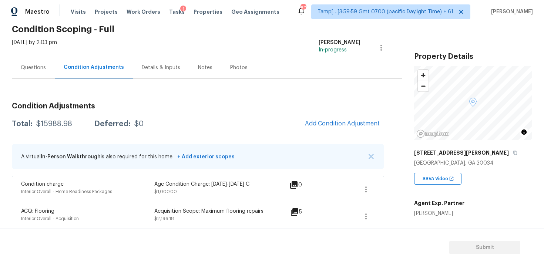
click at [320, 131] on span "Add Condition Adjustment" at bounding box center [342, 124] width 84 height 16
click at [322, 125] on span "Add Condition Adjustment" at bounding box center [342, 123] width 75 height 7
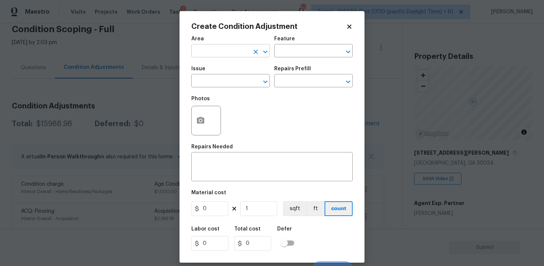
click at [214, 52] on input "text" at bounding box center [220, 51] width 58 height 11
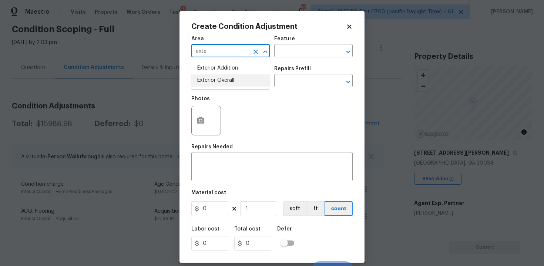
click at [216, 83] on li "Exterior Overall" at bounding box center [230, 80] width 78 height 12
type input "Exterior Overall"
click at [216, 83] on input "text" at bounding box center [220, 81] width 58 height 11
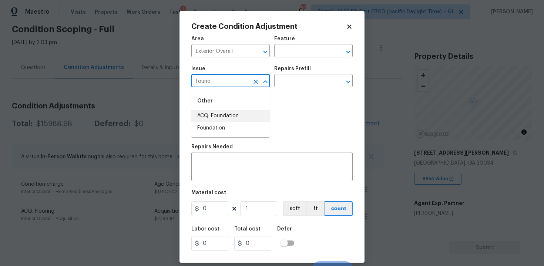
click at [220, 110] on li "ACQ: Foundation" at bounding box center [230, 116] width 78 height 12
type input "ACQ: Foundation"
click at [285, 79] on input "text" at bounding box center [303, 81] width 58 height 11
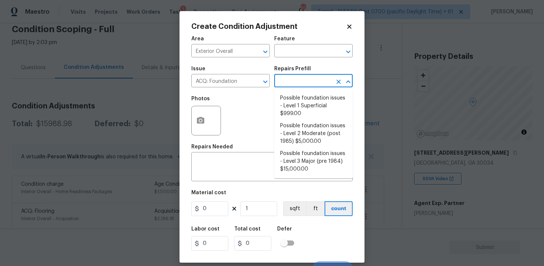
click at [295, 109] on li "Possible foundation issues - Level 1 Superficial $999.00" at bounding box center [313, 106] width 78 height 28
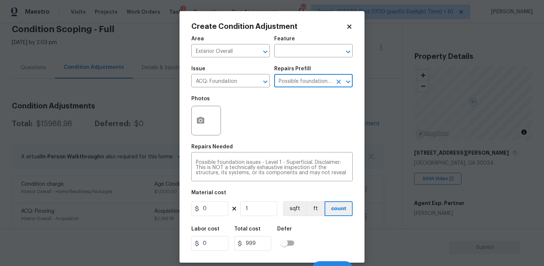
type input "Acquisition"
type textarea "Possible foundation issues - Level 1 - Superficial. Disclaimer: This is NOT a t…"
type input "999"
click at [191, 113] on div at bounding box center [206, 121] width 30 height 30
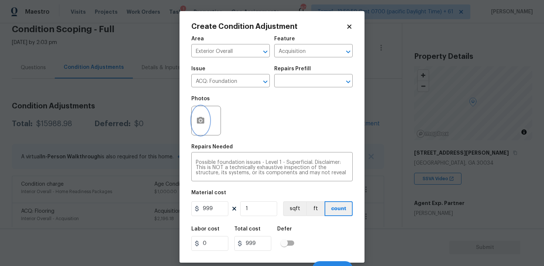
click at [199, 119] on icon "button" at bounding box center [200, 120] width 7 height 7
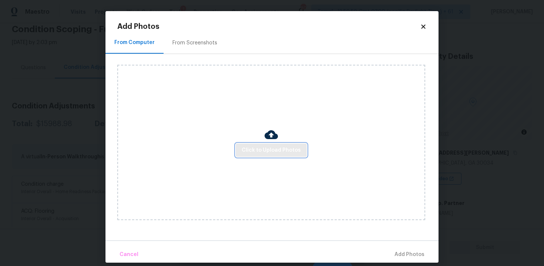
click at [261, 155] on button "Click to Upload Photos" at bounding box center [271, 150] width 71 height 14
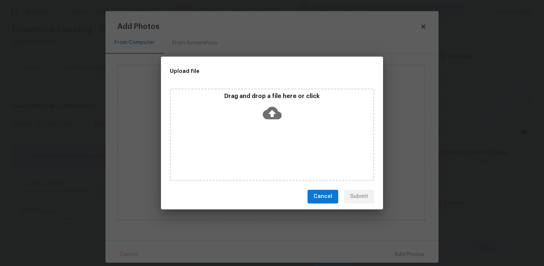
click at [268, 104] on icon at bounding box center [272, 113] width 19 height 19
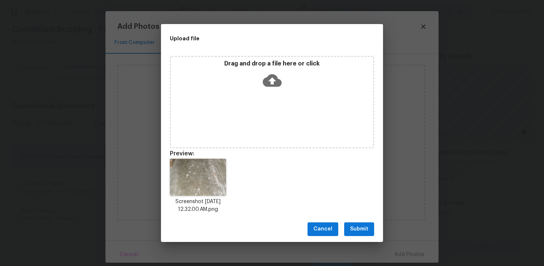
click at [365, 223] on button "Submit" at bounding box center [359, 229] width 30 height 14
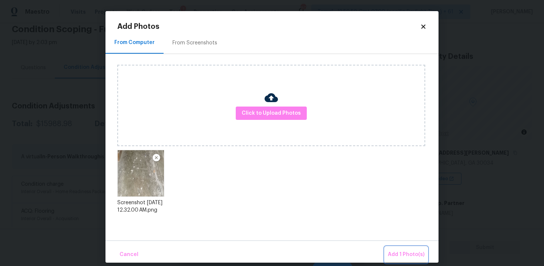
click at [396, 251] on span "Add 1 Photo(s)" at bounding box center [405, 254] width 37 height 9
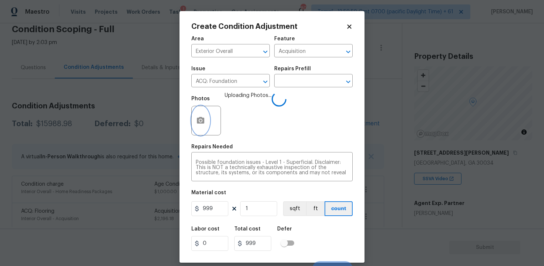
scroll to position [10, 0]
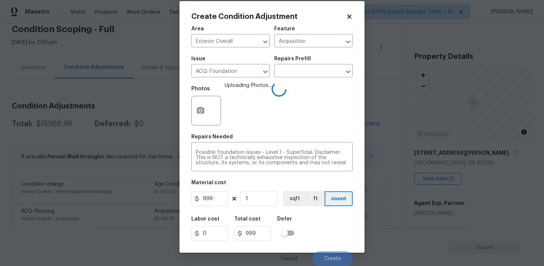
click at [319, 221] on div "Labor cost 0 Total cost 999 Defer" at bounding box center [271, 228] width 161 height 33
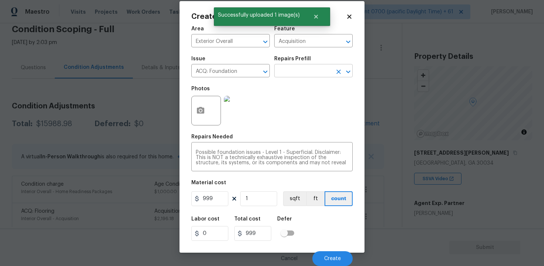
click at [304, 77] on input "text" at bounding box center [303, 71] width 58 height 11
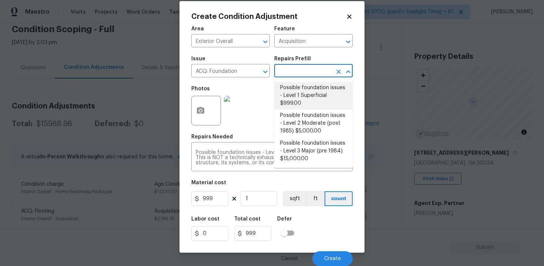
click at [305, 101] on li "Possible foundation issues - Level 1 Superficial $999.00" at bounding box center [313, 96] width 78 height 28
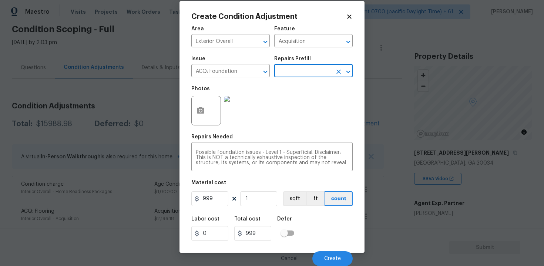
click at [330, 249] on div "Cancel Create" at bounding box center [271, 255] width 161 height 21
click at [330, 254] on button "Create" at bounding box center [332, 258] width 40 height 15
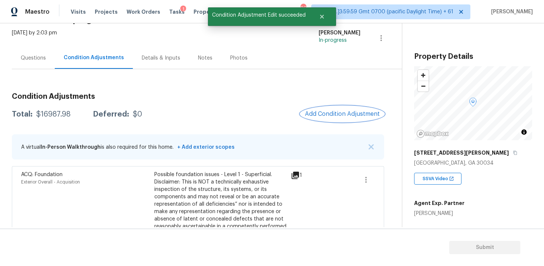
scroll to position [44, 0]
click at [318, 116] on span "Add Condition Adjustment" at bounding box center [342, 113] width 75 height 7
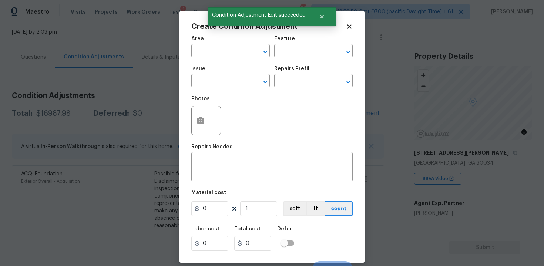
click at [223, 56] on input "text" at bounding box center [220, 51] width 58 height 11
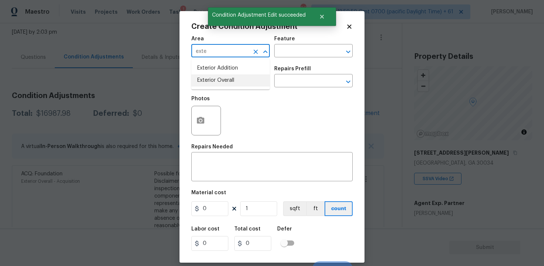
type input "exte"
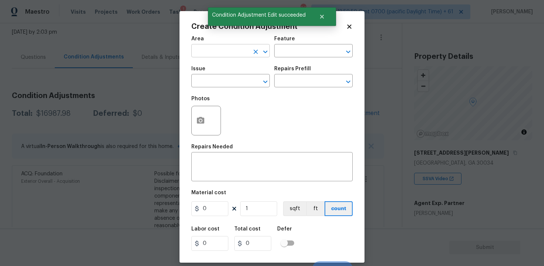
click at [232, 47] on input "text" at bounding box center [220, 51] width 58 height 11
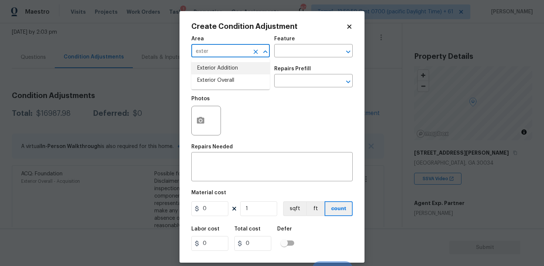
click at [229, 82] on li "Exterior Overall" at bounding box center [230, 80] width 78 height 12
type input "Exterior Overall"
click at [229, 82] on input "text" at bounding box center [220, 81] width 58 height 11
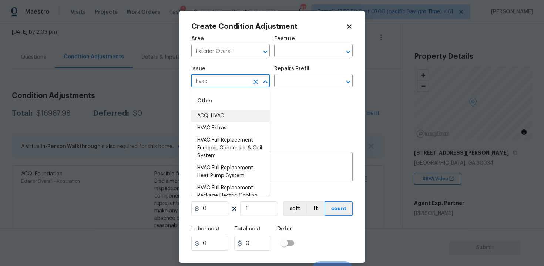
click at [233, 112] on li "ACQ: HVAC" at bounding box center [230, 116] width 78 height 12
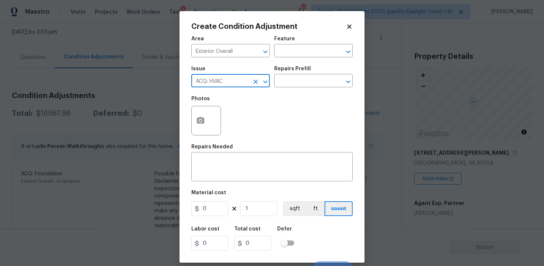
type input "ACQ: HVAC"
click at [233, 112] on div "Photos" at bounding box center [271, 116] width 161 height 48
click at [256, 87] on button "Clear" at bounding box center [255, 82] width 10 height 10
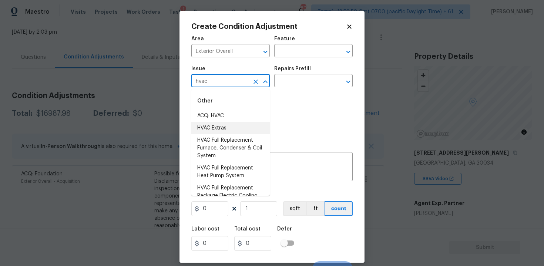
click at [251, 123] on li "HVAC Extras" at bounding box center [230, 128] width 78 height 12
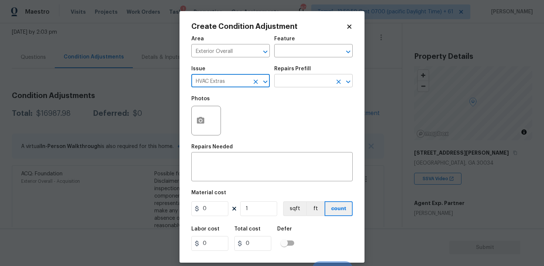
type input "HVAC Extras"
click at [287, 87] on input "text" at bounding box center [303, 81] width 58 height 11
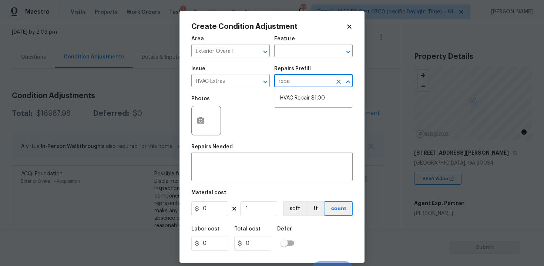
type input "repai"
click at [292, 92] on ul "HVAC Repair $1.00" at bounding box center [313, 98] width 78 height 18
click at [292, 95] on li "HVAC Repair $1.00" at bounding box center [313, 98] width 78 height 12
type input "HVAC"
type textarea "HVAC Repair - (HPM to provide details)"
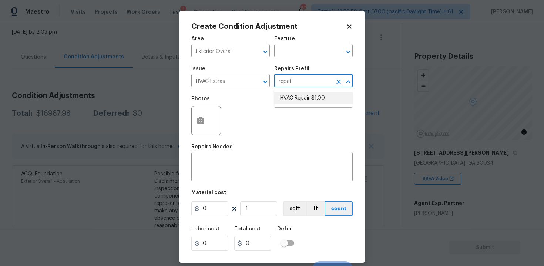
type input "1"
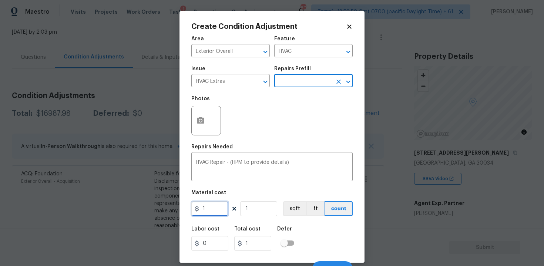
click at [212, 209] on input "1" at bounding box center [209, 208] width 37 height 15
type input "750"
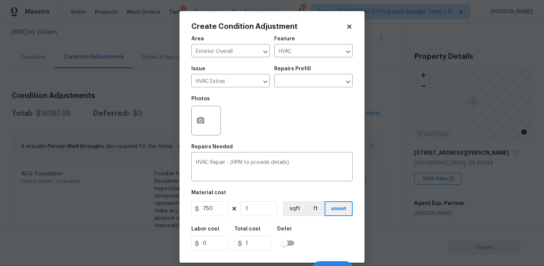
click at [206, 150] on div "Repairs Needed" at bounding box center [271, 149] width 161 height 10
type input "750"
click at [199, 122] on icon "button" at bounding box center [200, 120] width 7 height 7
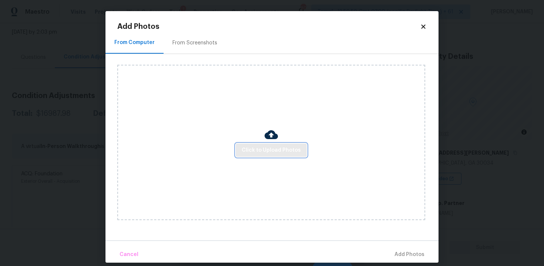
click at [259, 152] on span "Click to Upload Photos" at bounding box center [270, 150] width 59 height 9
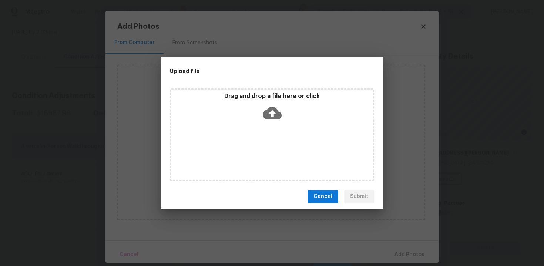
click at [264, 117] on icon at bounding box center [272, 112] width 19 height 13
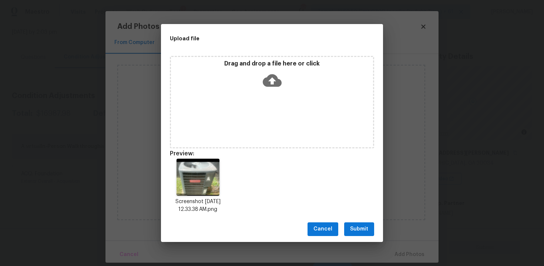
click at [362, 230] on span "Submit" at bounding box center [359, 228] width 18 height 9
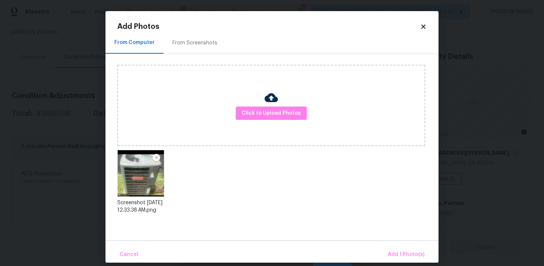
click at [400, 244] on div "Cancel Add 1 Photo(s)" at bounding box center [271, 251] width 333 height 22
click at [403, 251] on span "Add 1 Photo(s)" at bounding box center [405, 254] width 37 height 9
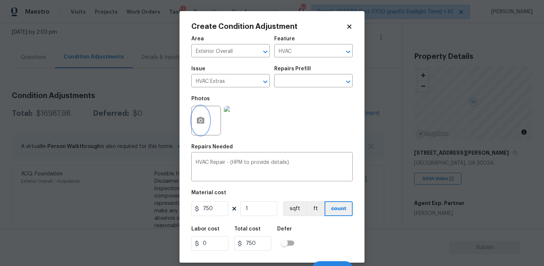
scroll to position [10, 0]
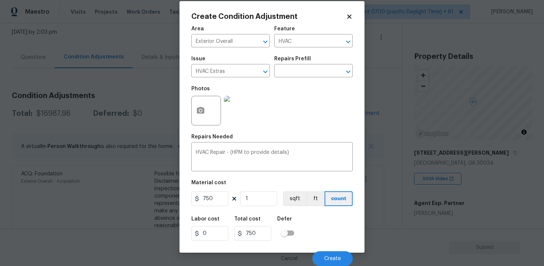
click at [339, 231] on div "Labor cost 0 Total cost 750 Defer" at bounding box center [271, 228] width 161 height 33
click at [340, 257] on span "Create" at bounding box center [332, 259] width 17 height 6
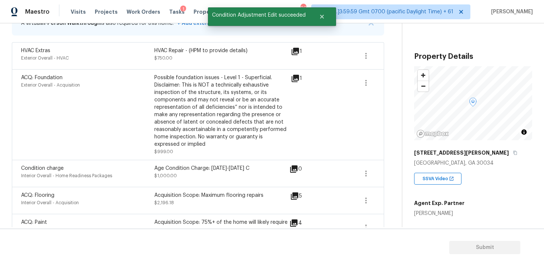
scroll to position [186, 0]
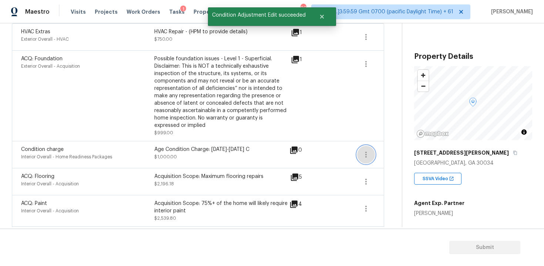
click at [357, 153] on button "button" at bounding box center [366, 155] width 18 height 18
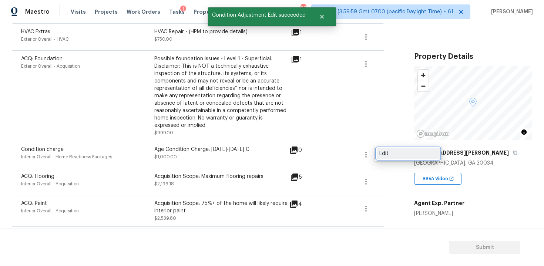
click at [399, 153] on div "Edit" at bounding box center [408, 153] width 58 height 7
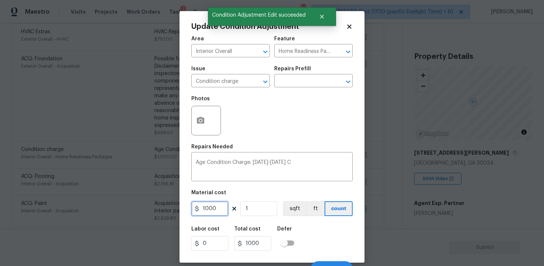
click at [225, 207] on input "1000" at bounding box center [209, 208] width 37 height 15
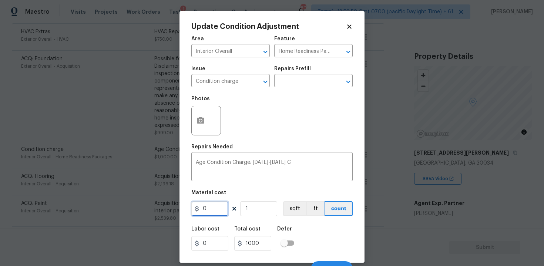
type input "0"
click at [317, 240] on div "Labor cost 0 Total cost 0 Defer" at bounding box center [271, 238] width 161 height 33
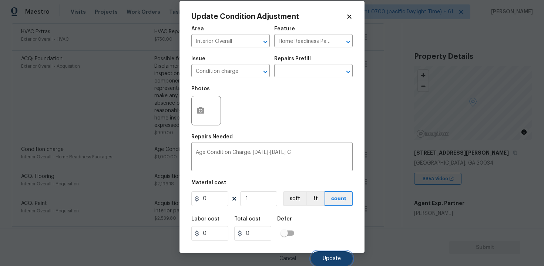
click at [333, 261] on span "Update" at bounding box center [331, 259] width 18 height 6
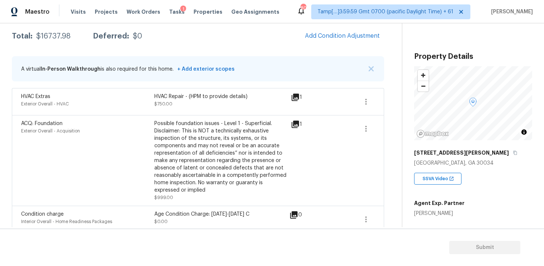
scroll to position [102, 0]
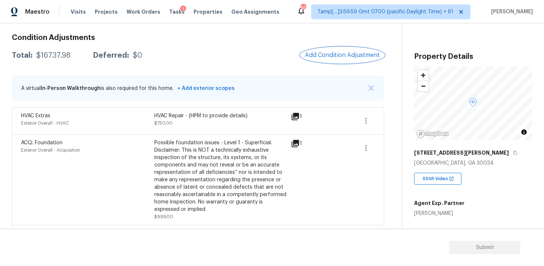
click at [352, 54] on span "Add Condition Adjustment" at bounding box center [342, 55] width 75 height 7
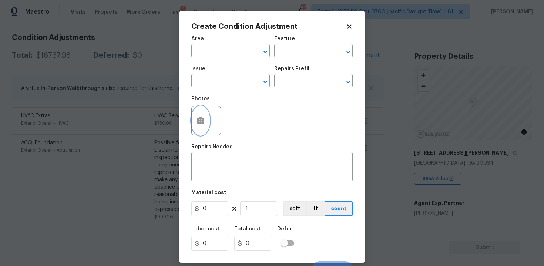
click at [200, 126] on button "button" at bounding box center [201, 120] width 18 height 29
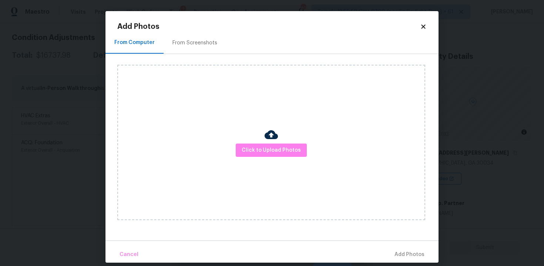
click at [285, 143] on div "Click to Upload Photos" at bounding box center [271, 142] width 308 height 155
click at [293, 150] on span "Click to Upload Photos" at bounding box center [270, 150] width 59 height 9
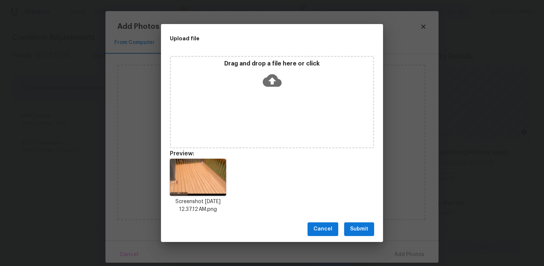
click at [362, 233] on span "Submit" at bounding box center [359, 228] width 18 height 9
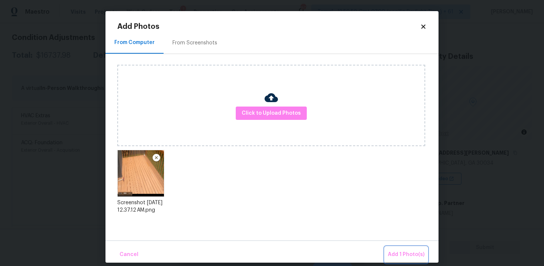
click at [406, 253] on span "Add 1 Photo(s)" at bounding box center [405, 254] width 37 height 9
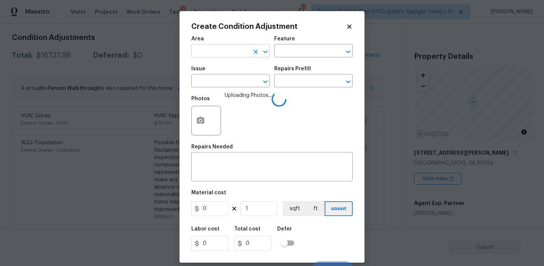
click at [238, 53] on input "text" at bounding box center [220, 51] width 58 height 11
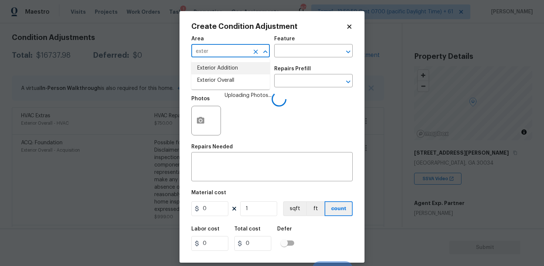
click at [237, 73] on li "Exterior Addition" at bounding box center [230, 68] width 78 height 12
type input "Exterior Addition"
click at [253, 50] on icon "Clear" at bounding box center [255, 51] width 7 height 7
click at [244, 79] on li "Exterior Overall" at bounding box center [230, 80] width 78 height 12
type input "Exterior Overall"
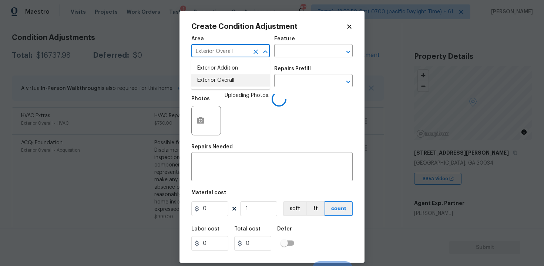
click at [244, 79] on input "text" at bounding box center [220, 81] width 58 height 11
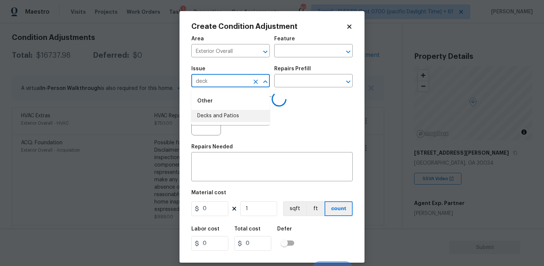
click at [224, 111] on li "Decks and Patios" at bounding box center [230, 116] width 78 height 12
type input "Decks and Patios"
click at [223, 153] on div "Repairs Needed" at bounding box center [271, 149] width 161 height 10
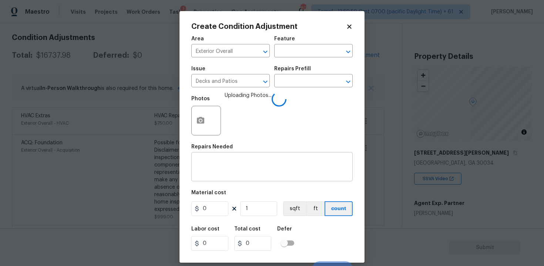
click at [223, 165] on textarea at bounding box center [272, 168] width 152 height 16
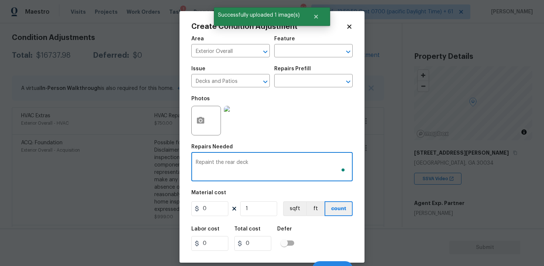
type textarea "Repaint the rear deck"
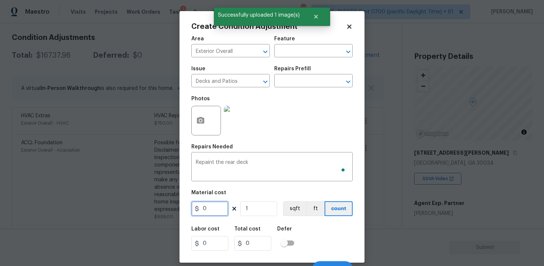
click at [204, 210] on input "0" at bounding box center [209, 208] width 37 height 15
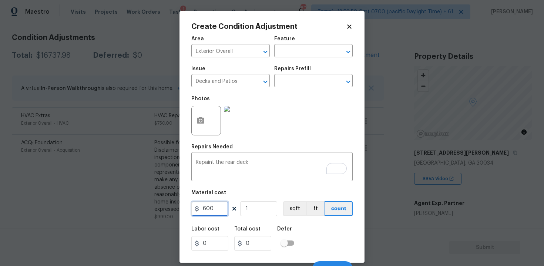
type input "600"
click at [308, 244] on div "Labor cost 0 Total cost 600 Defer" at bounding box center [271, 238] width 161 height 33
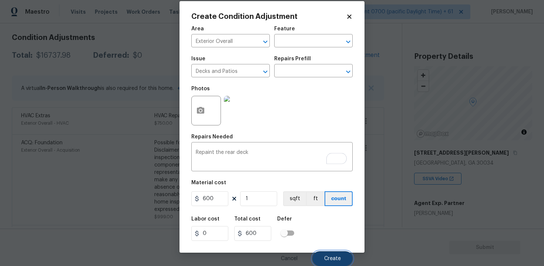
click at [327, 255] on button "Create" at bounding box center [332, 258] width 40 height 15
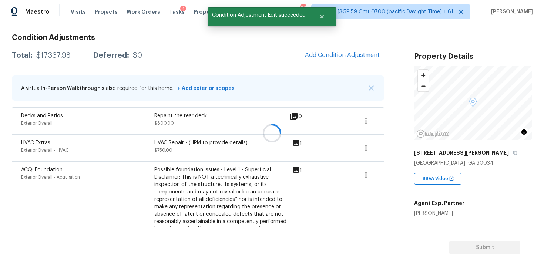
scroll to position [0, 0]
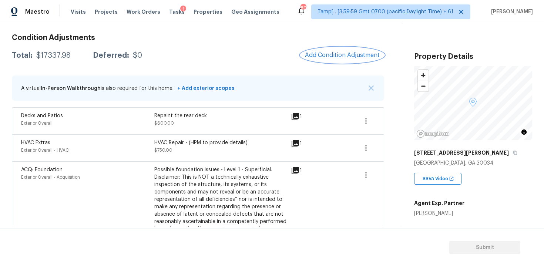
click at [319, 61] on button "Add Condition Adjustment" at bounding box center [342, 55] width 84 height 16
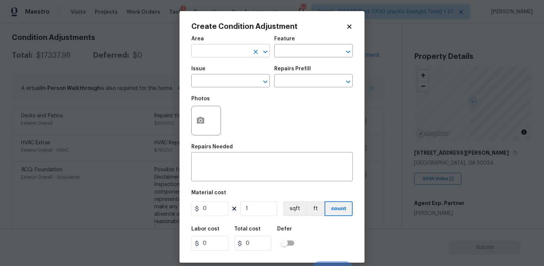
click at [233, 54] on input "text" at bounding box center [220, 51] width 58 height 11
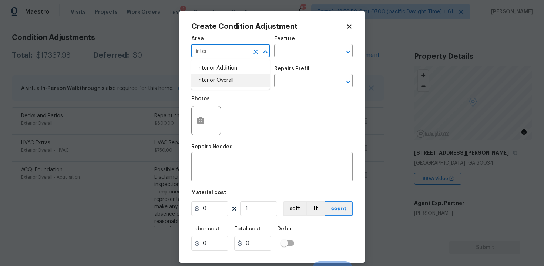
click at [228, 81] on li "Interior Overall" at bounding box center [230, 80] width 78 height 12
type input "Interior Overall"
click at [228, 81] on input "text" at bounding box center [220, 81] width 58 height 11
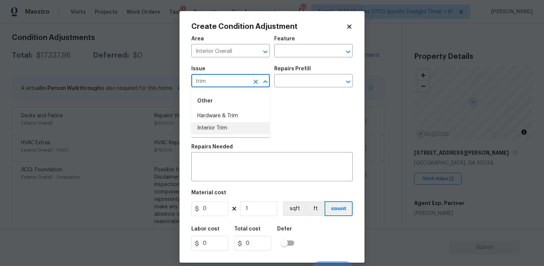
click at [230, 130] on li "Interior Trim" at bounding box center [230, 128] width 78 height 12
type input "Interior Trim"
click at [305, 79] on input "text" at bounding box center [303, 81] width 58 height 11
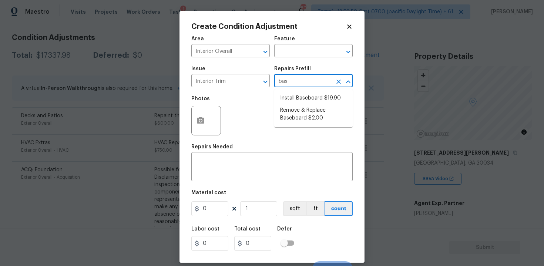
type input "base"
click at [312, 103] on li "Install Baseboard $19.90" at bounding box center [313, 98] width 78 height 12
type input "Interior Trim"
type textarea "Remove, prep area and replace baseboard up to 8 LF. Fill all nail holes, caulk …"
type input "19.9"
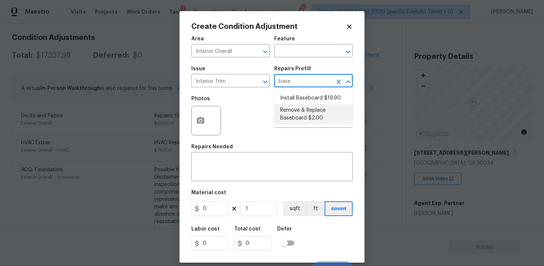
type input "19.9"
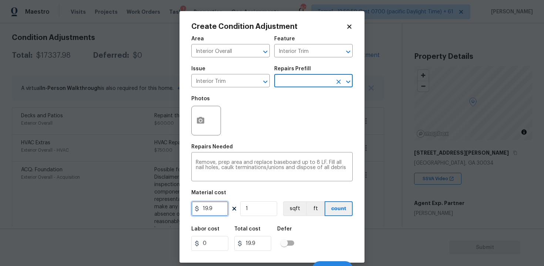
click at [214, 208] on input "19.9" at bounding box center [209, 208] width 37 height 15
type input "100"
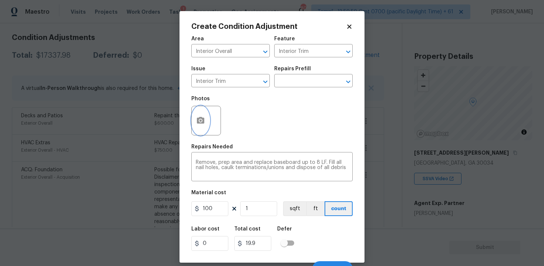
click at [204, 123] on icon "button" at bounding box center [200, 120] width 9 height 9
type input "100"
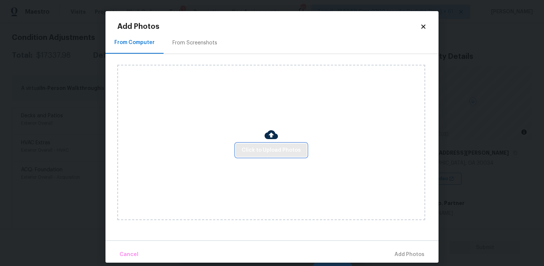
click at [252, 156] on button "Click to Upload Photos" at bounding box center [271, 150] width 71 height 14
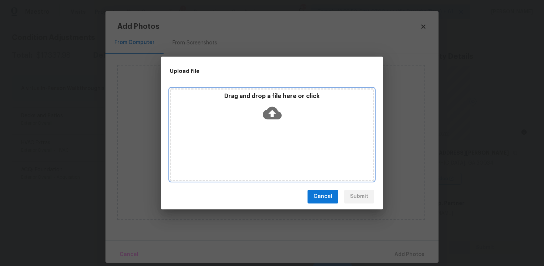
click at [263, 115] on icon at bounding box center [272, 113] width 19 height 19
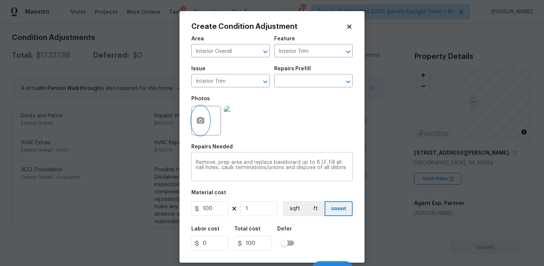
scroll to position [10, 0]
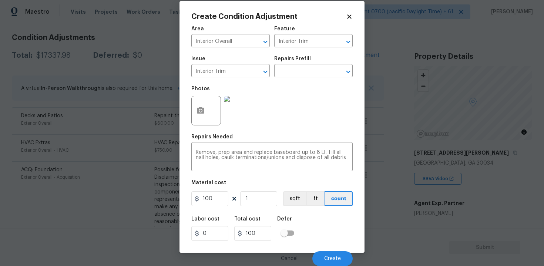
click at [330, 225] on div "Labor cost 0 Total cost 100 Defer" at bounding box center [271, 228] width 161 height 33
click at [335, 262] on button "Create" at bounding box center [332, 258] width 40 height 15
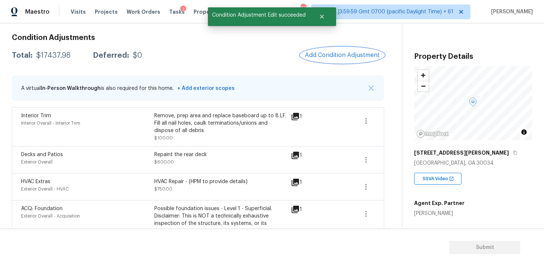
scroll to position [91, 0]
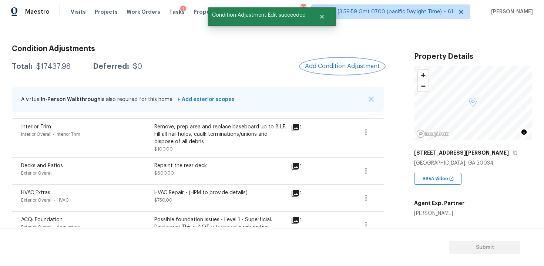
click at [327, 68] on span "Add Condition Adjustment" at bounding box center [342, 66] width 75 height 7
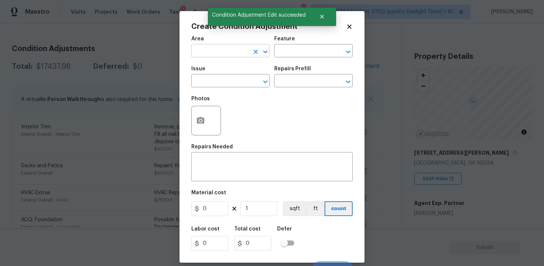
click at [247, 52] on input "text" at bounding box center [220, 51] width 58 height 11
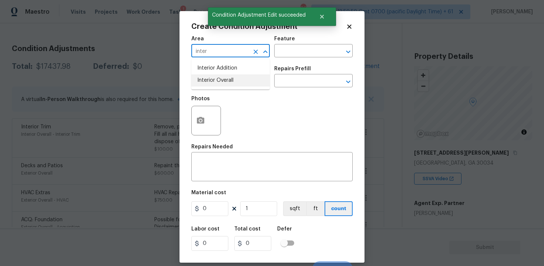
click at [234, 79] on li "Interior Overall" at bounding box center [230, 80] width 78 height 12
type input "Interior Overall"
click at [234, 79] on input "text" at bounding box center [220, 81] width 58 height 11
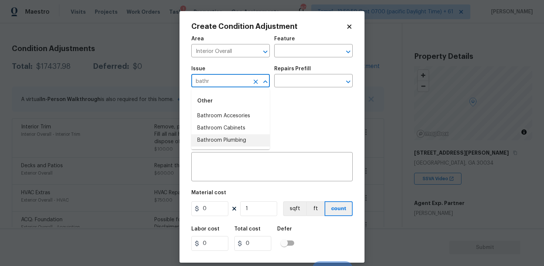
click at [238, 142] on li "Bathroom Plumbing" at bounding box center [230, 140] width 78 height 12
type input "Bathroom Plumbing"
click at [282, 87] on input "text" at bounding box center [303, 81] width 58 height 11
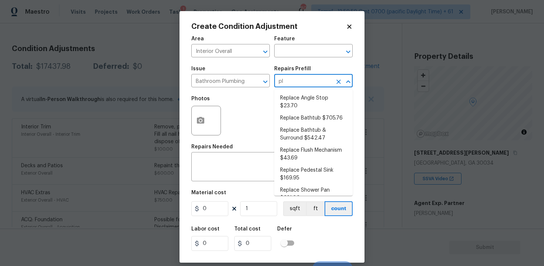
type input "p"
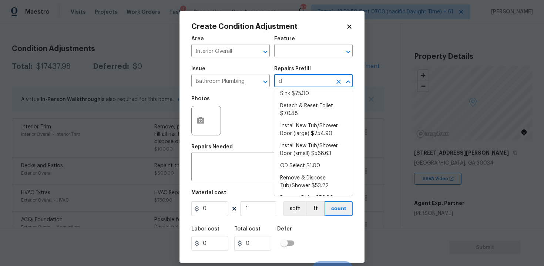
scroll to position [0, 0]
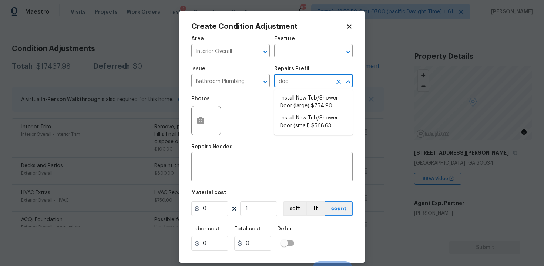
type input "door"
click at [304, 118] on li "Install New Tub/Shower Door (small) $568.63" at bounding box center [313, 122] width 78 height 20
type input "Plumbing"
type textarea "Prep the tub/shower surround and install a new 32''-36'' tempered shower door. …"
type input "568.63"
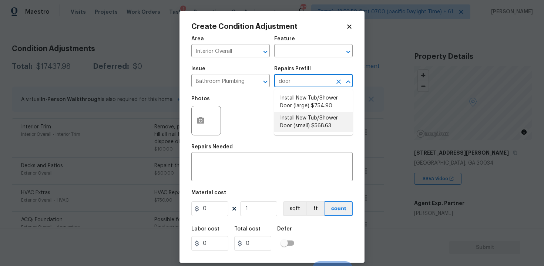
type input "568.63"
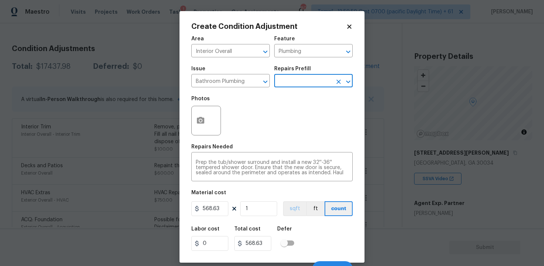
scroll to position [10, 0]
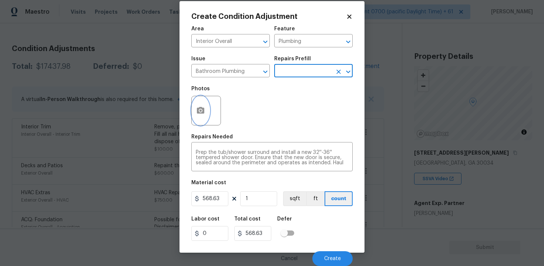
click at [197, 110] on icon "button" at bounding box center [200, 110] width 7 height 7
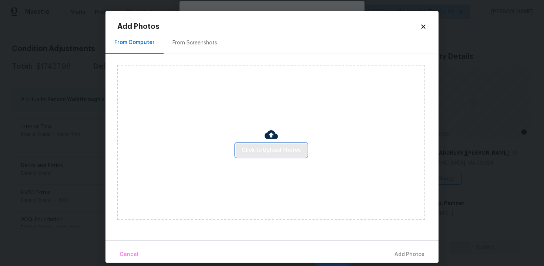
click at [243, 144] on button "Click to Upload Photos" at bounding box center [271, 150] width 71 height 14
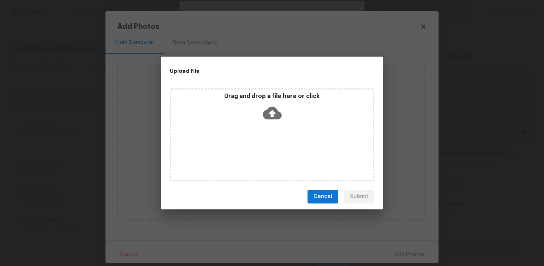
click at [268, 111] on icon at bounding box center [272, 112] width 19 height 13
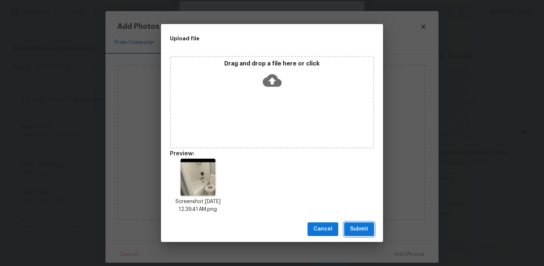
click at [353, 230] on span "Submit" at bounding box center [359, 228] width 18 height 9
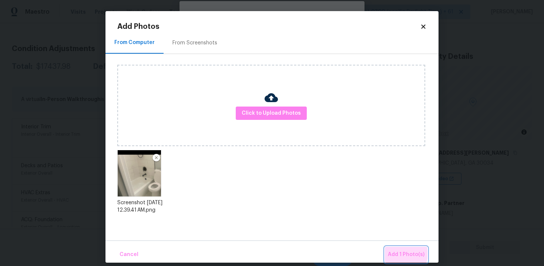
click at [400, 254] on span "Add 1 Photo(s)" at bounding box center [405, 254] width 37 height 9
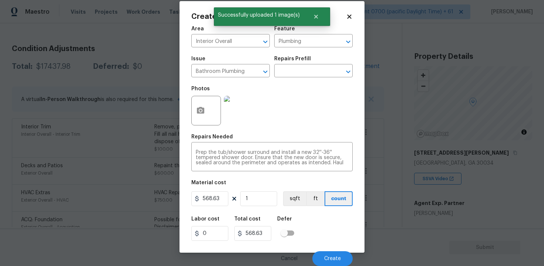
click at [249, 104] on img at bounding box center [239, 111] width 30 height 30
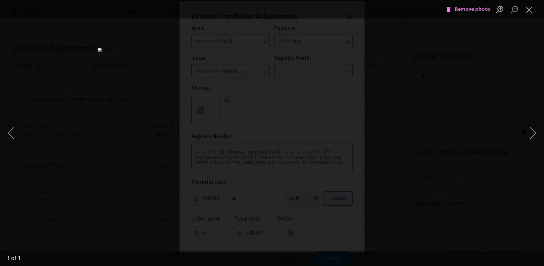
click at [465, 9] on span "Remove photo" at bounding box center [468, 9] width 44 height 9
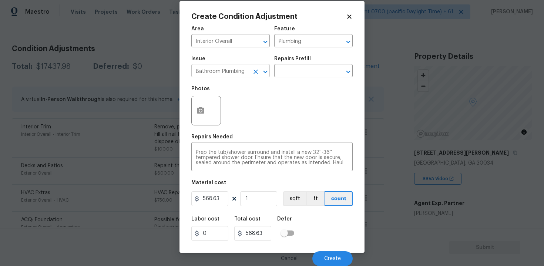
click at [253, 68] on icon "Clear" at bounding box center [255, 71] width 7 height 7
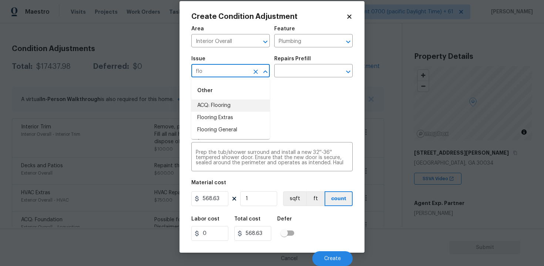
click at [237, 103] on li "ACQ: Flooring" at bounding box center [230, 105] width 78 height 12
type input "ACQ: Flooring"
click at [237, 103] on div "Photos" at bounding box center [271, 106] width 161 height 48
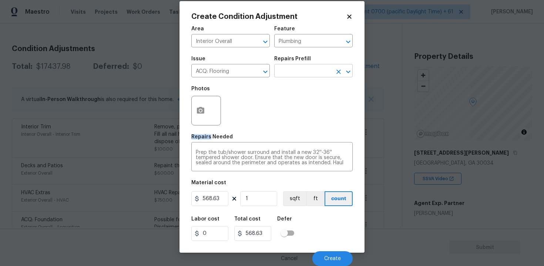
click at [286, 70] on input "text" at bounding box center [303, 71] width 58 height 11
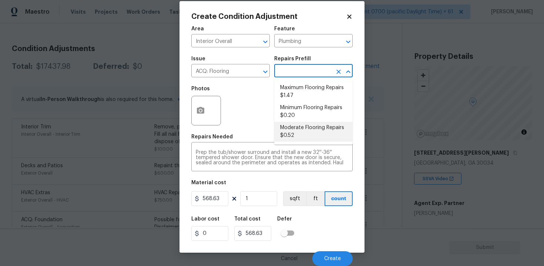
click at [299, 133] on li "Moderate Flooring Repairs $0.52" at bounding box center [313, 132] width 78 height 20
type input "Acquisition"
type textarea "Acquisition Scope: Moderate flooring repairs"
type input "0.52"
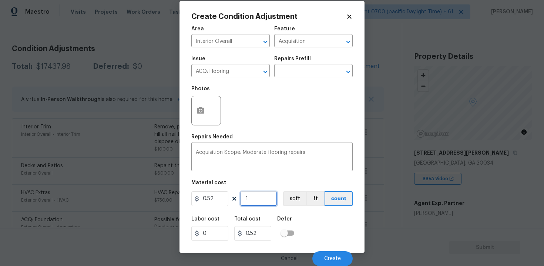
click at [254, 203] on input "1" at bounding box center [258, 198] width 37 height 15
click at [253, 203] on input "1" at bounding box center [258, 198] width 37 height 15
type input "0"
paste input "1476"
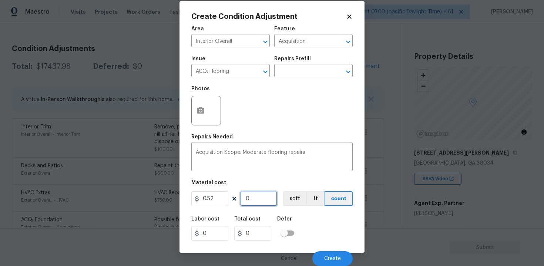
type input "1476"
type input "767.52"
type input "1476"
click at [279, 204] on div "0.52 1476 sqft ft count" at bounding box center [271, 198] width 161 height 15
click at [293, 196] on button "sqft" at bounding box center [294, 198] width 23 height 15
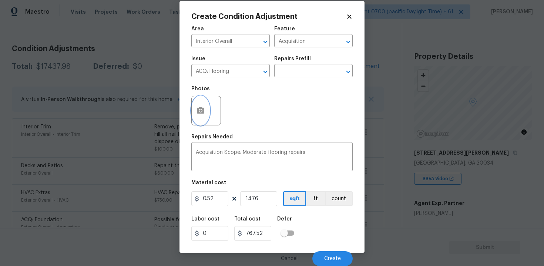
click at [203, 104] on button "button" at bounding box center [201, 110] width 18 height 29
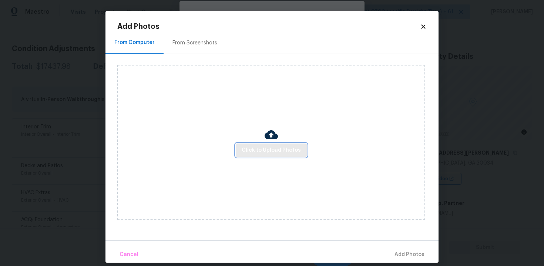
click at [271, 149] on span "Click to Upload Photos" at bounding box center [270, 150] width 59 height 9
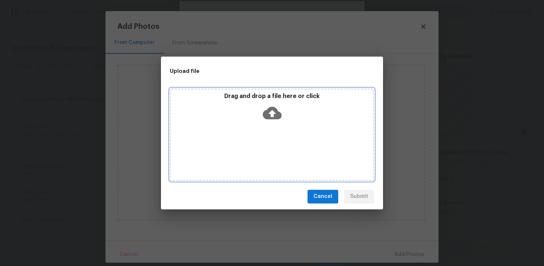
click at [269, 113] on icon at bounding box center [272, 112] width 19 height 13
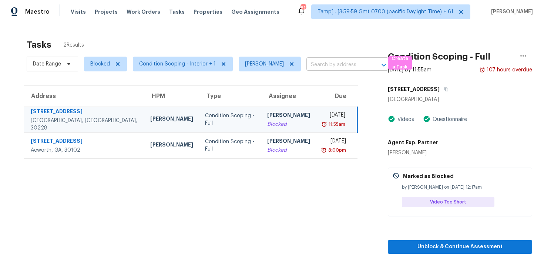
scroll to position [11, 0]
